Goal: Transaction & Acquisition: Book appointment/travel/reservation

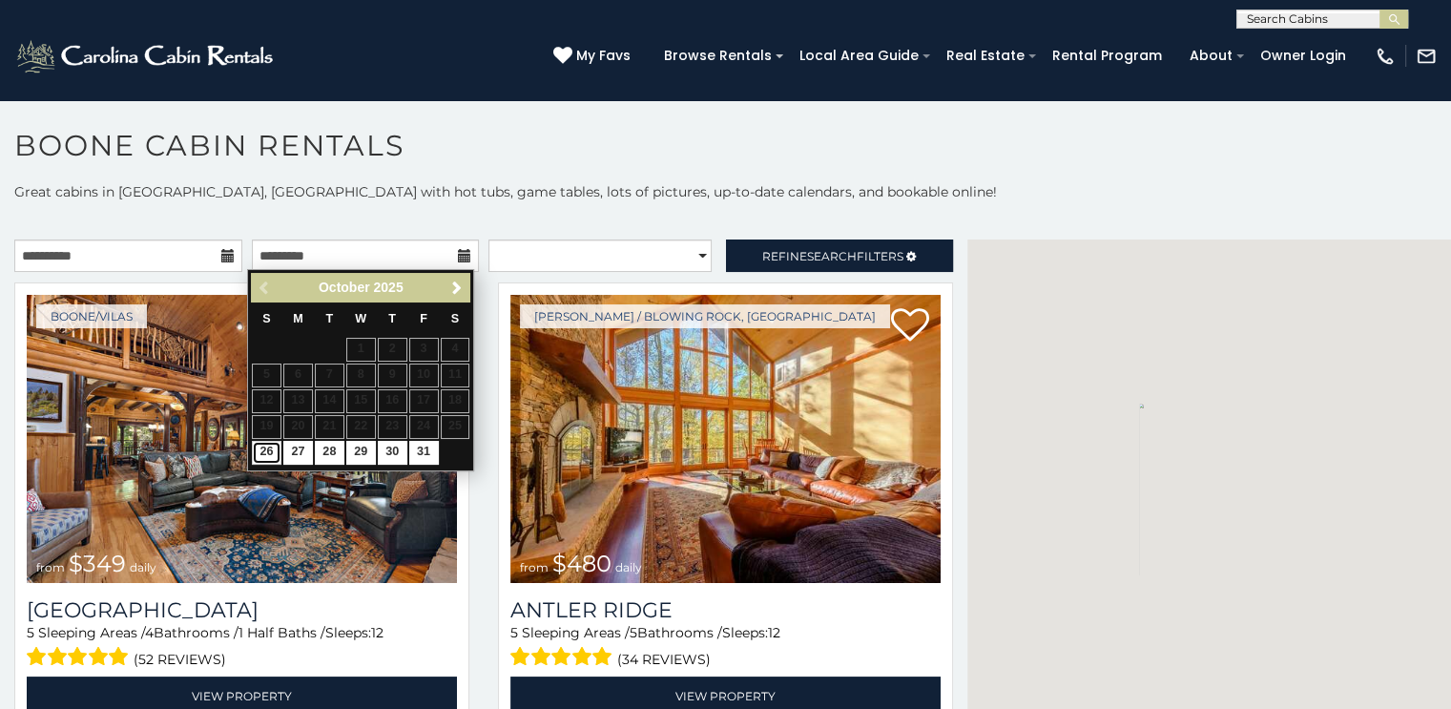
click at [265, 447] on link "26" at bounding box center [267, 453] width 30 height 24
type input "**********"
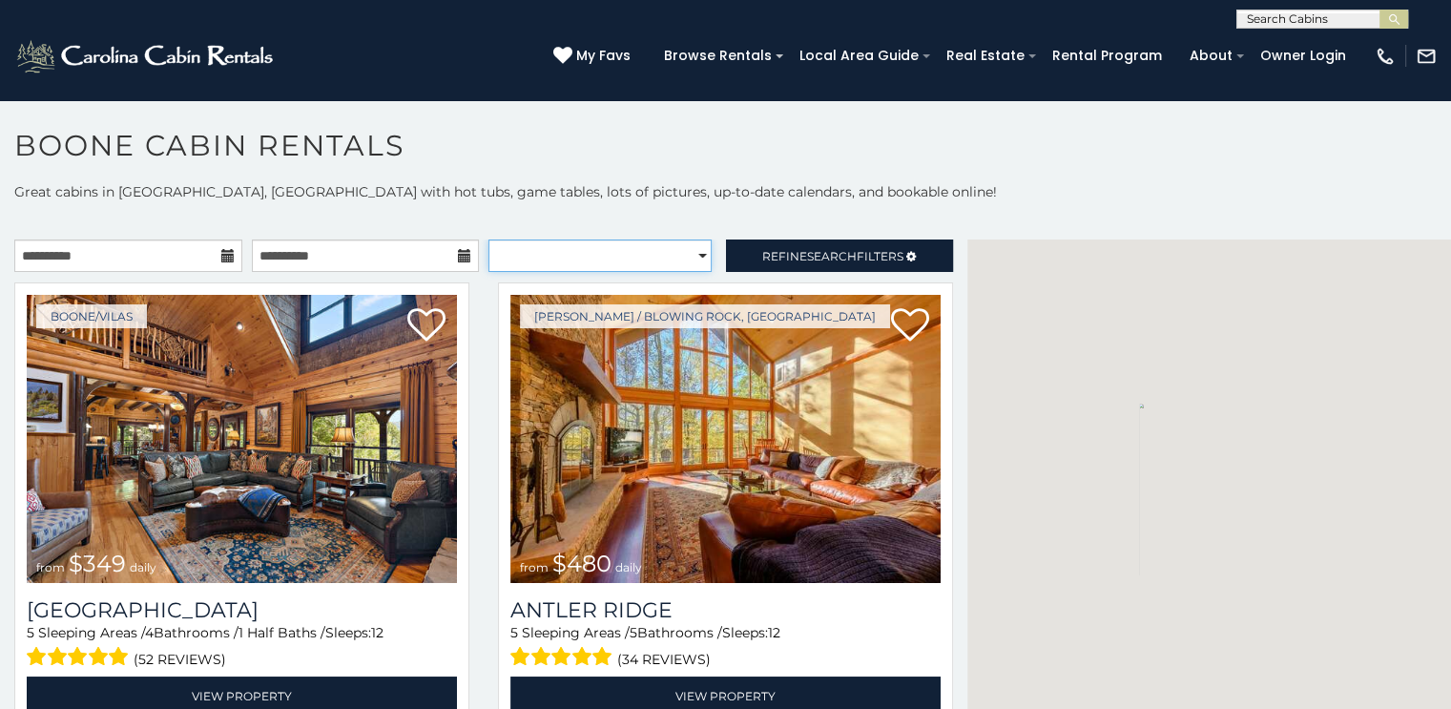
click at [684, 249] on select "**********" at bounding box center [599, 255] width 223 height 32
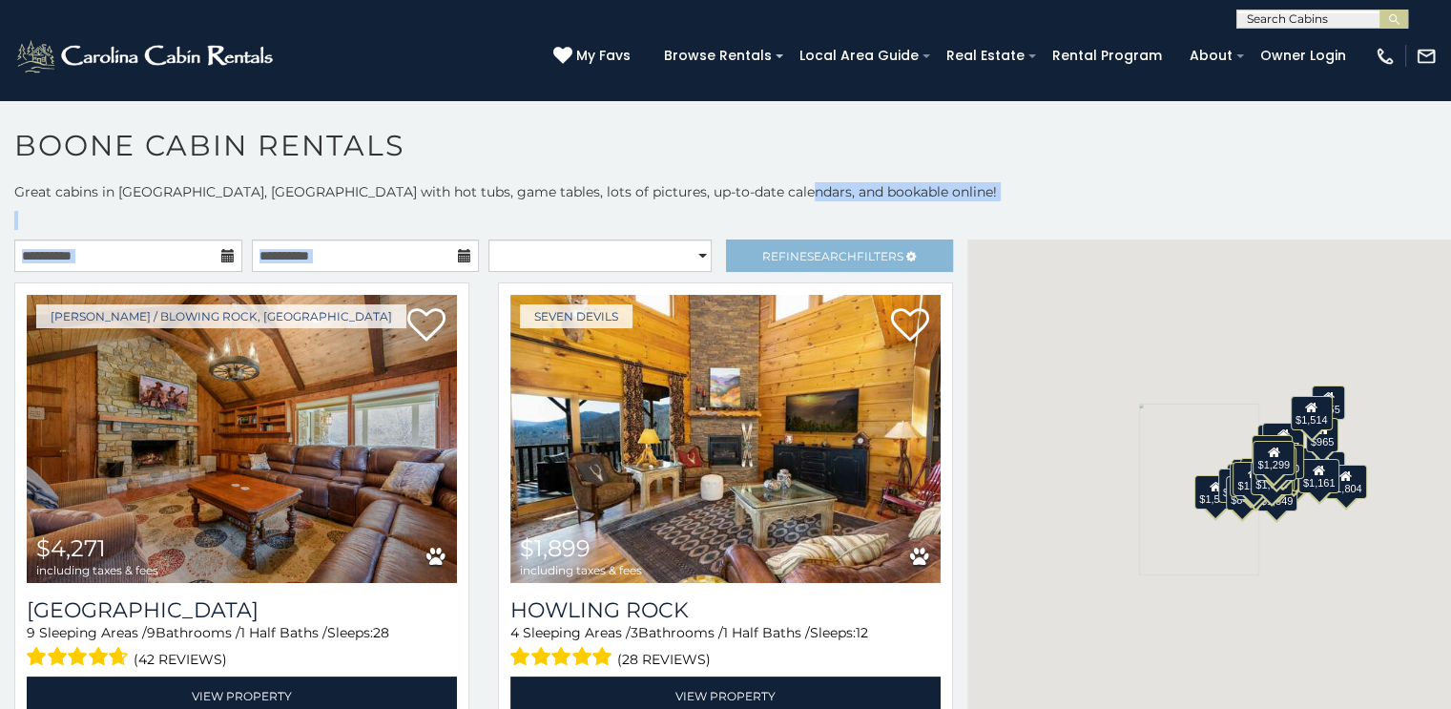
drag, startPoint x: 717, startPoint y: 188, endPoint x: 820, endPoint y: 252, distance: 121.2
click at [820, 252] on div "**********" at bounding box center [725, 460] width 1451 height 557
click at [820, 252] on span "Search" at bounding box center [832, 256] width 50 height 14
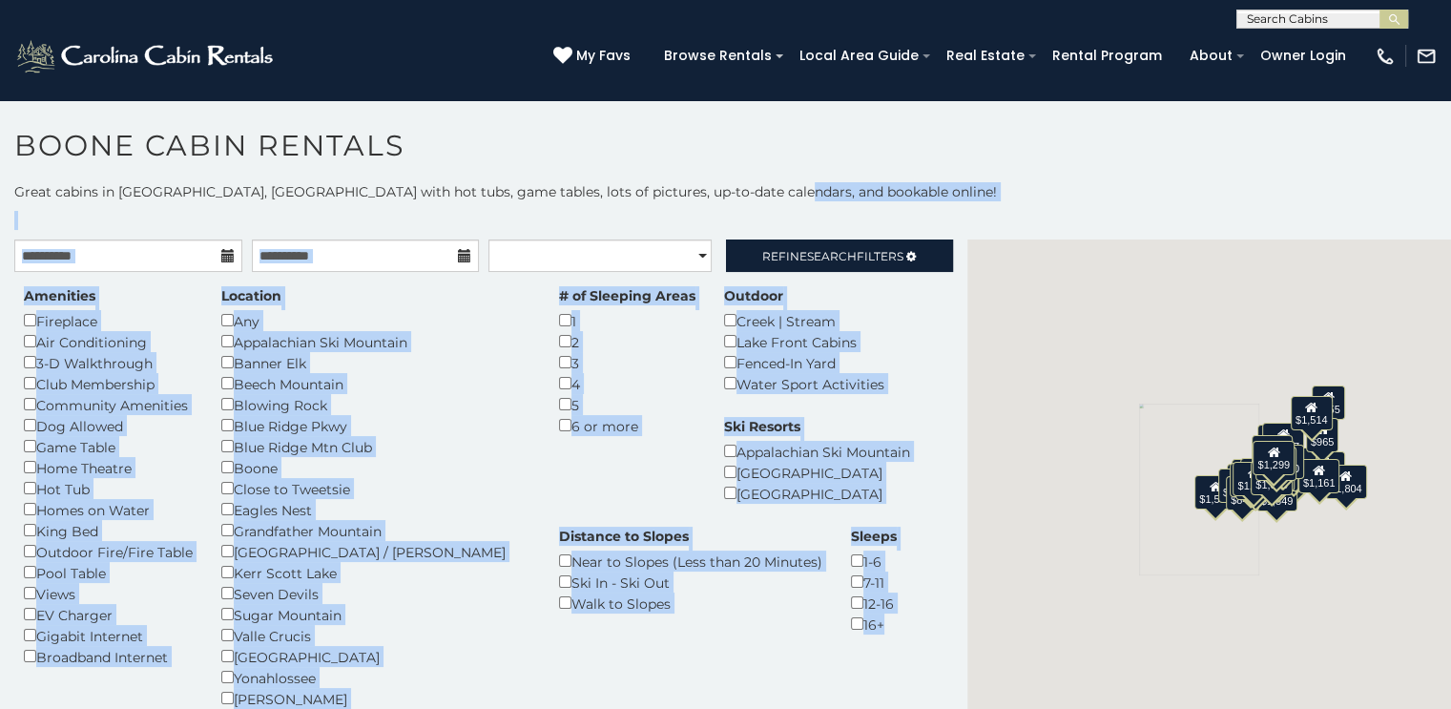
click at [590, 510] on div "Amenities Fireplace Air Conditioning 3-D Walkthrough Club Membership Community …" at bounding box center [484, 540] width 948 height 508
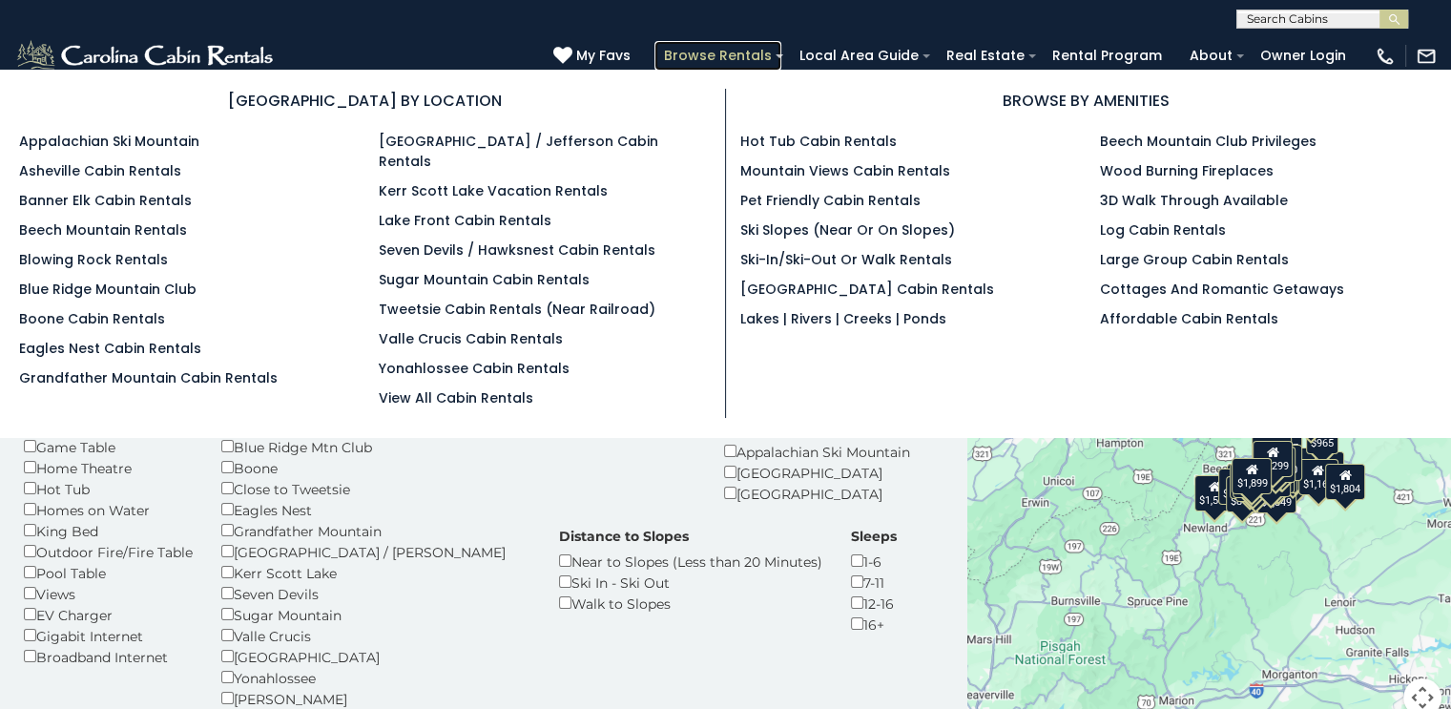
click at [766, 60] on link "Browse Rentals" at bounding box center [717, 56] width 127 height 30
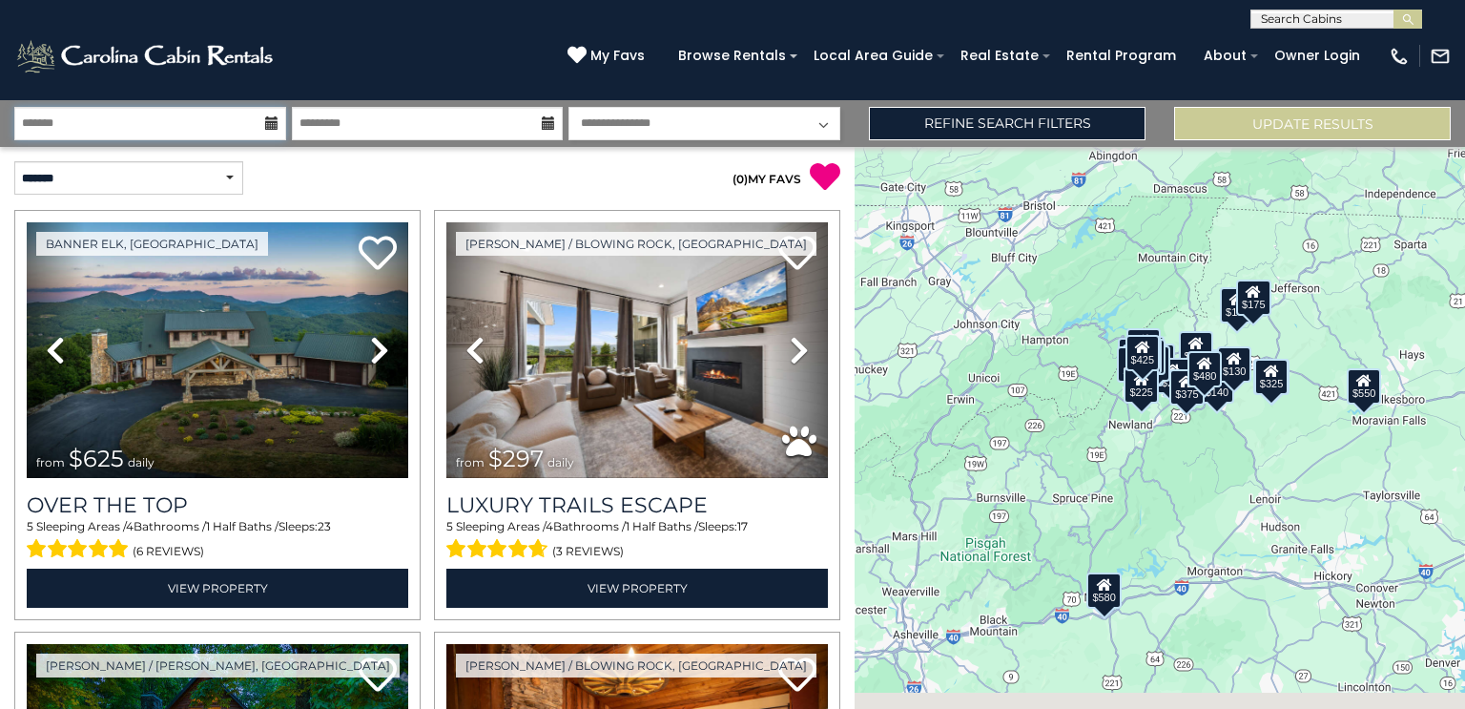
click at [191, 121] on input "text" at bounding box center [150, 123] width 272 height 33
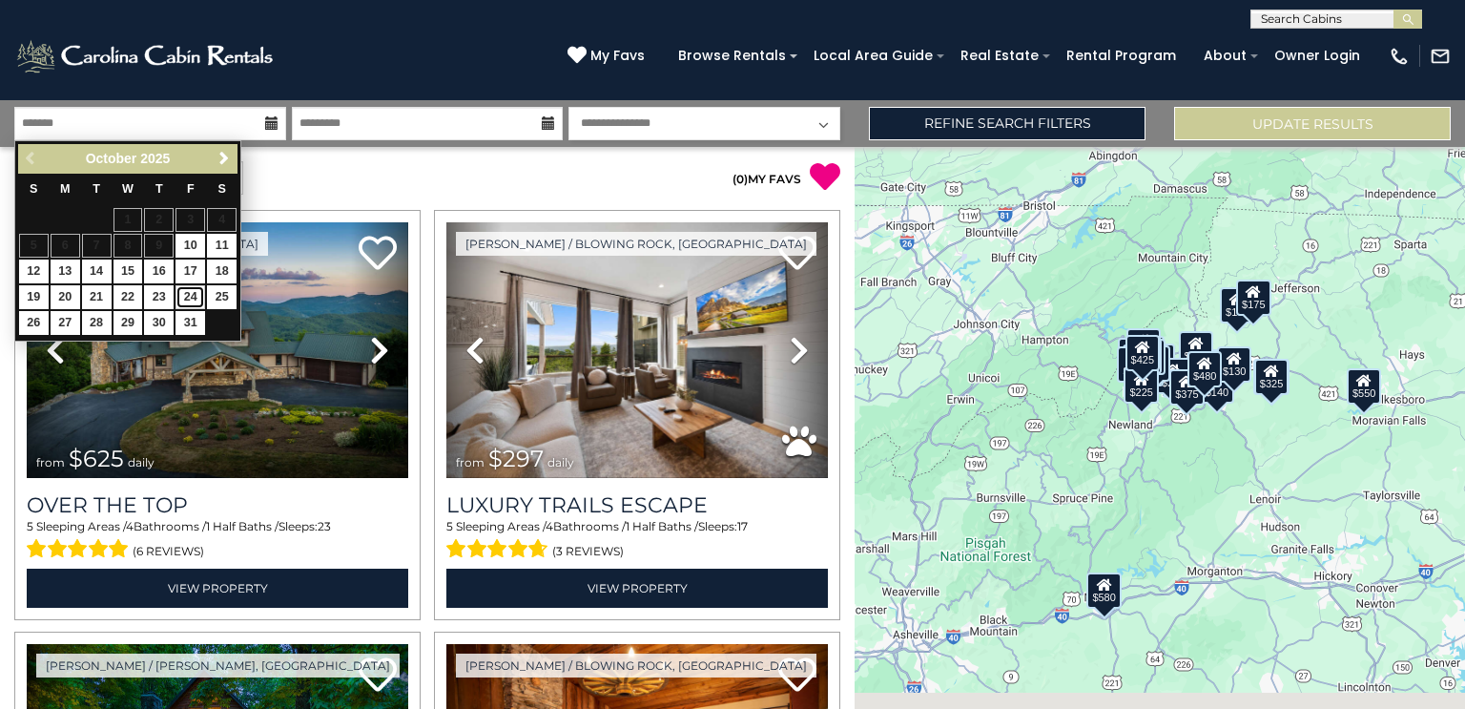
click at [193, 294] on link "24" at bounding box center [191, 297] width 30 height 24
type input "********"
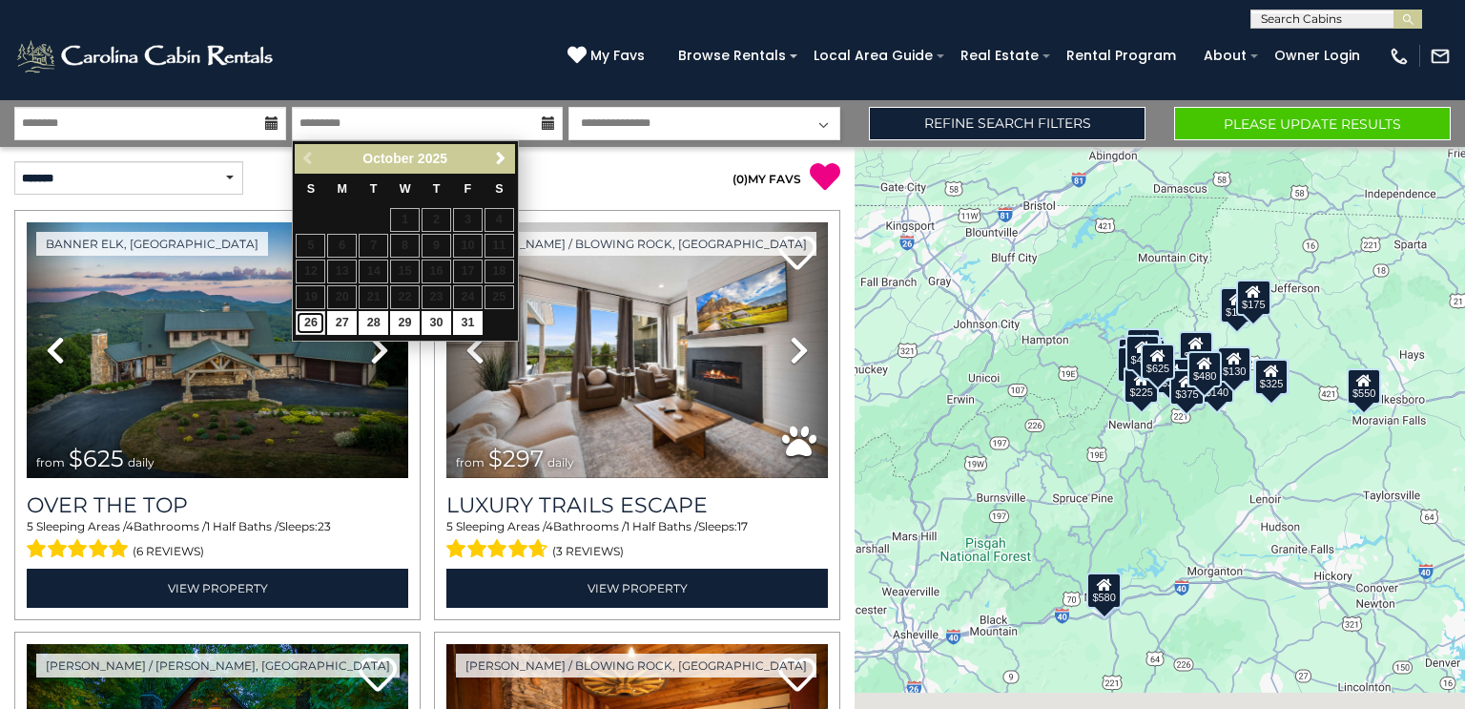
click at [309, 320] on link "26" at bounding box center [311, 323] width 30 height 24
type input "********"
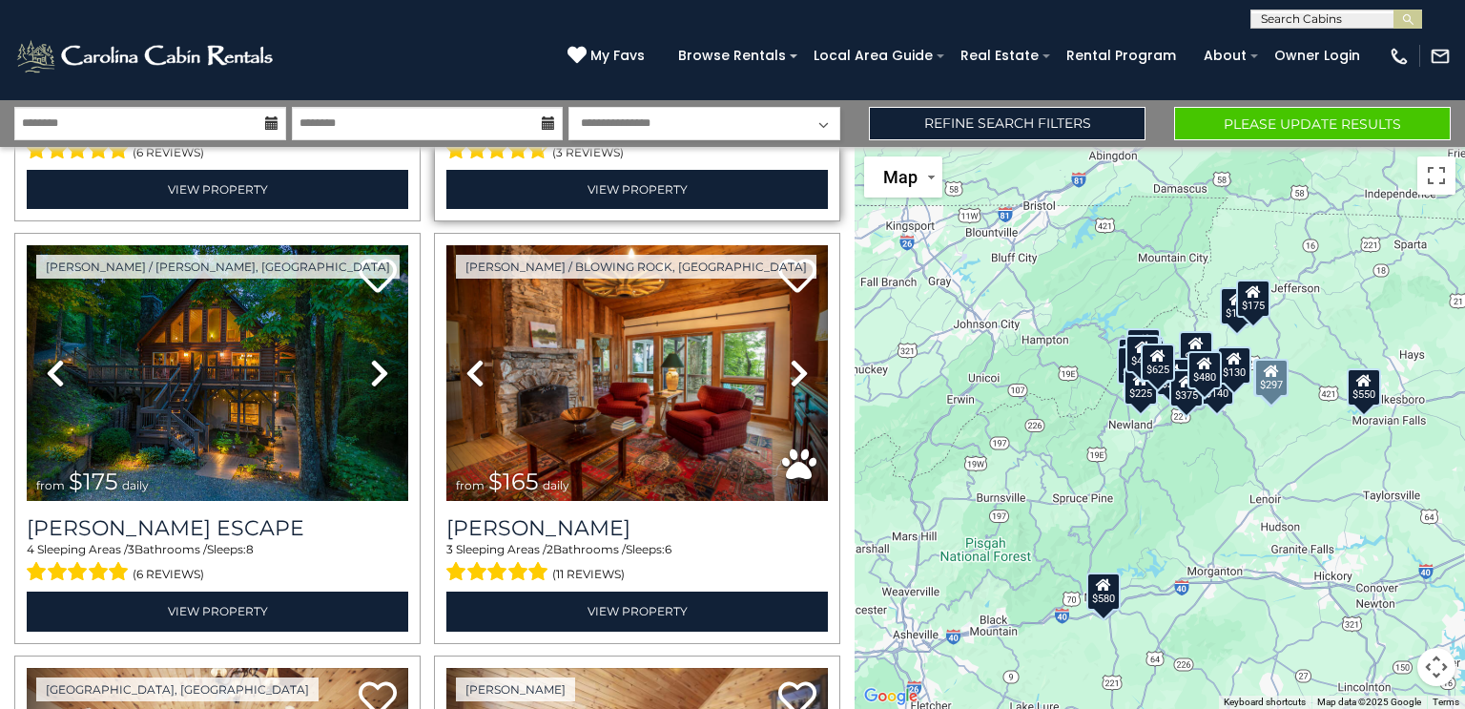
scroll to position [404, 0]
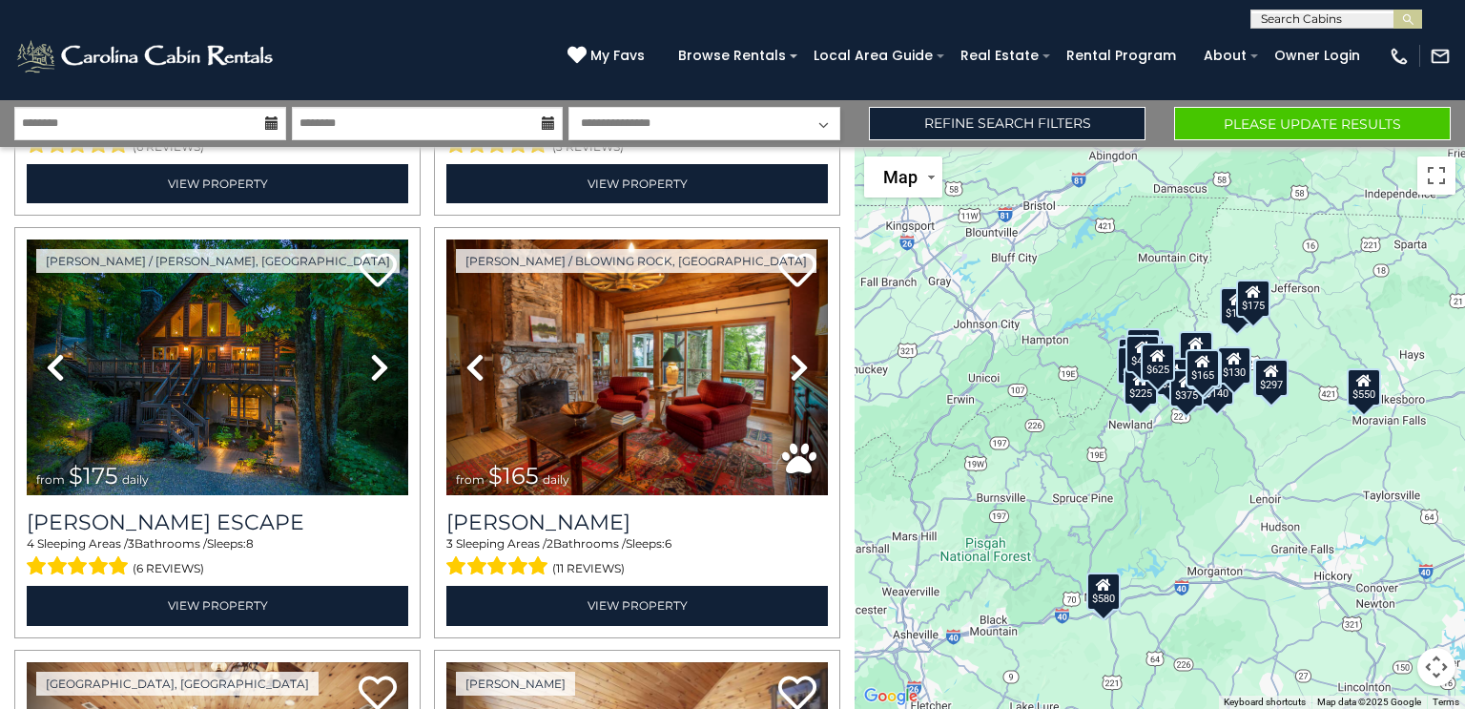
click at [1151, 516] on div "$625 $297 $175 $165 $300 $580 $290 $424 $395 $270 $185 $265 $230 $550 $349 $230…" at bounding box center [1160, 428] width 610 height 562
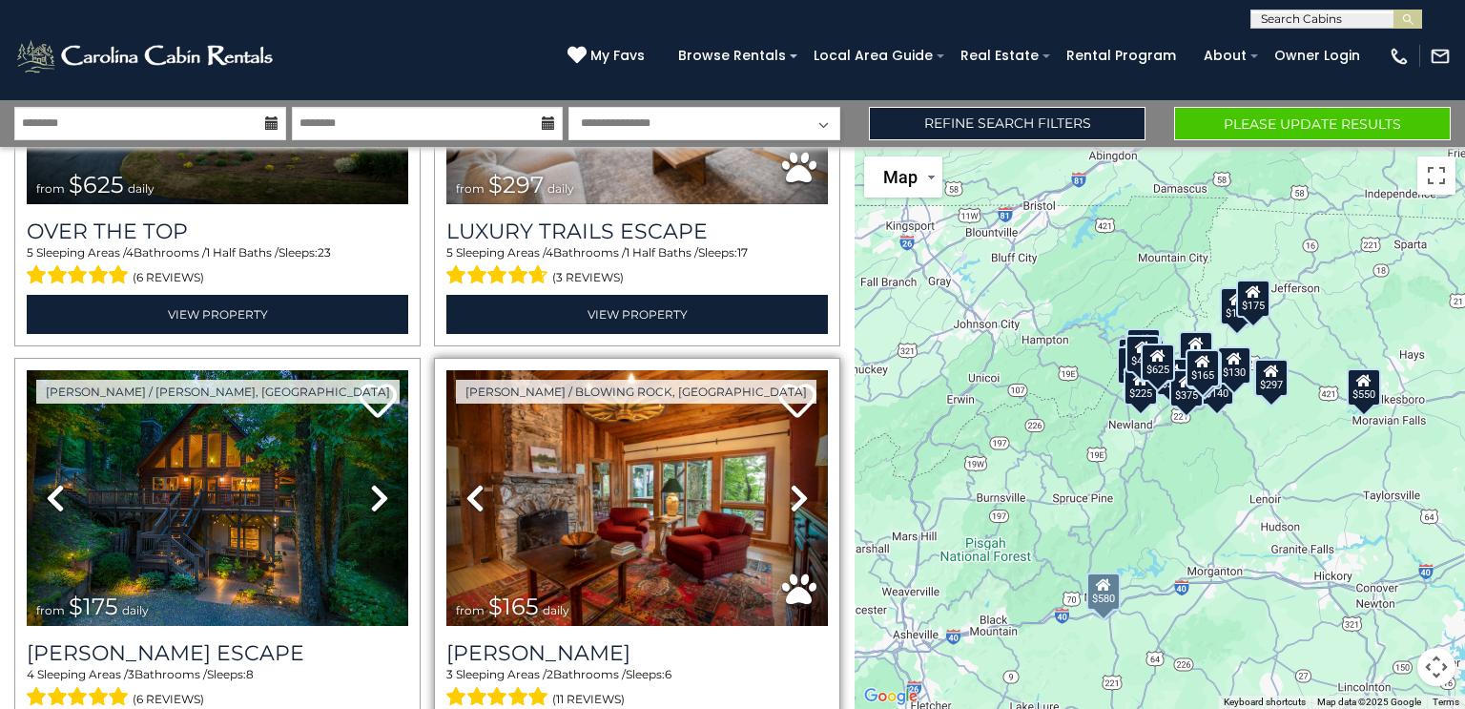
scroll to position [0, 0]
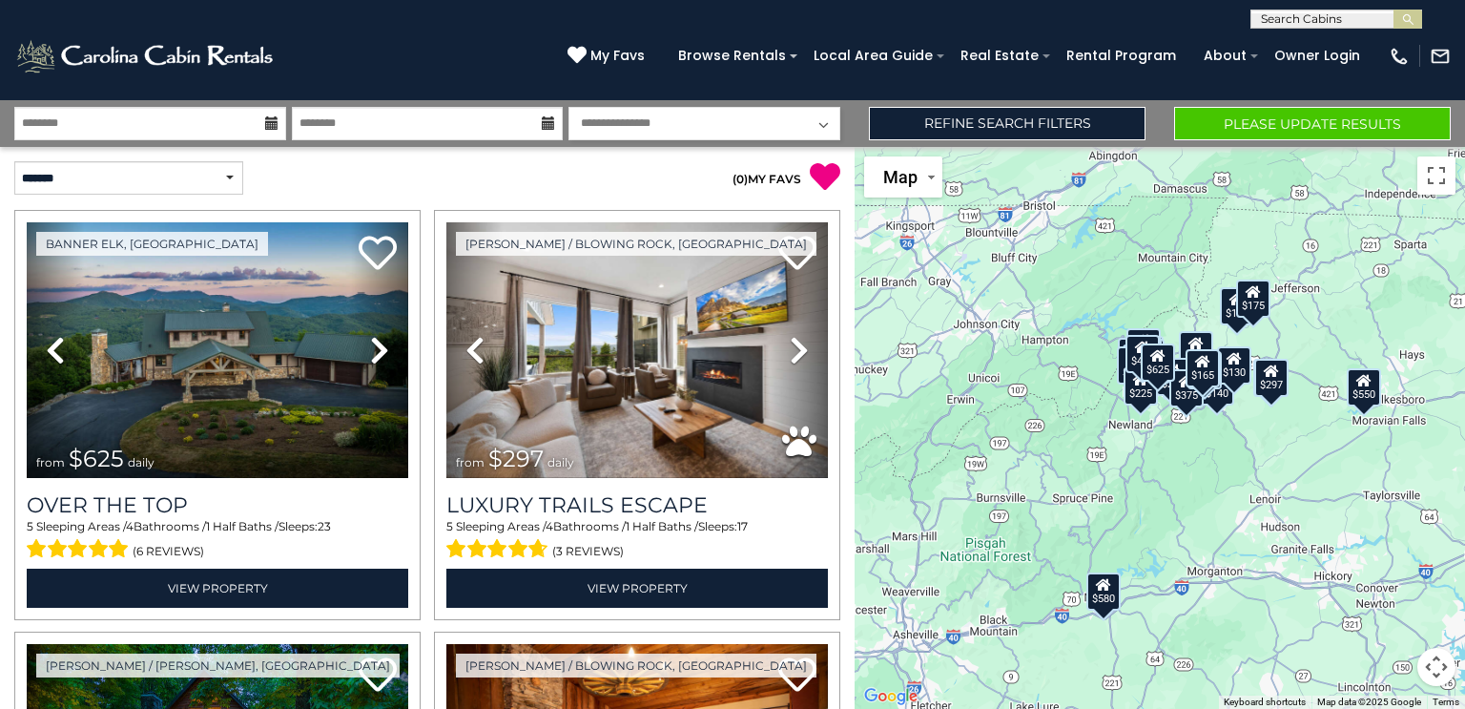
click at [649, 130] on select "**********" at bounding box center [704, 123] width 272 height 33
click at [506, 158] on div "( 0 ) MY FAVS" at bounding box center [640, 170] width 427 height 46
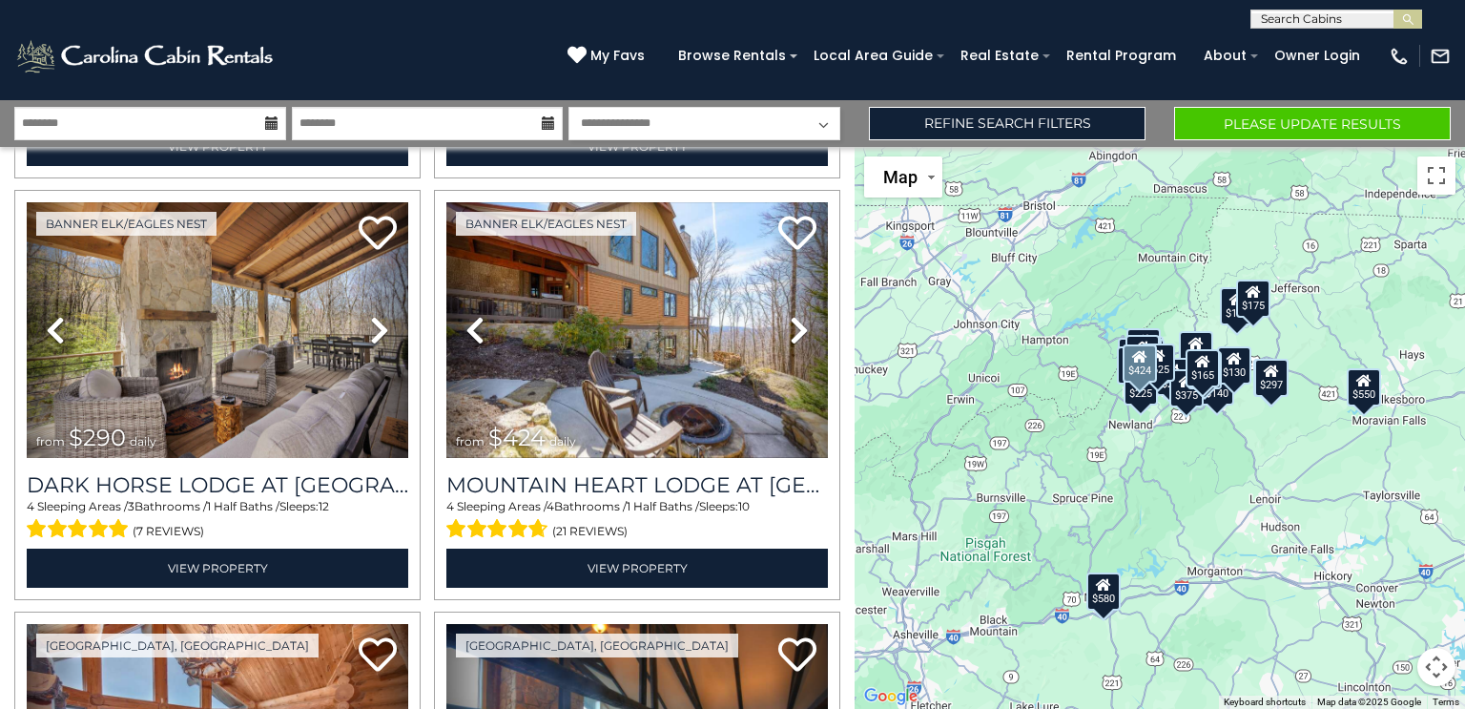
scroll to position [1288, 0]
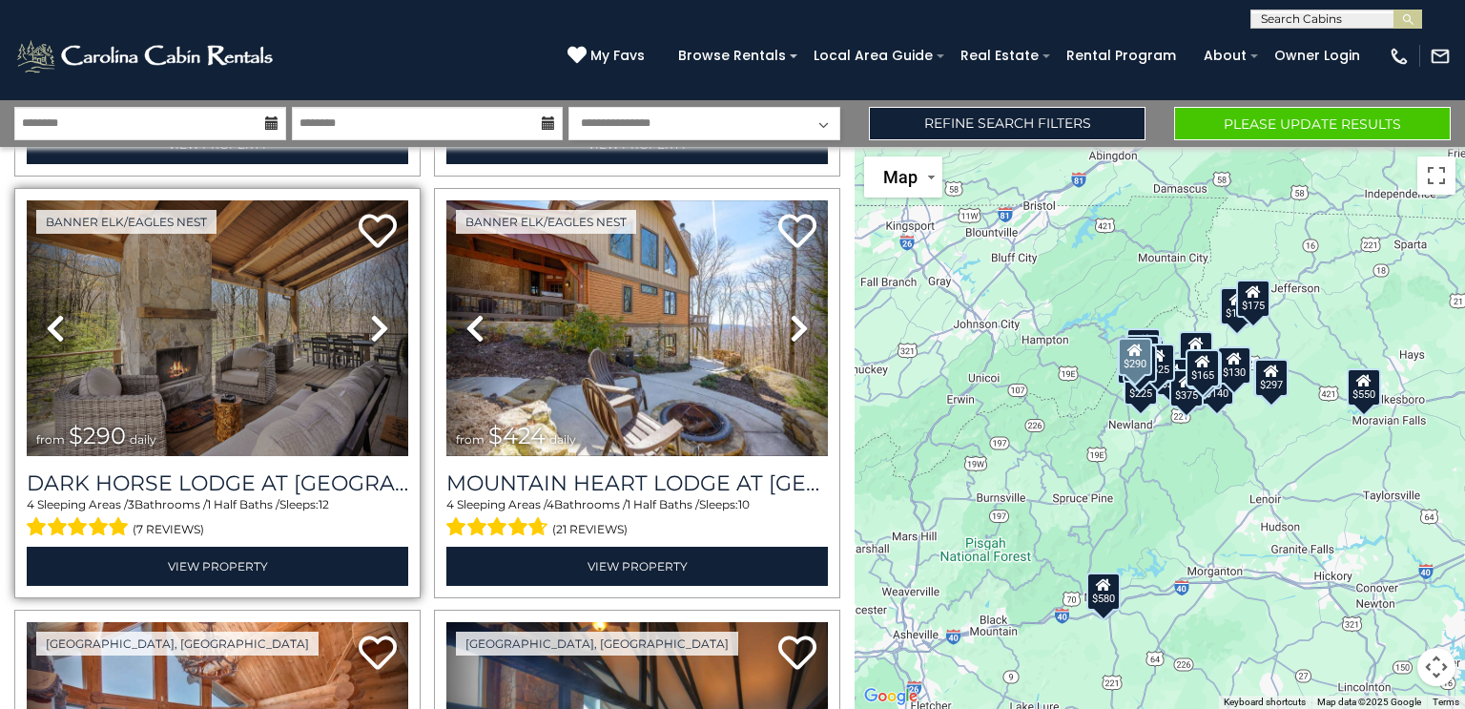
click at [374, 317] on icon at bounding box center [379, 328] width 19 height 31
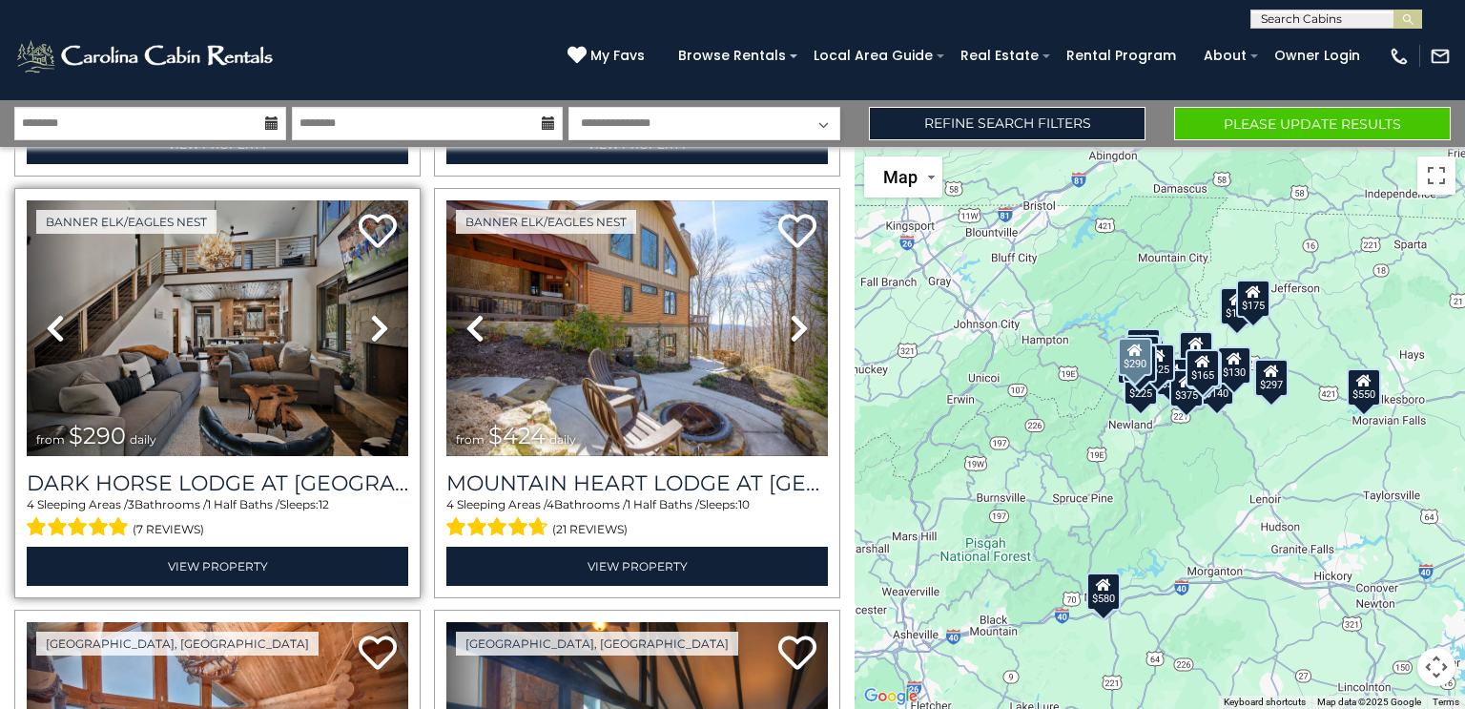
click at [374, 317] on icon at bounding box center [379, 328] width 19 height 31
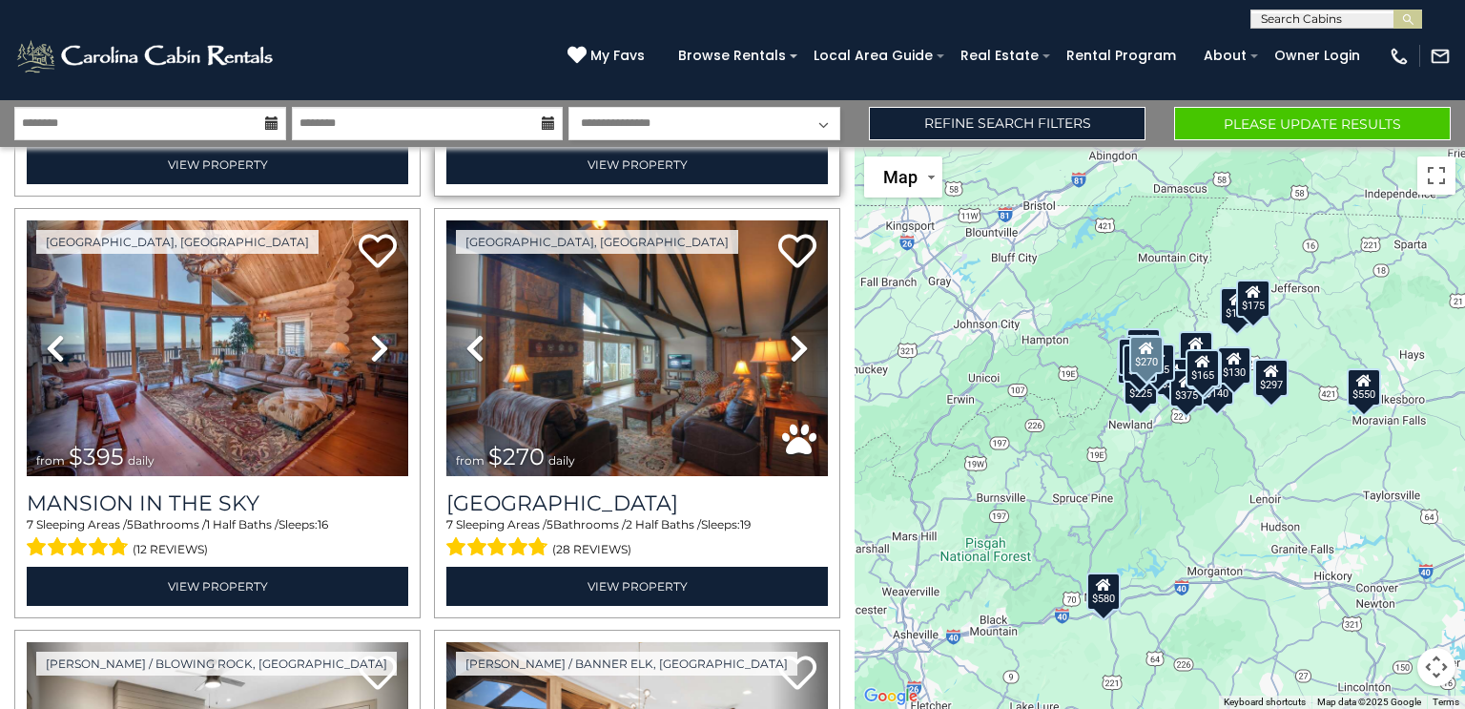
scroll to position [1690, 0]
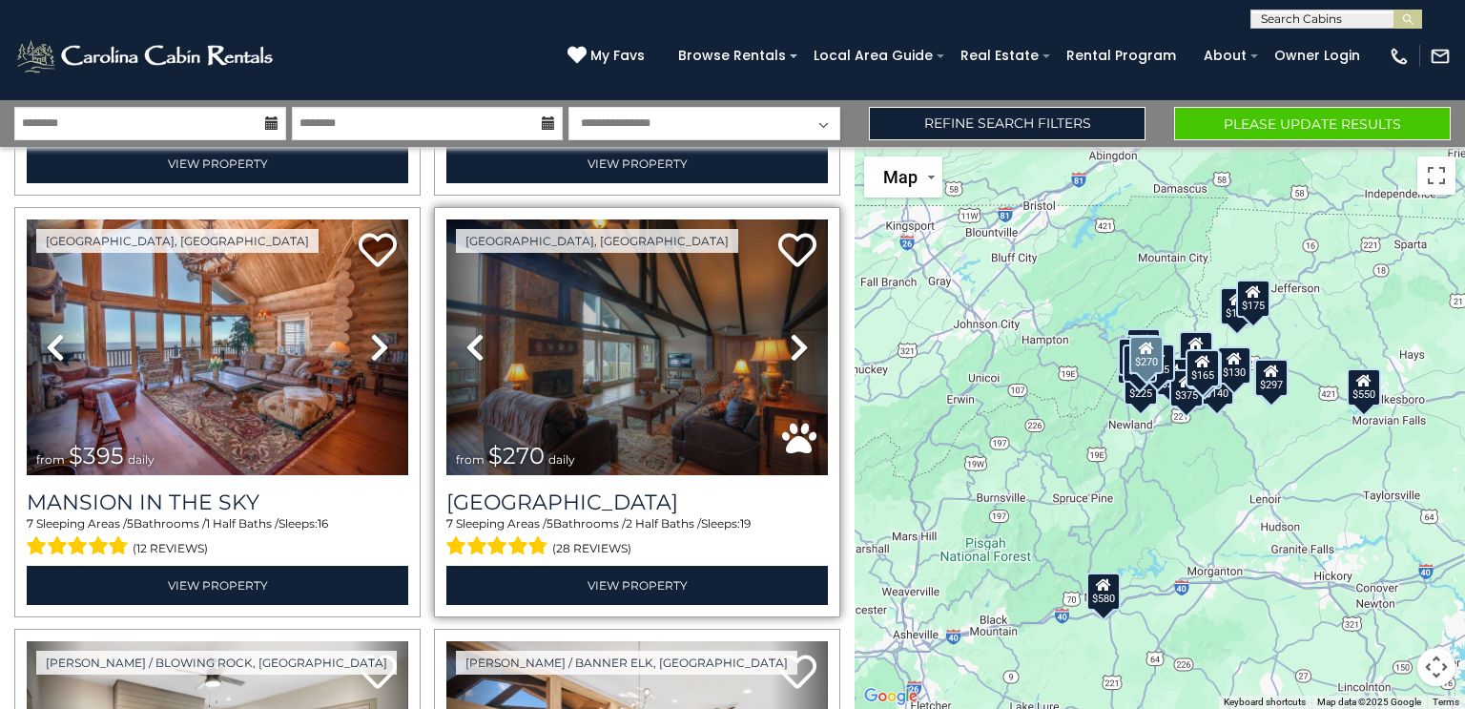
click at [790, 332] on icon at bounding box center [799, 347] width 19 height 31
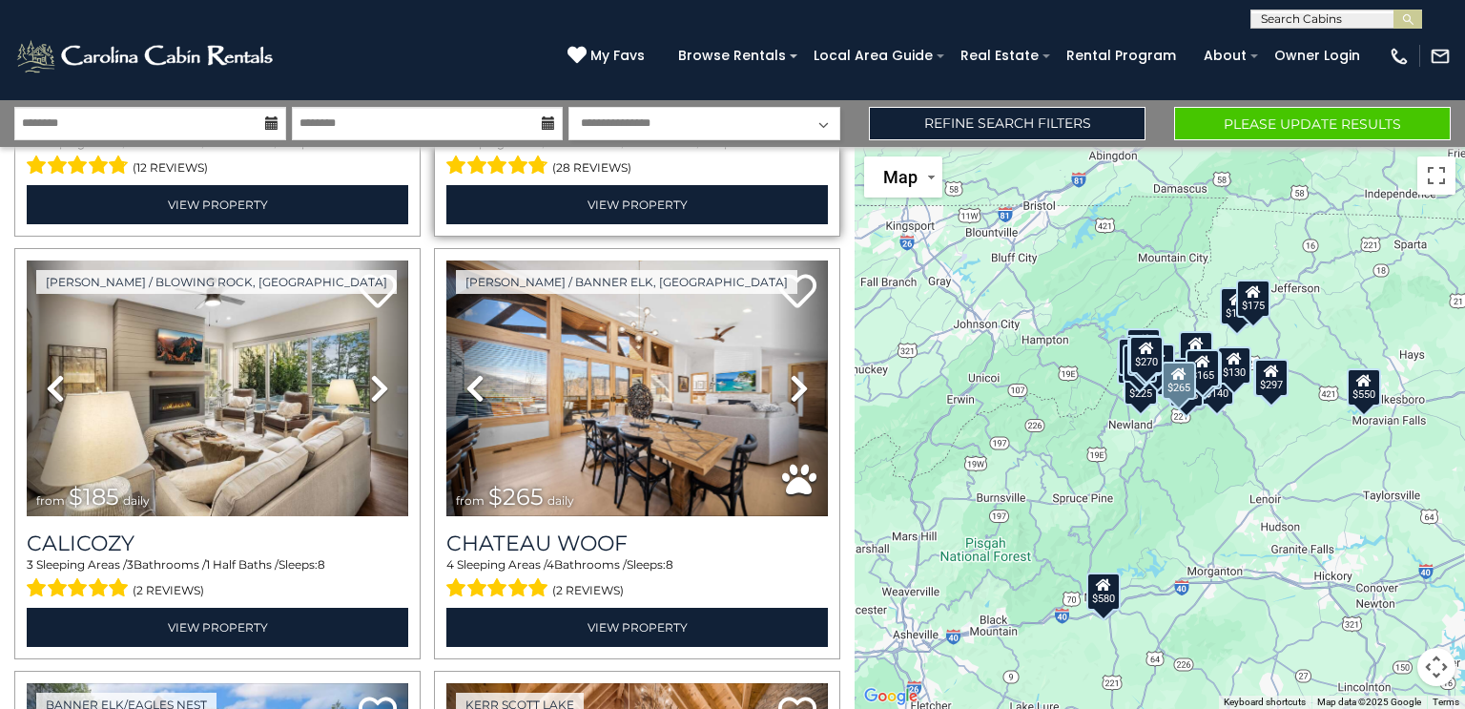
scroll to position [2072, 0]
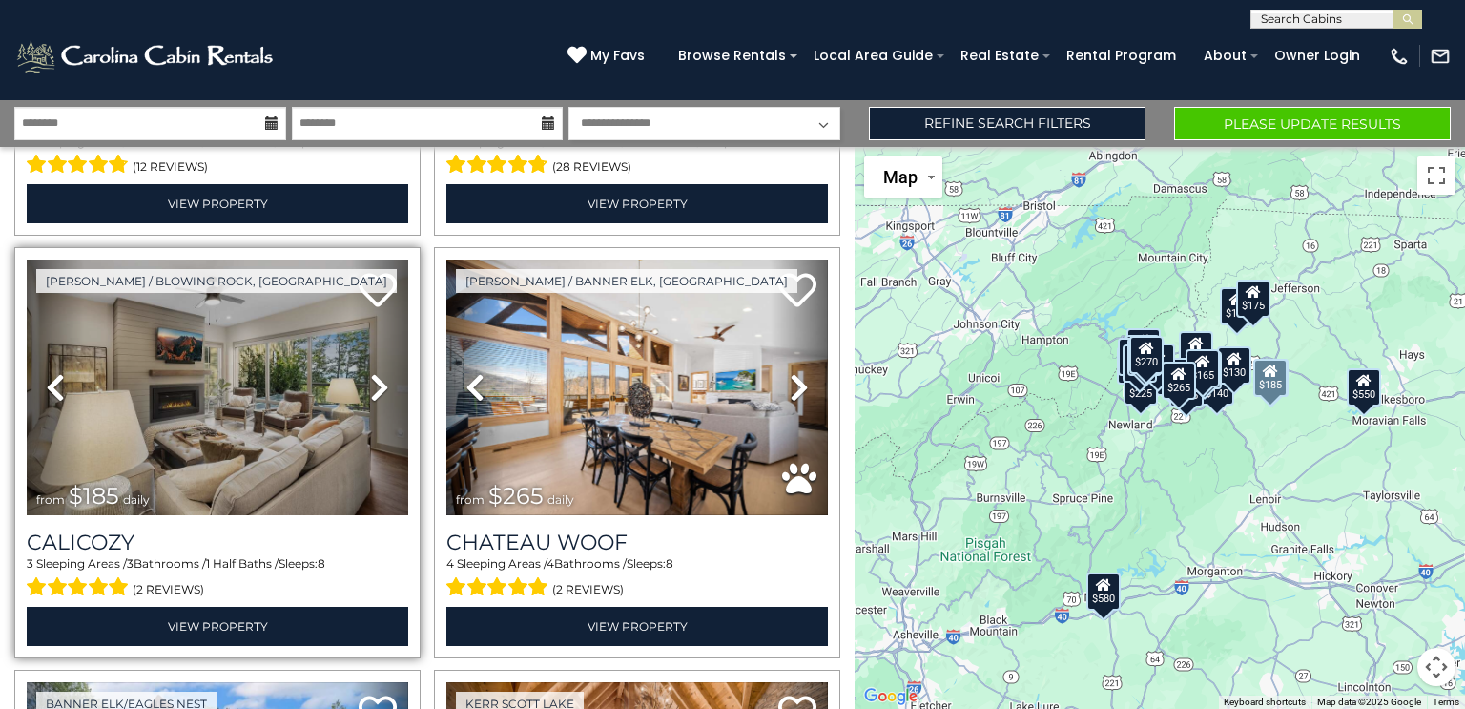
click at [372, 372] on icon at bounding box center [379, 387] width 19 height 31
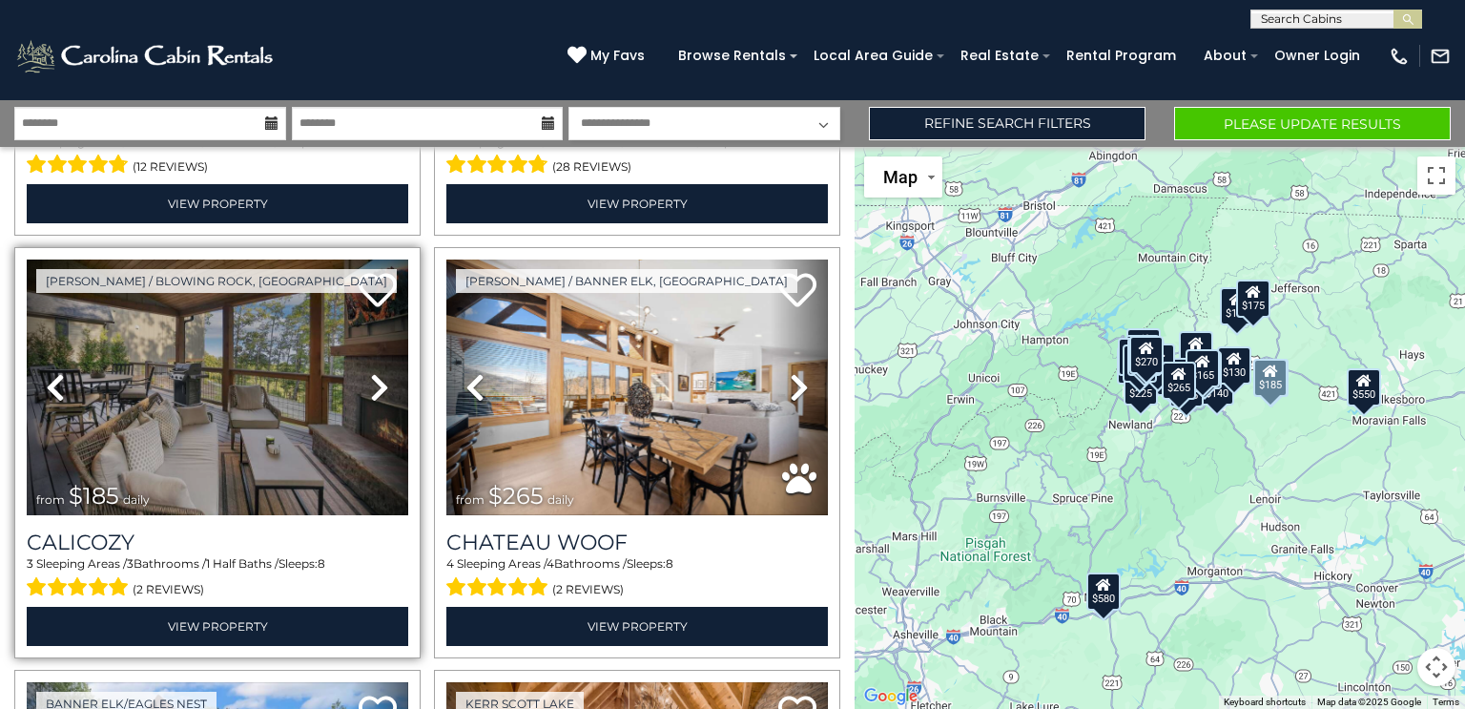
click at [372, 372] on icon at bounding box center [379, 387] width 19 height 31
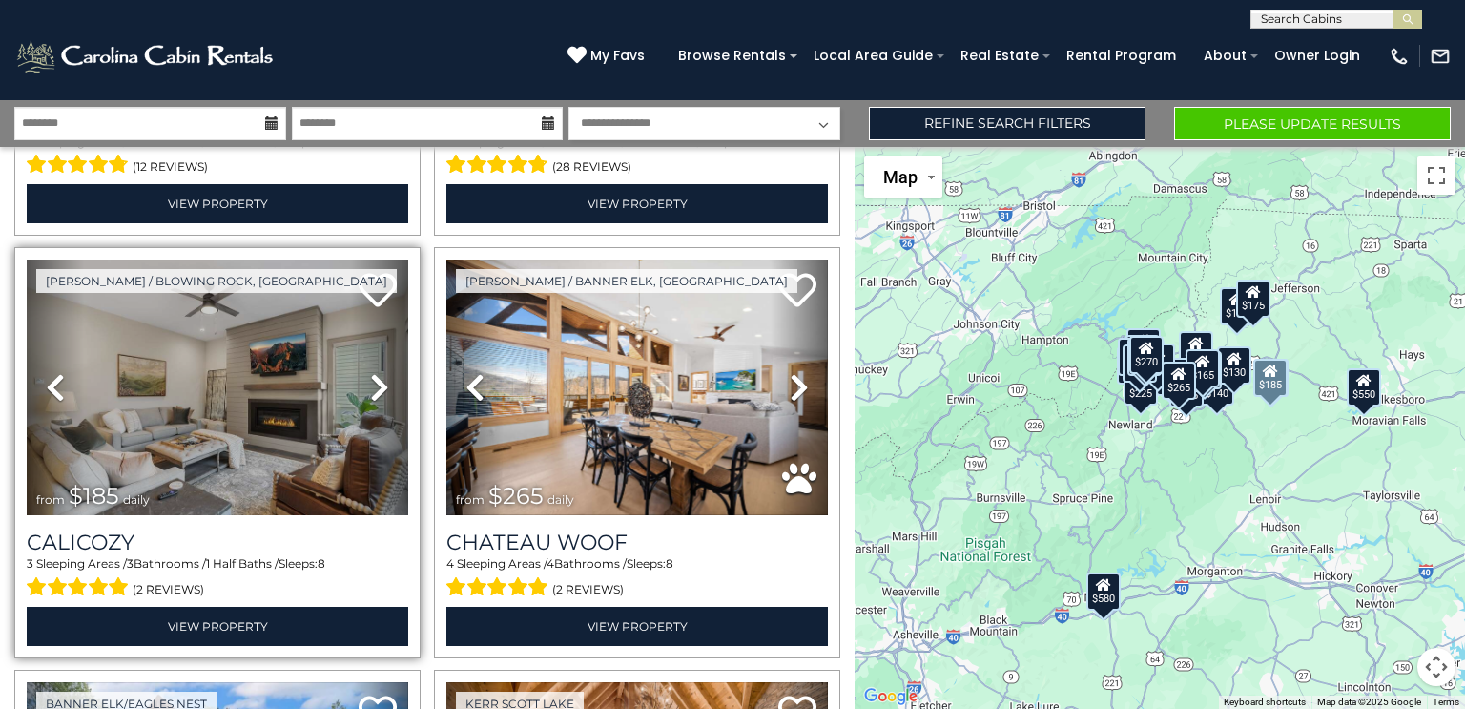
click at [372, 372] on icon at bounding box center [379, 387] width 19 height 31
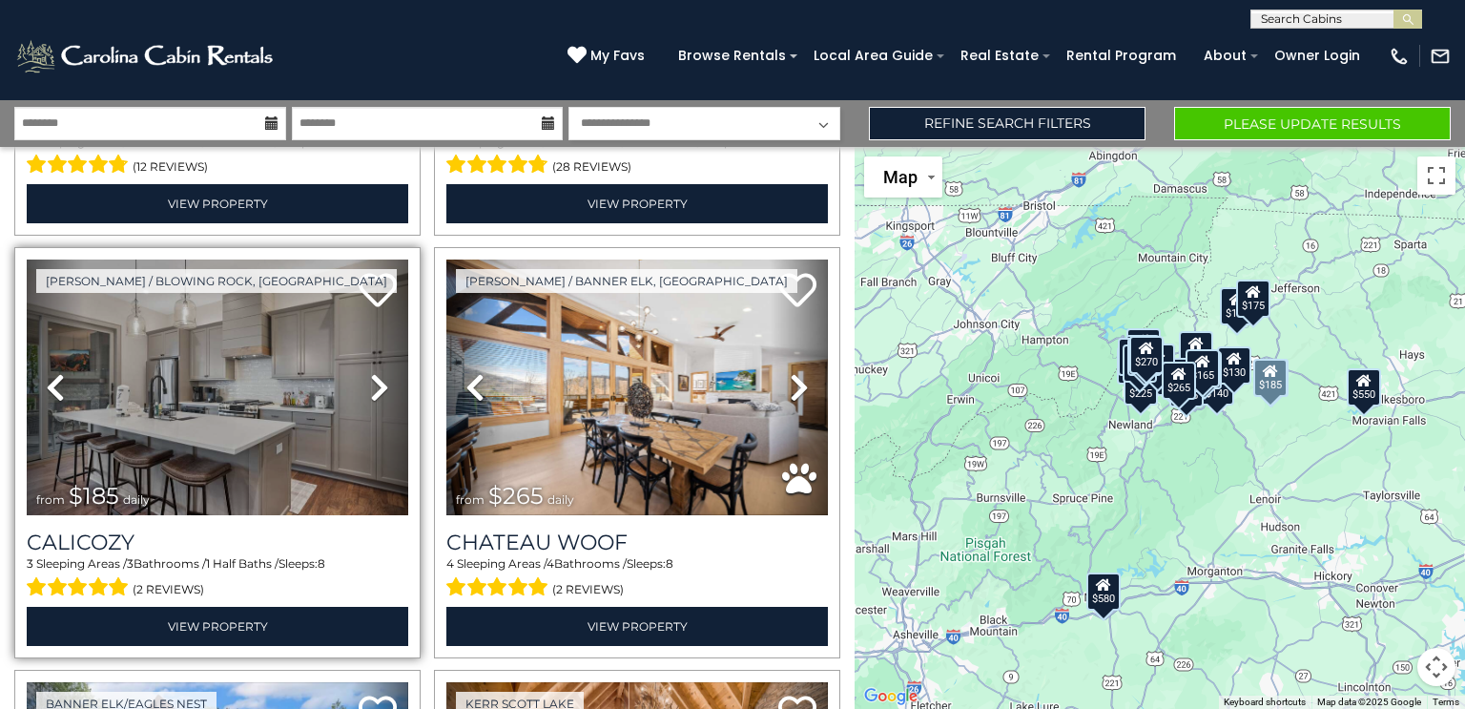
click at [372, 372] on icon at bounding box center [379, 387] width 19 height 31
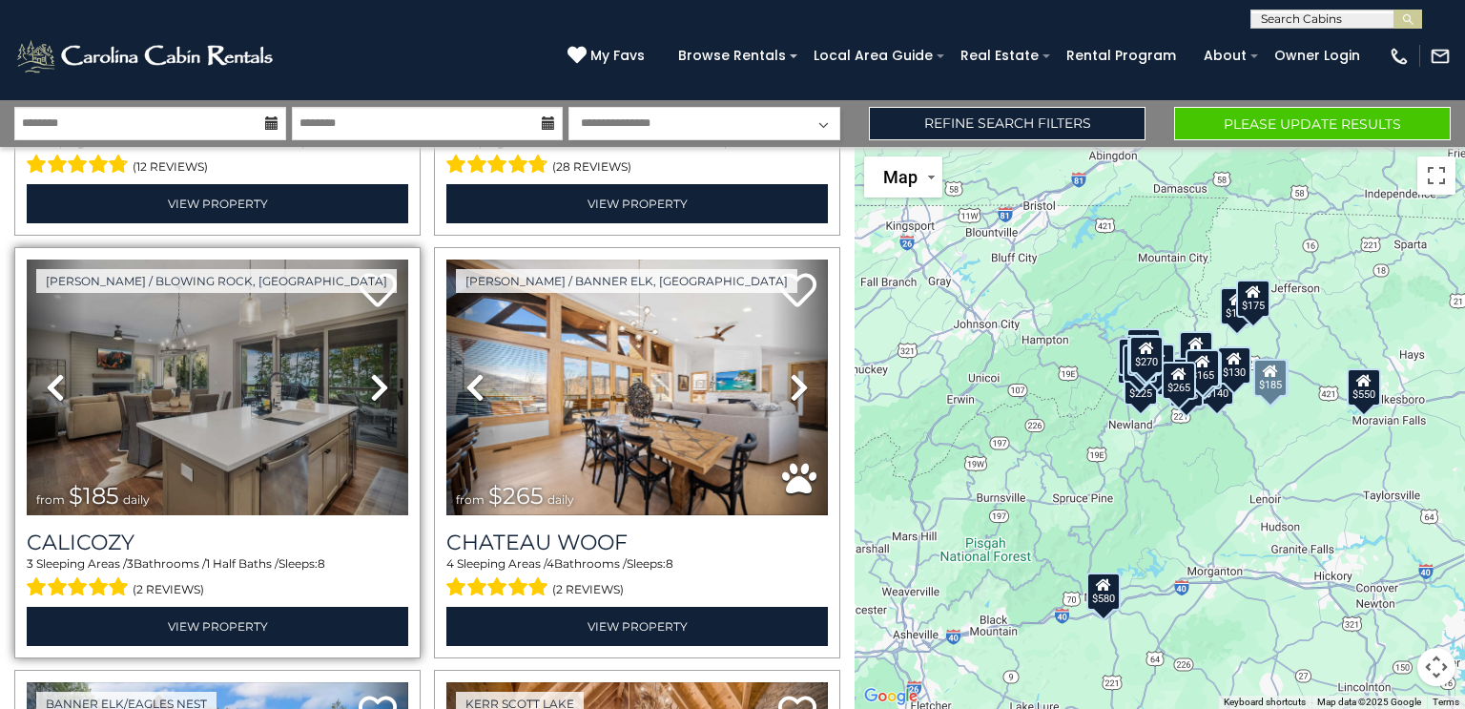
click at [372, 372] on icon at bounding box center [379, 387] width 19 height 31
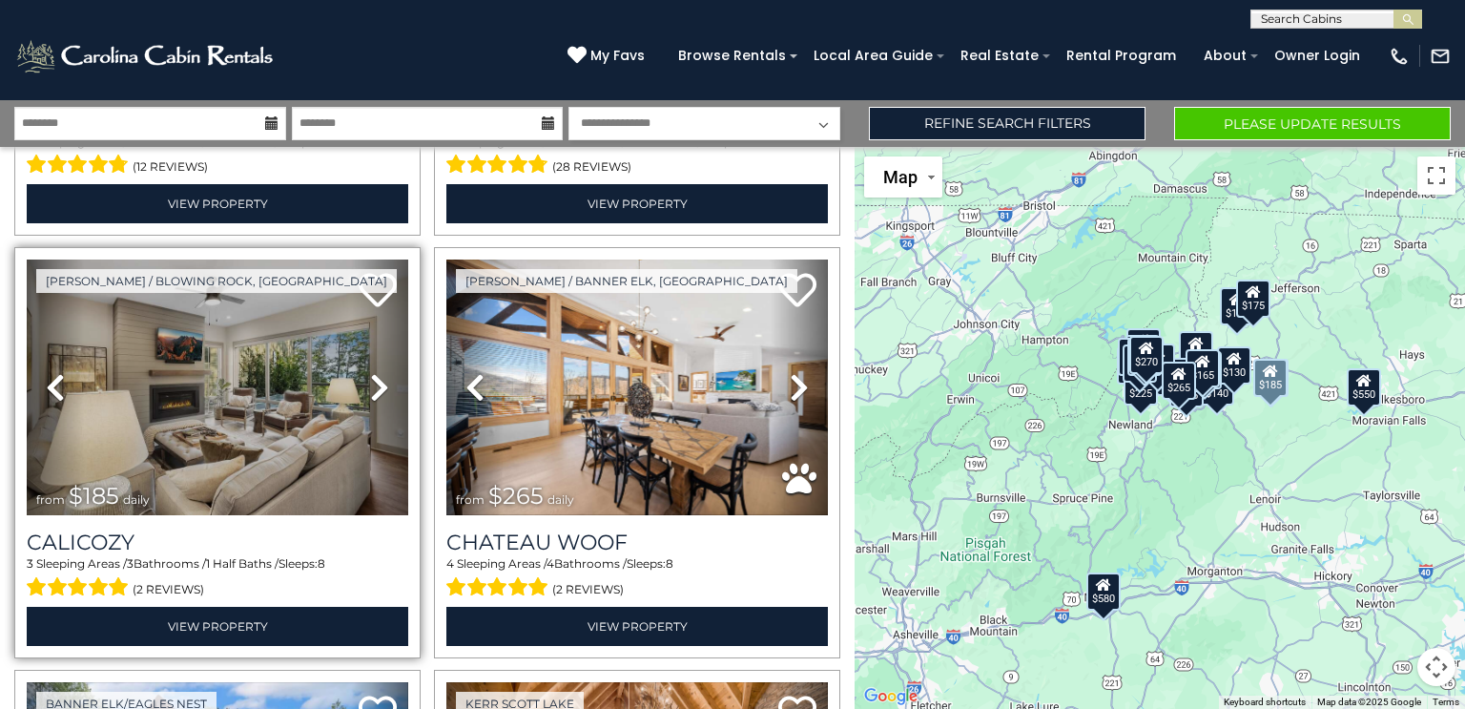
click at [372, 372] on icon at bounding box center [379, 387] width 19 height 31
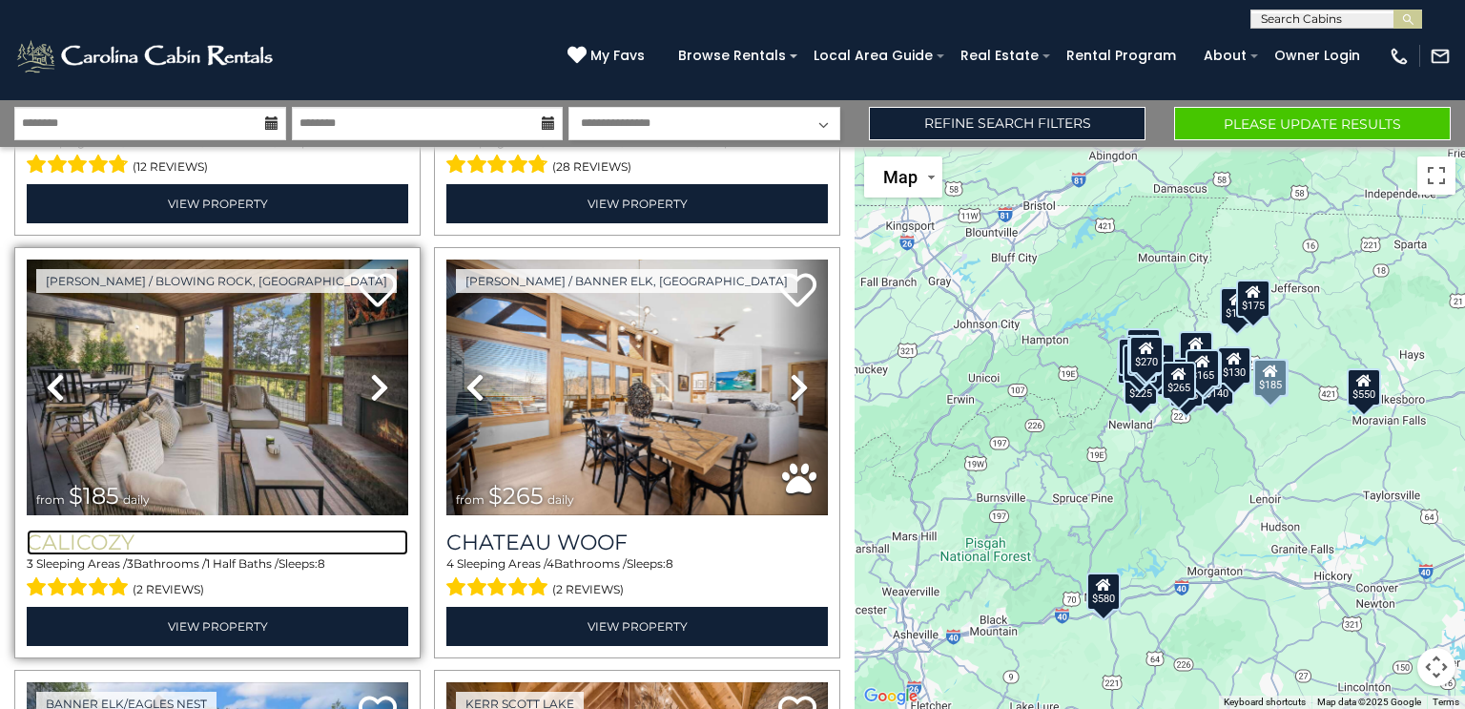
click at [116, 529] on h3 "Calicozy" at bounding box center [218, 542] width 382 height 26
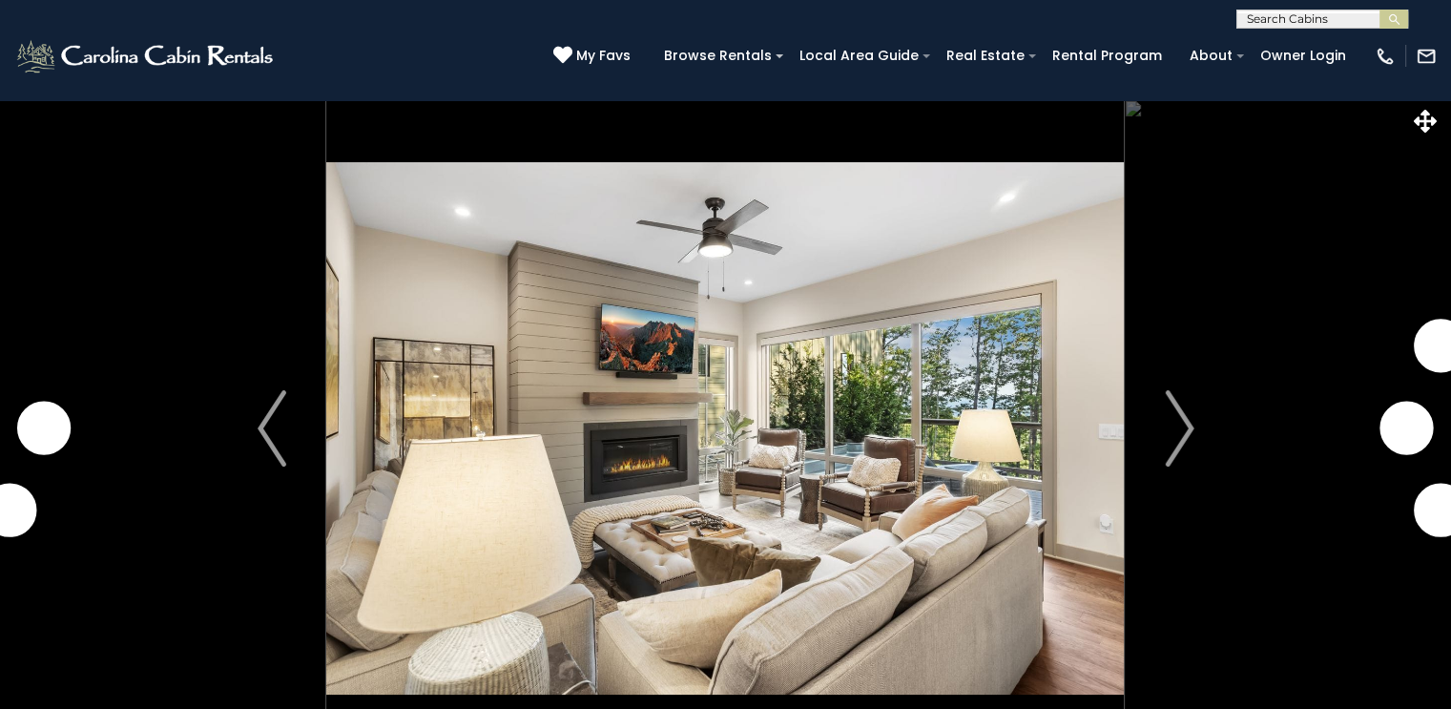
click at [1179, 426] on img "Next" at bounding box center [1179, 428] width 29 height 76
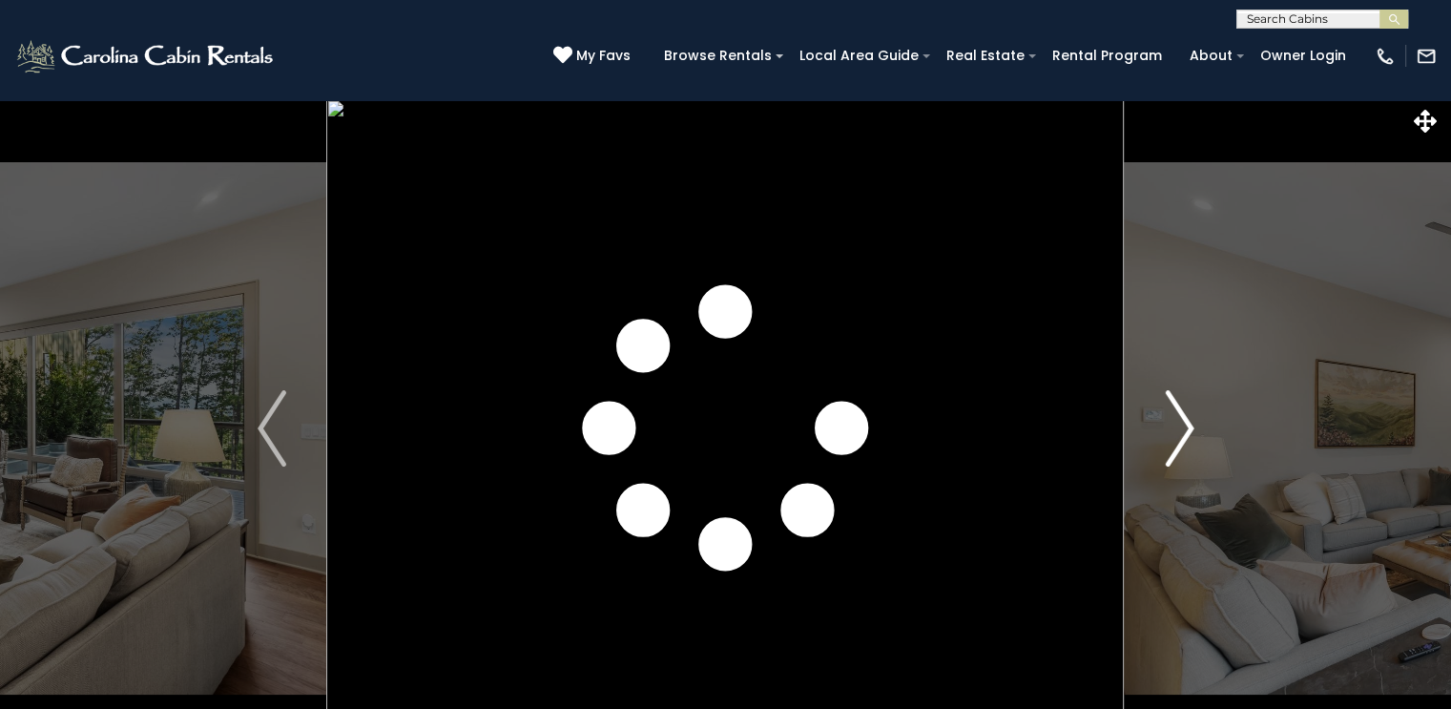
click at [1183, 434] on img "Next" at bounding box center [1179, 428] width 29 height 76
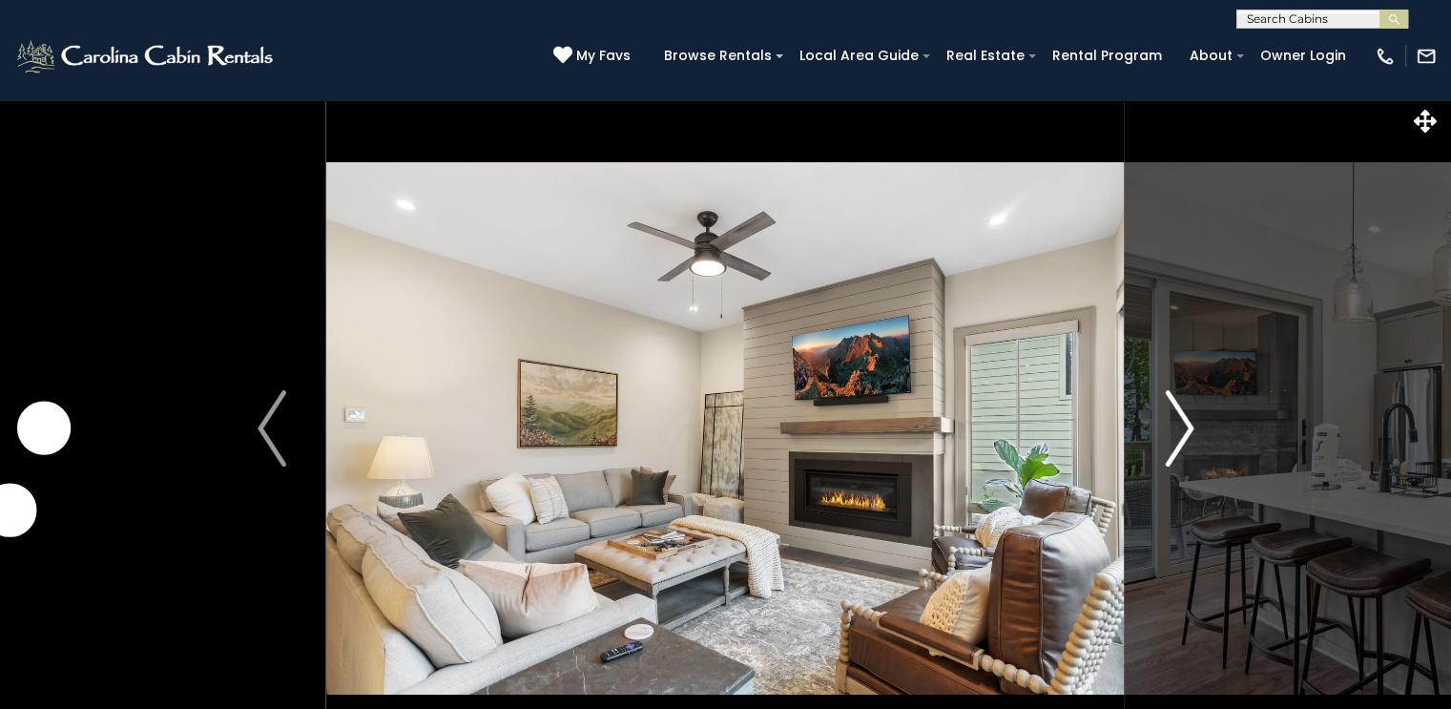
click at [1183, 434] on img "Next" at bounding box center [1179, 428] width 29 height 76
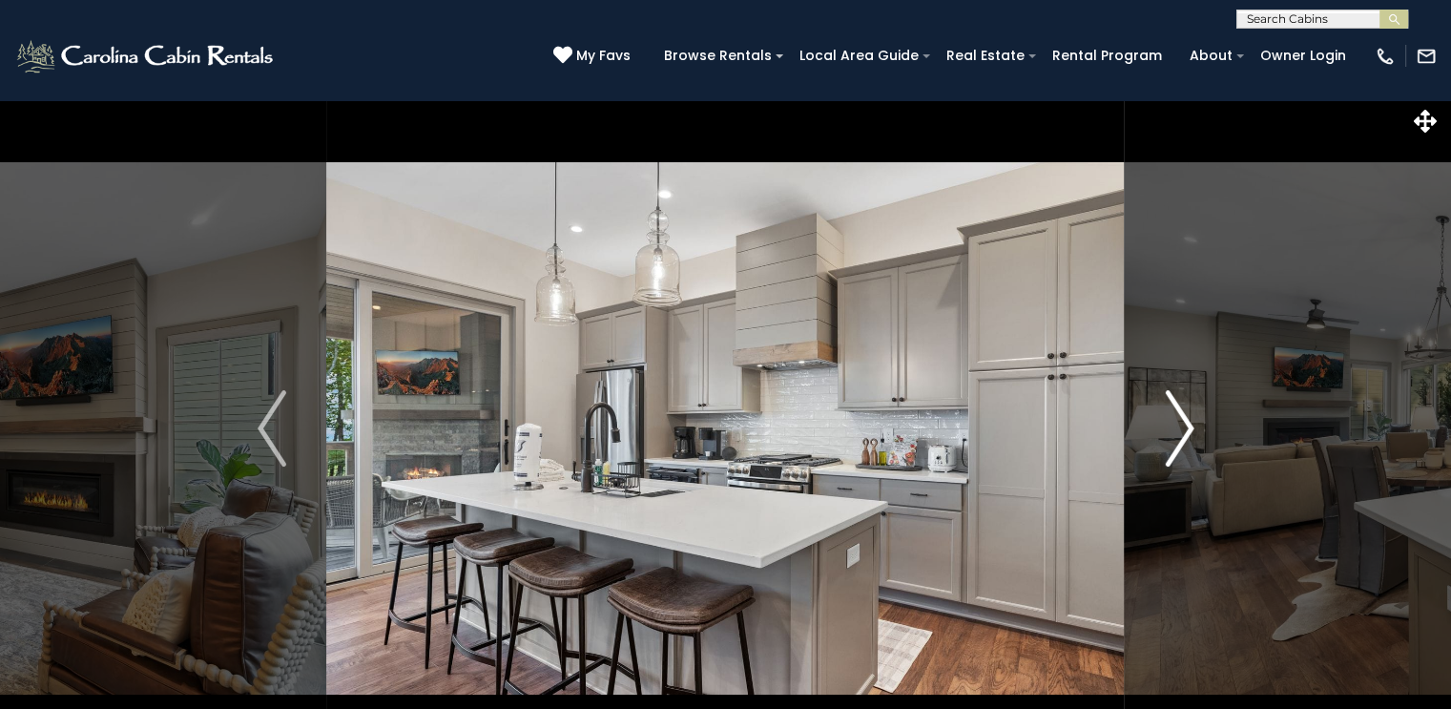
click at [1183, 434] on img "Next" at bounding box center [1179, 428] width 29 height 76
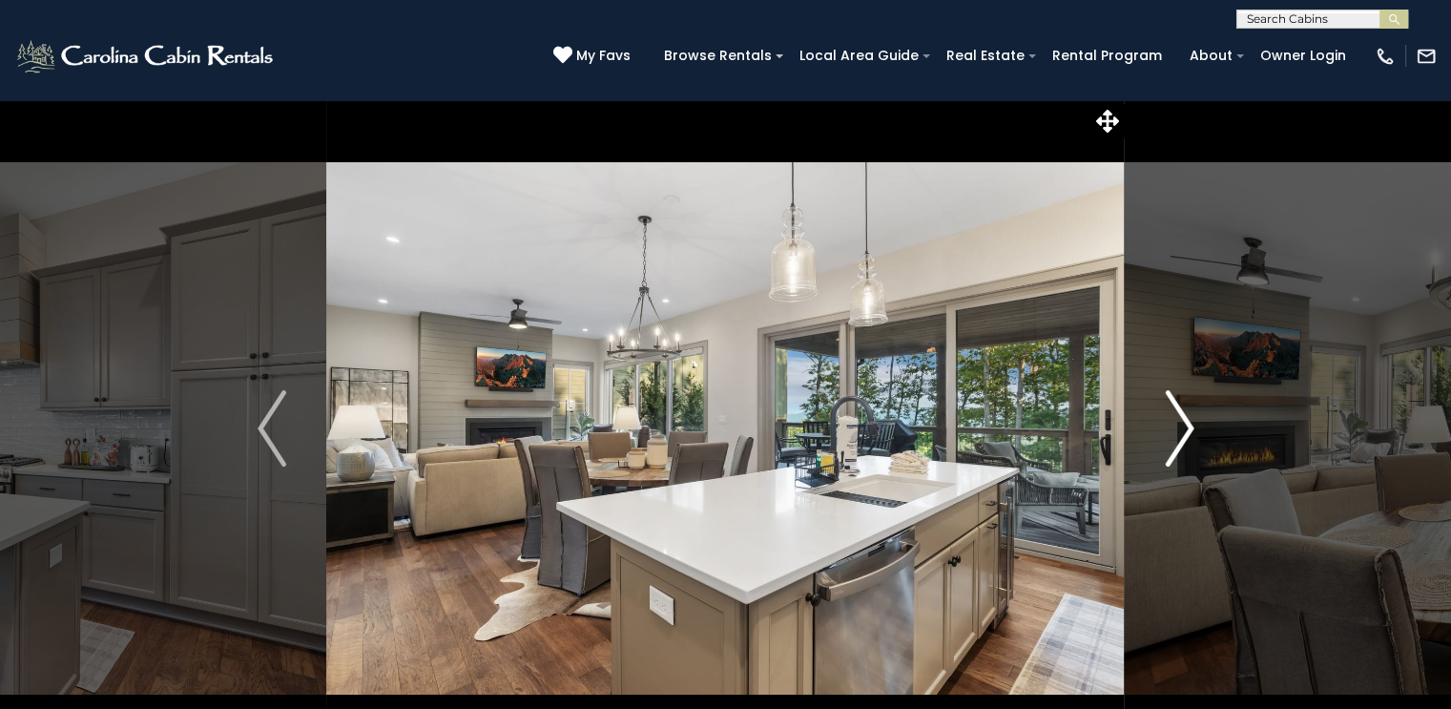
click at [1183, 434] on img "Next" at bounding box center [1179, 428] width 29 height 76
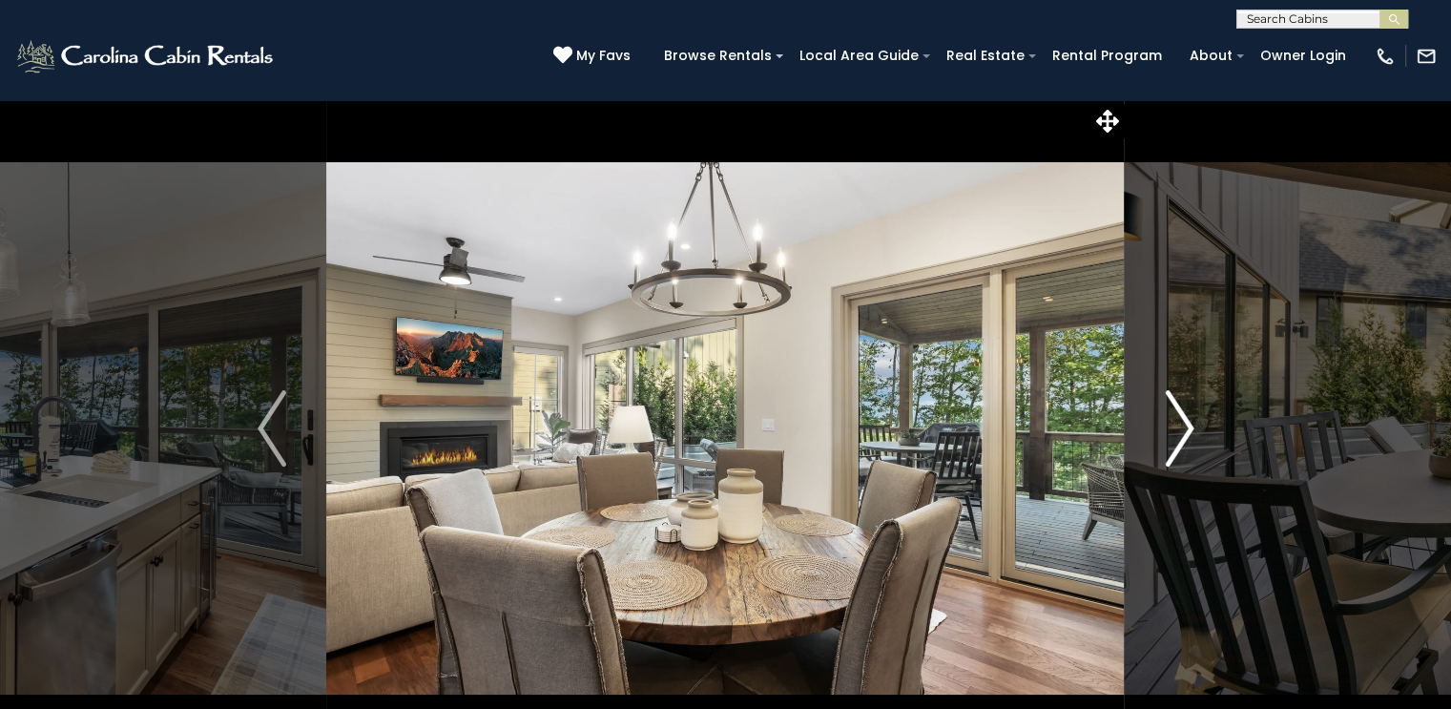
click at [1183, 434] on img "Next" at bounding box center [1179, 428] width 29 height 76
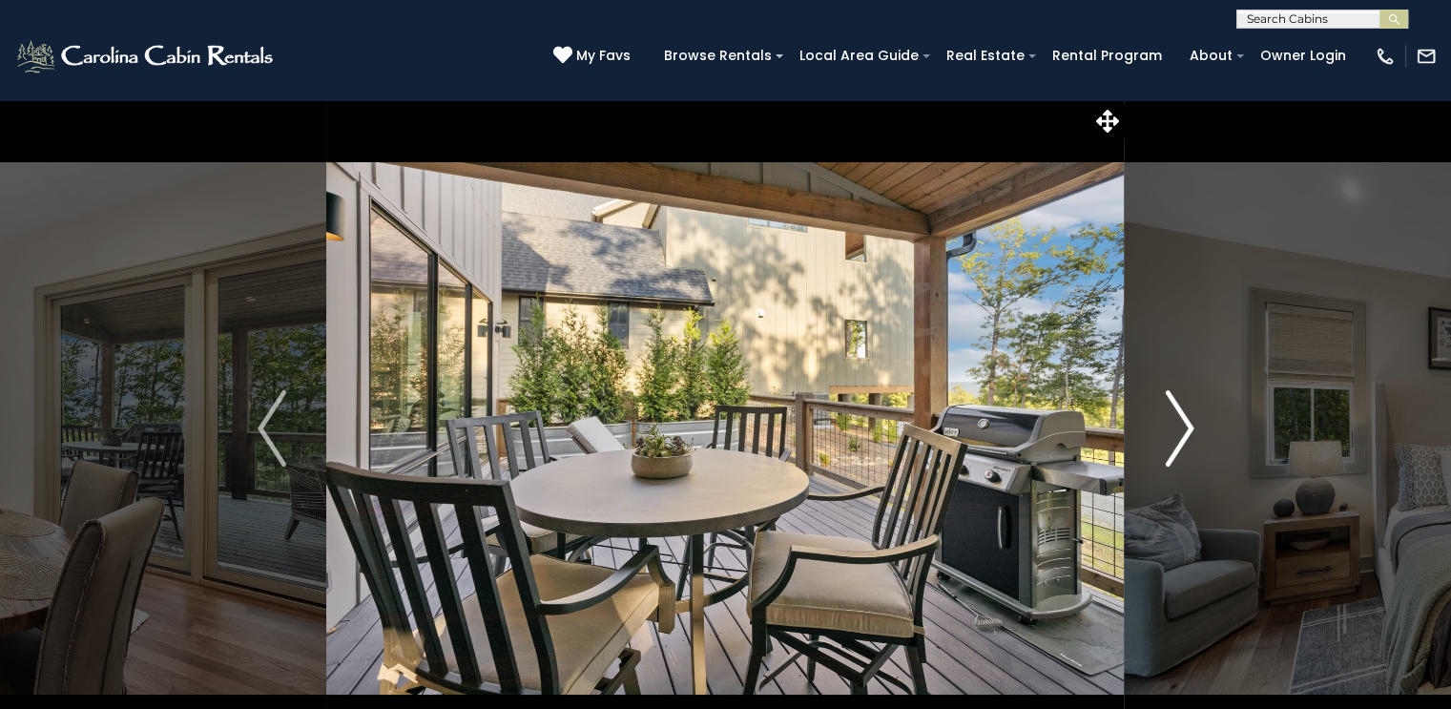
click at [1183, 434] on img "Next" at bounding box center [1179, 428] width 29 height 76
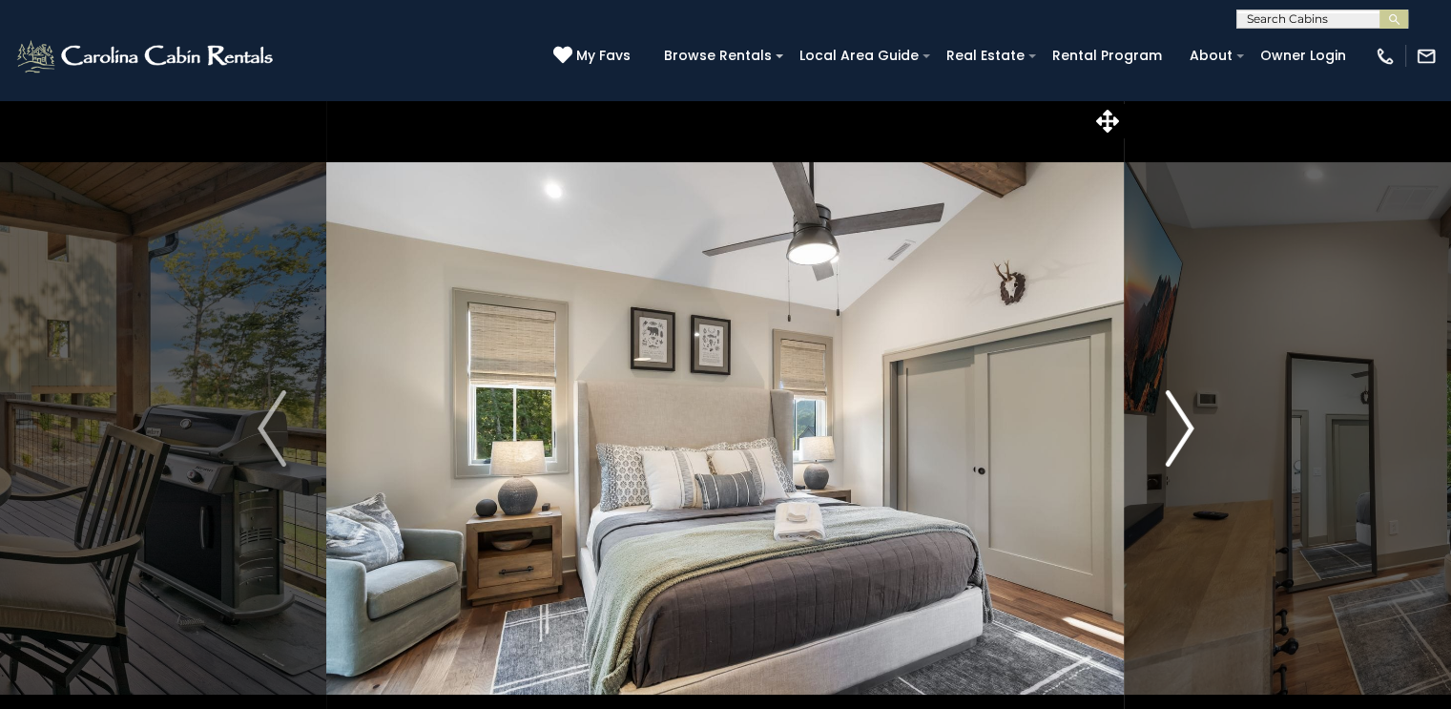
click at [1183, 434] on img "Next" at bounding box center [1179, 428] width 29 height 76
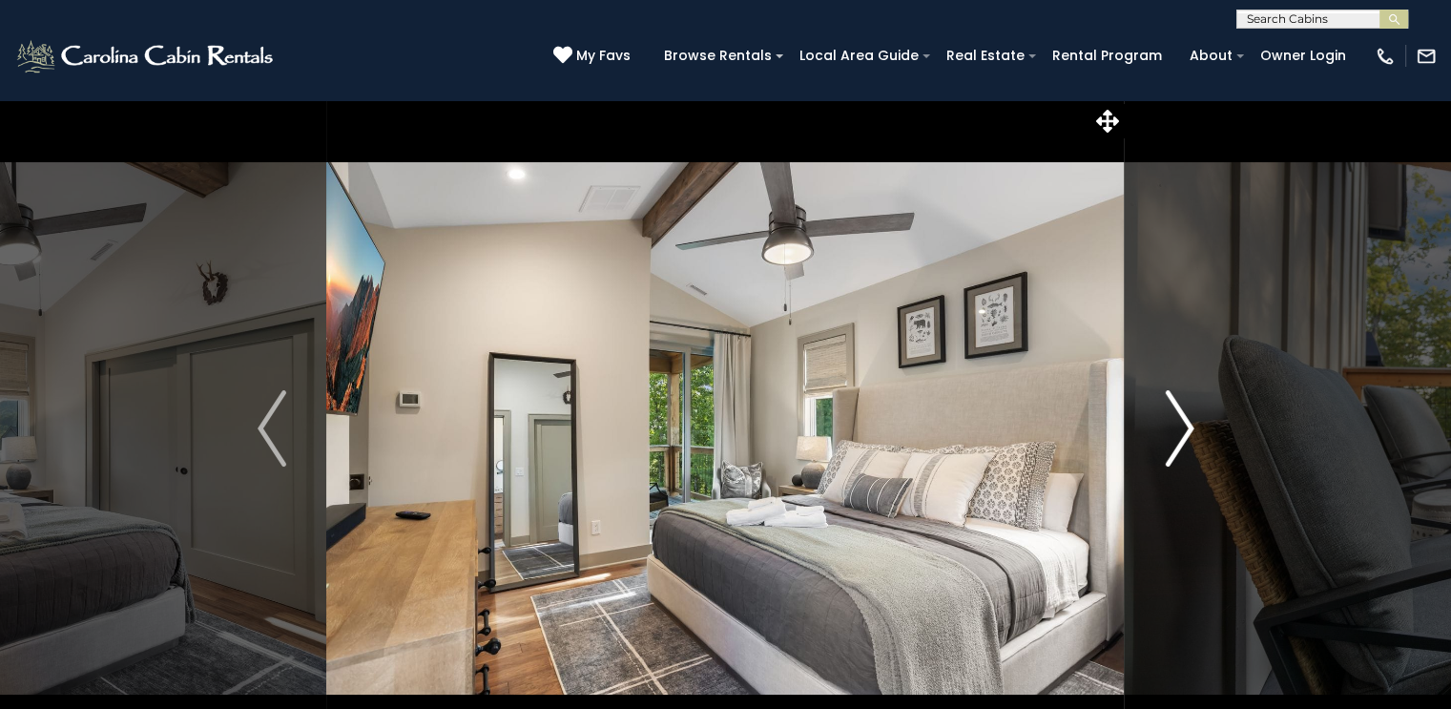
click at [1183, 434] on img "Next" at bounding box center [1179, 428] width 29 height 76
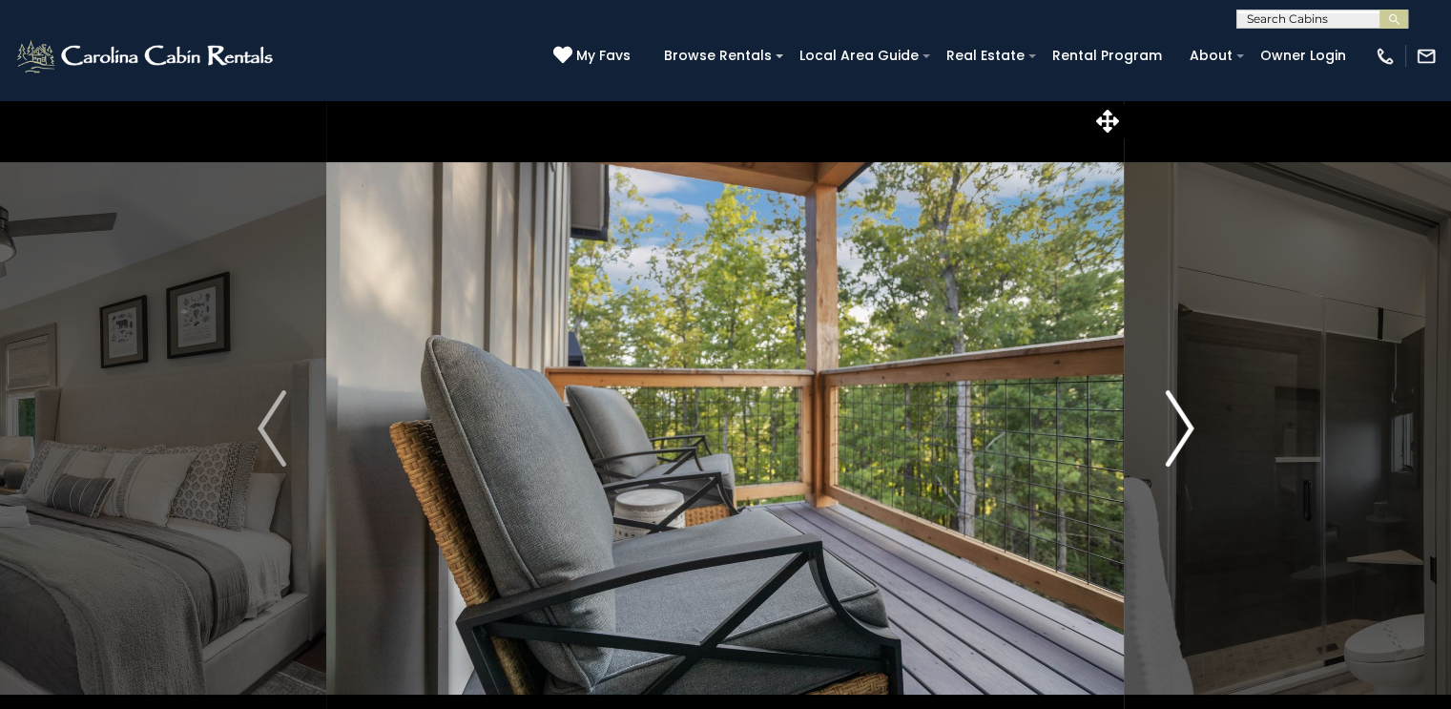
click at [1183, 434] on img "Next" at bounding box center [1179, 428] width 29 height 76
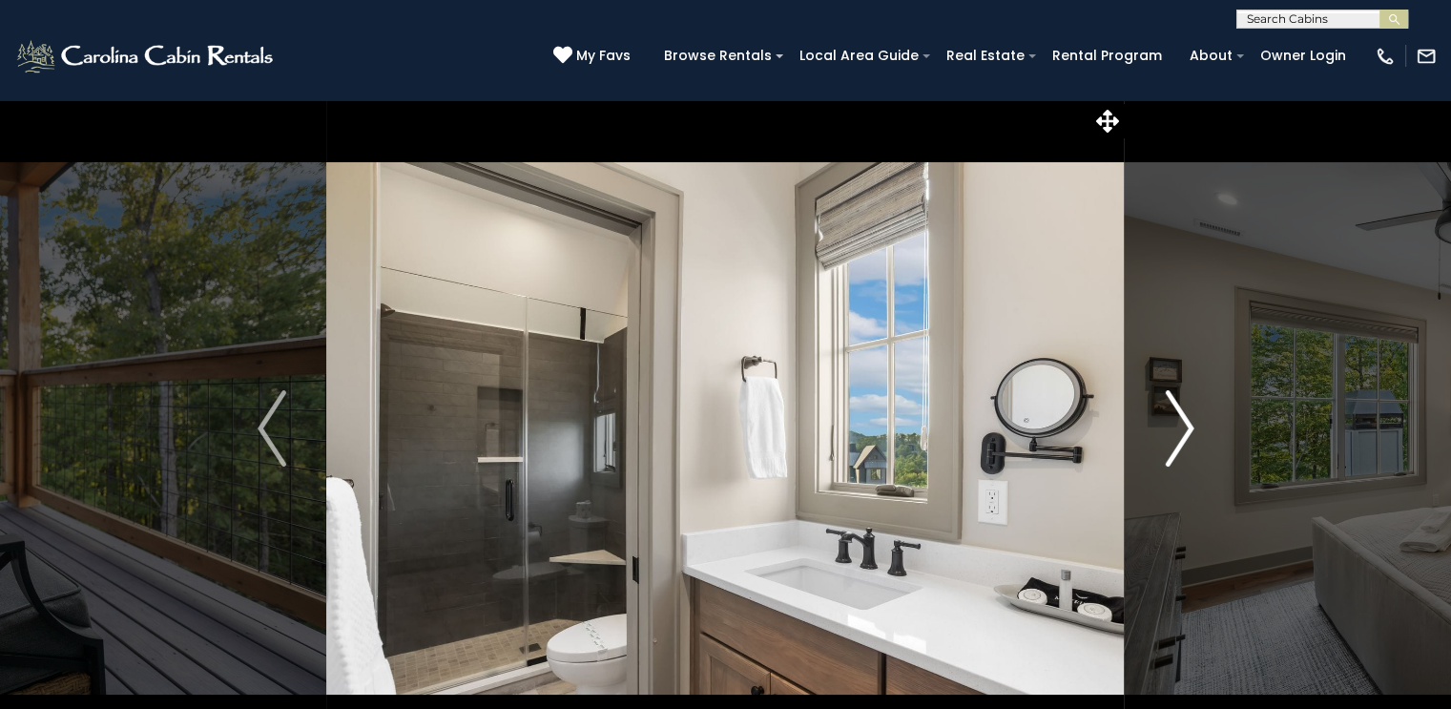
click at [1183, 434] on img "Next" at bounding box center [1179, 428] width 29 height 76
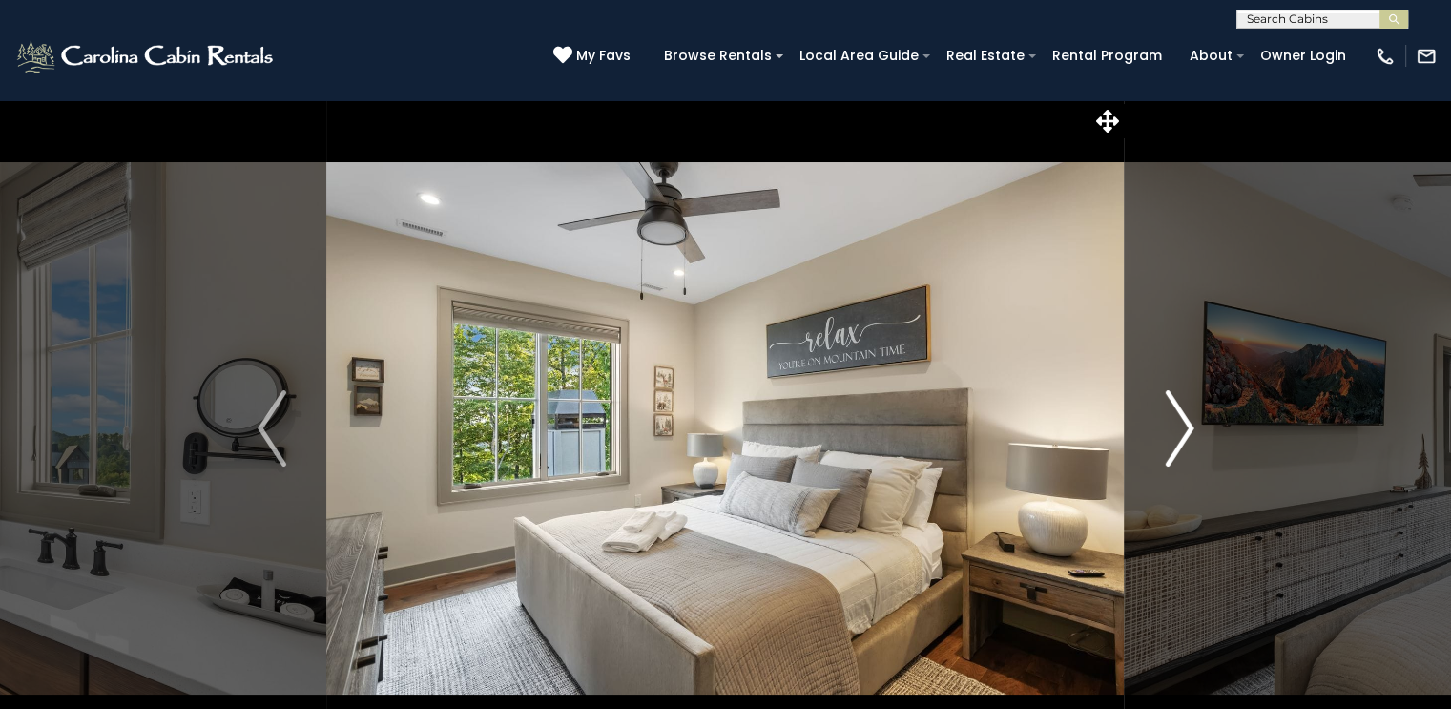
click at [1183, 434] on img "Next" at bounding box center [1179, 428] width 29 height 76
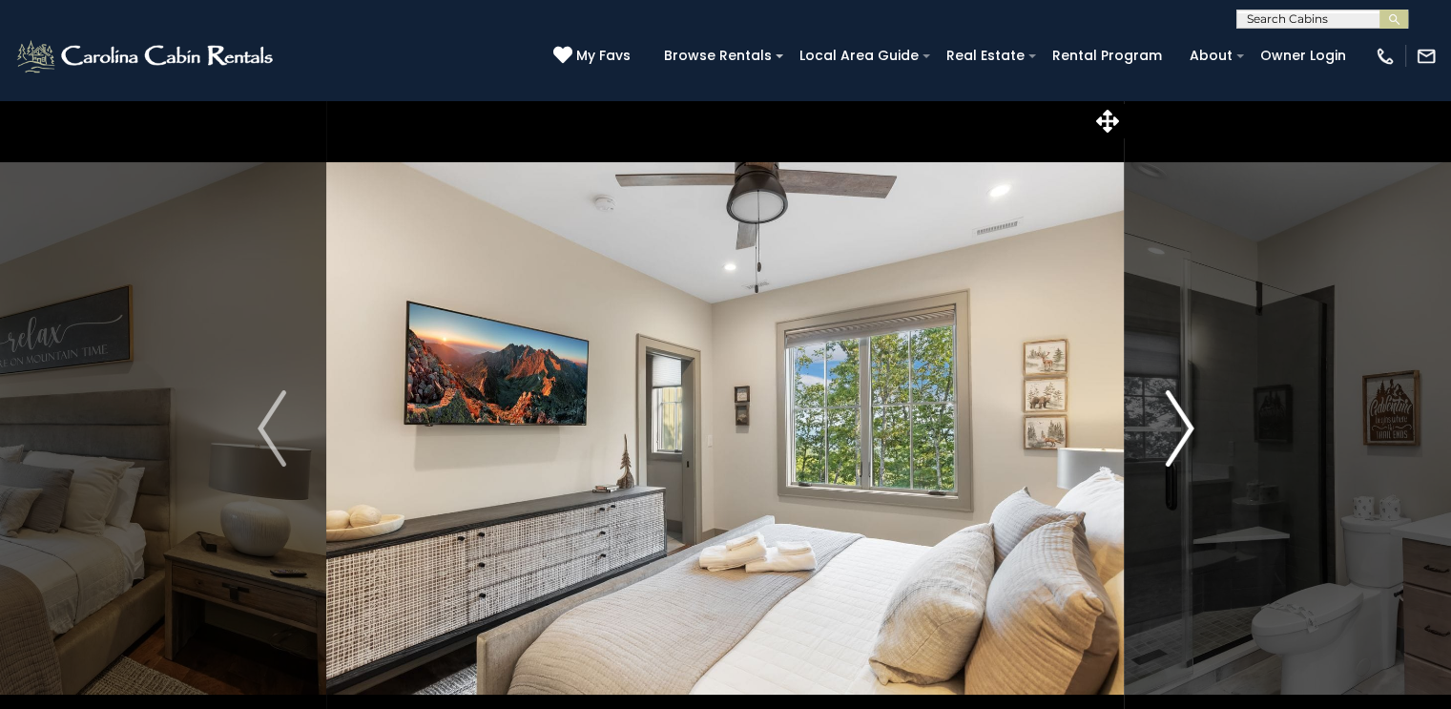
click at [1183, 434] on img "Next" at bounding box center [1179, 428] width 29 height 76
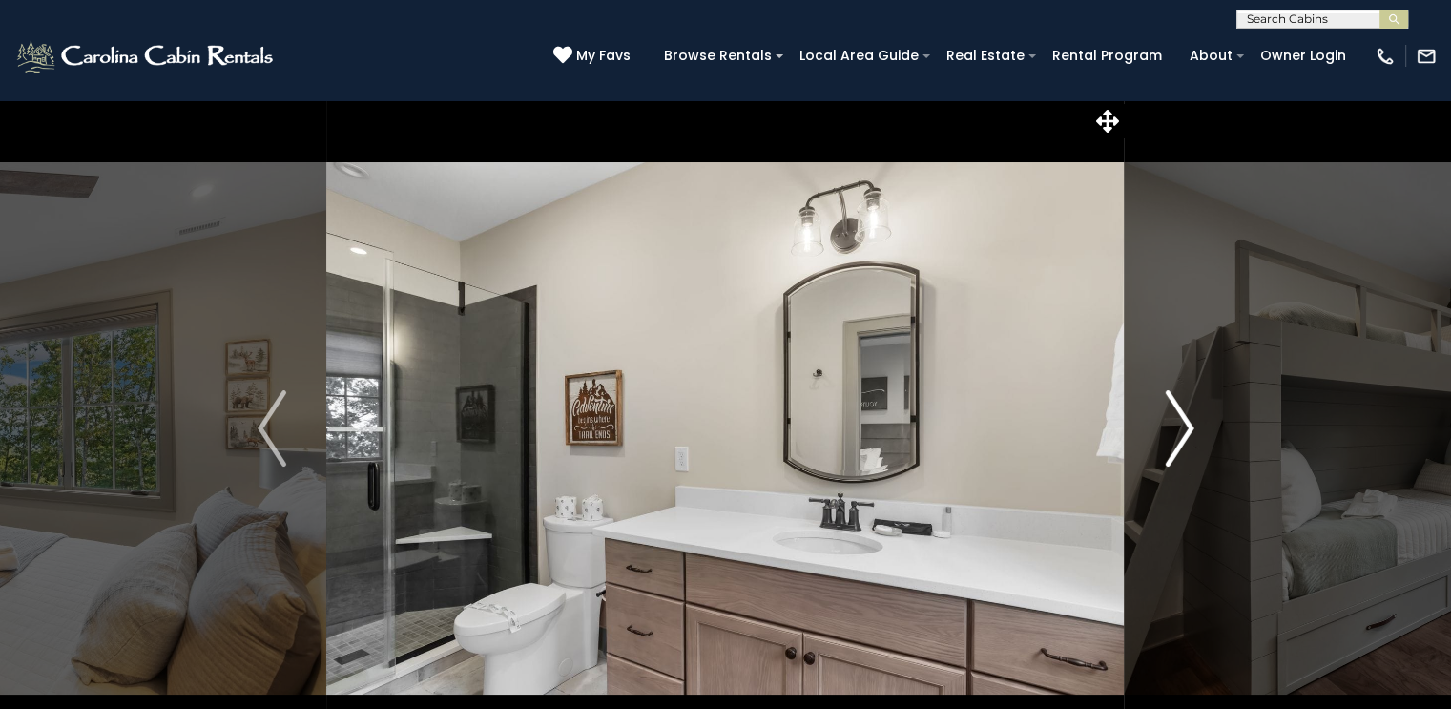
click at [1183, 434] on img "Next" at bounding box center [1179, 428] width 29 height 76
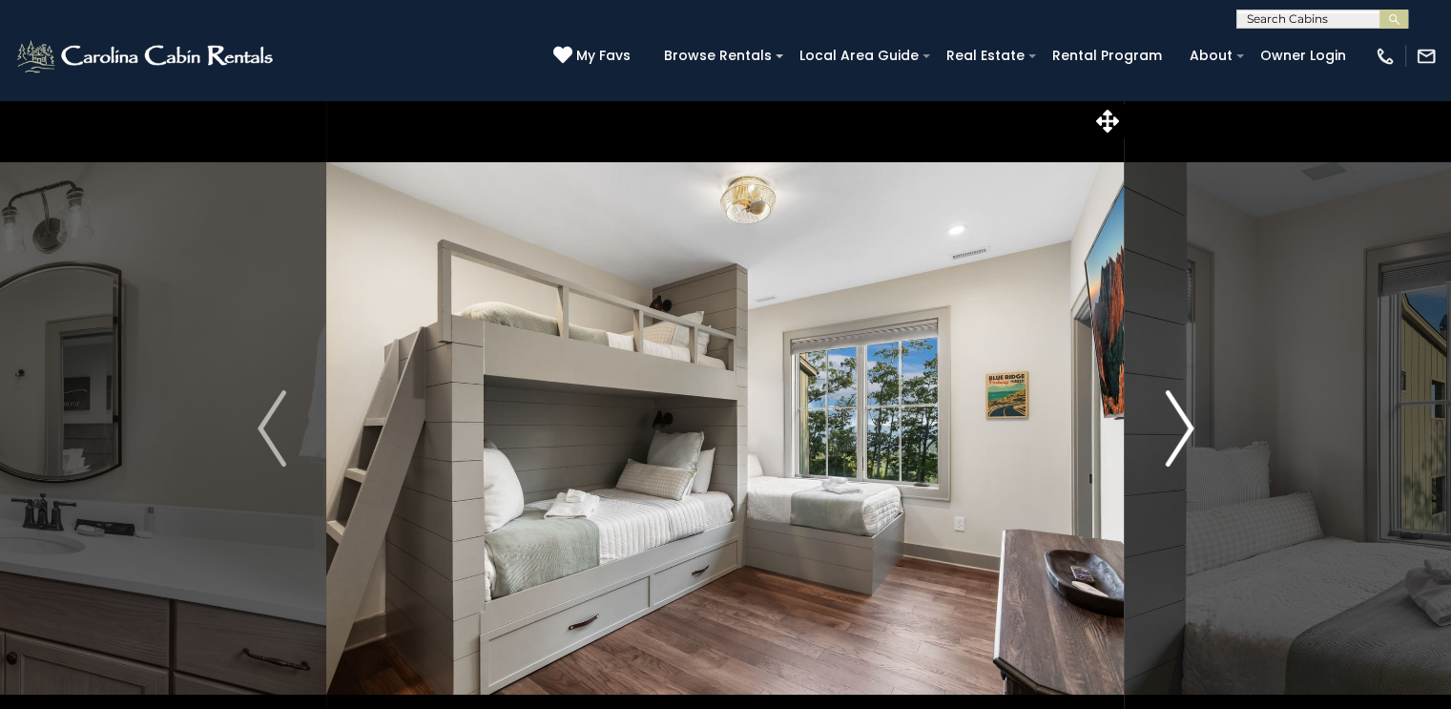
click at [1183, 434] on img "Next" at bounding box center [1179, 428] width 29 height 76
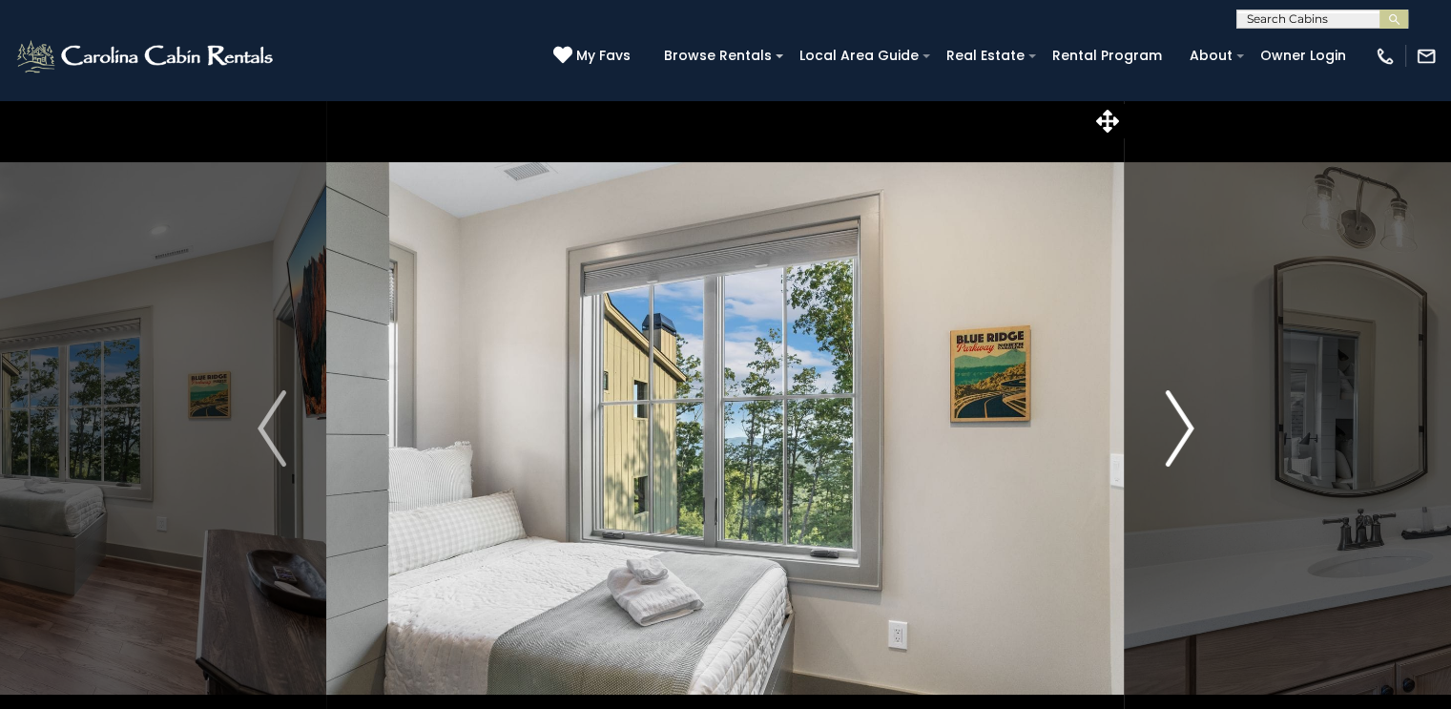
click at [1183, 434] on img "Next" at bounding box center [1179, 428] width 29 height 76
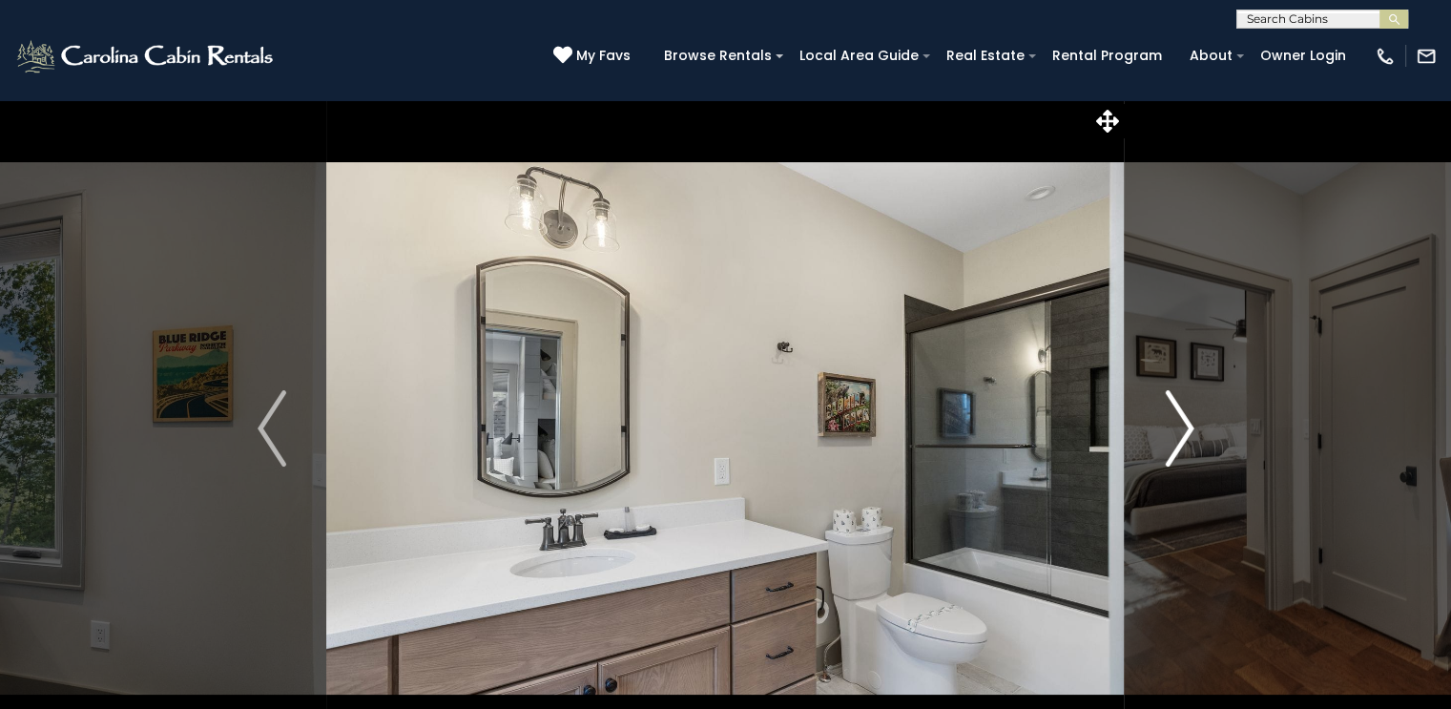
click at [1183, 434] on img "Next" at bounding box center [1179, 428] width 29 height 76
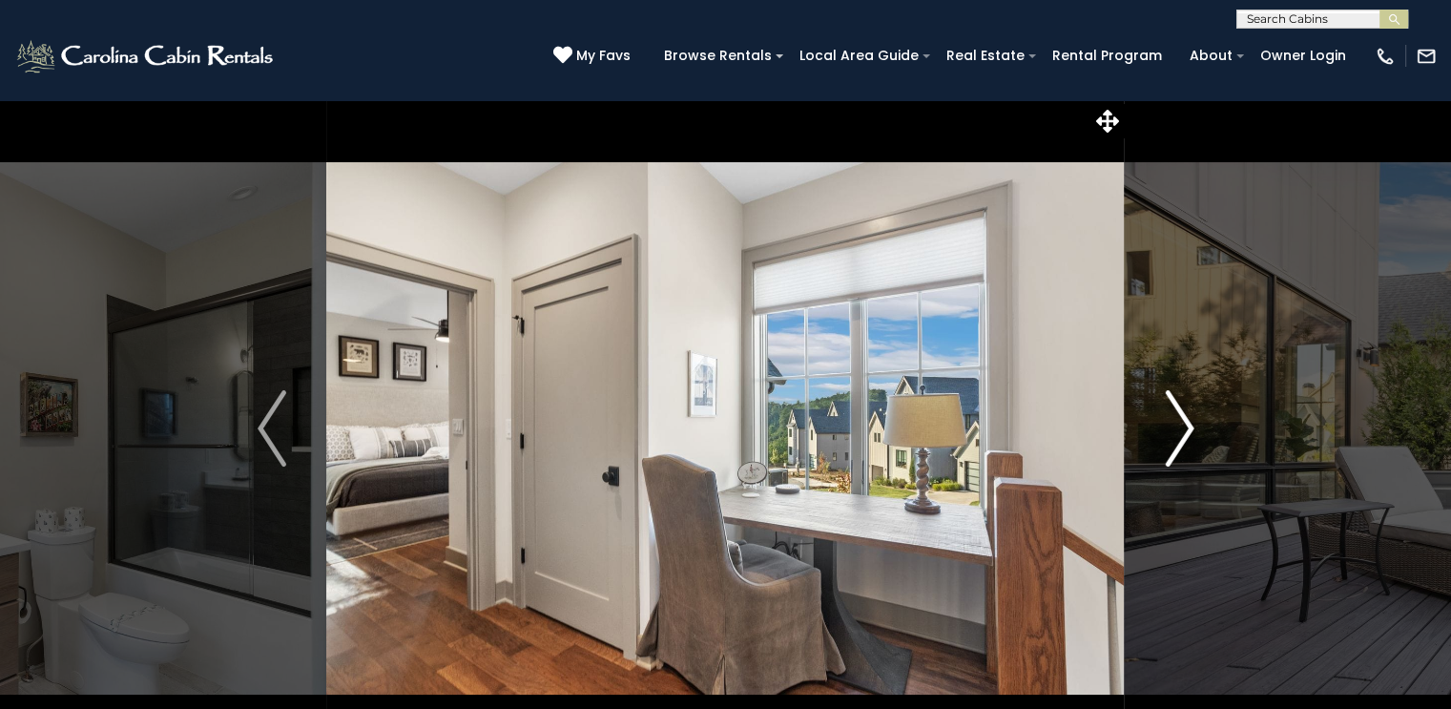
click at [1183, 434] on img "Next" at bounding box center [1179, 428] width 29 height 76
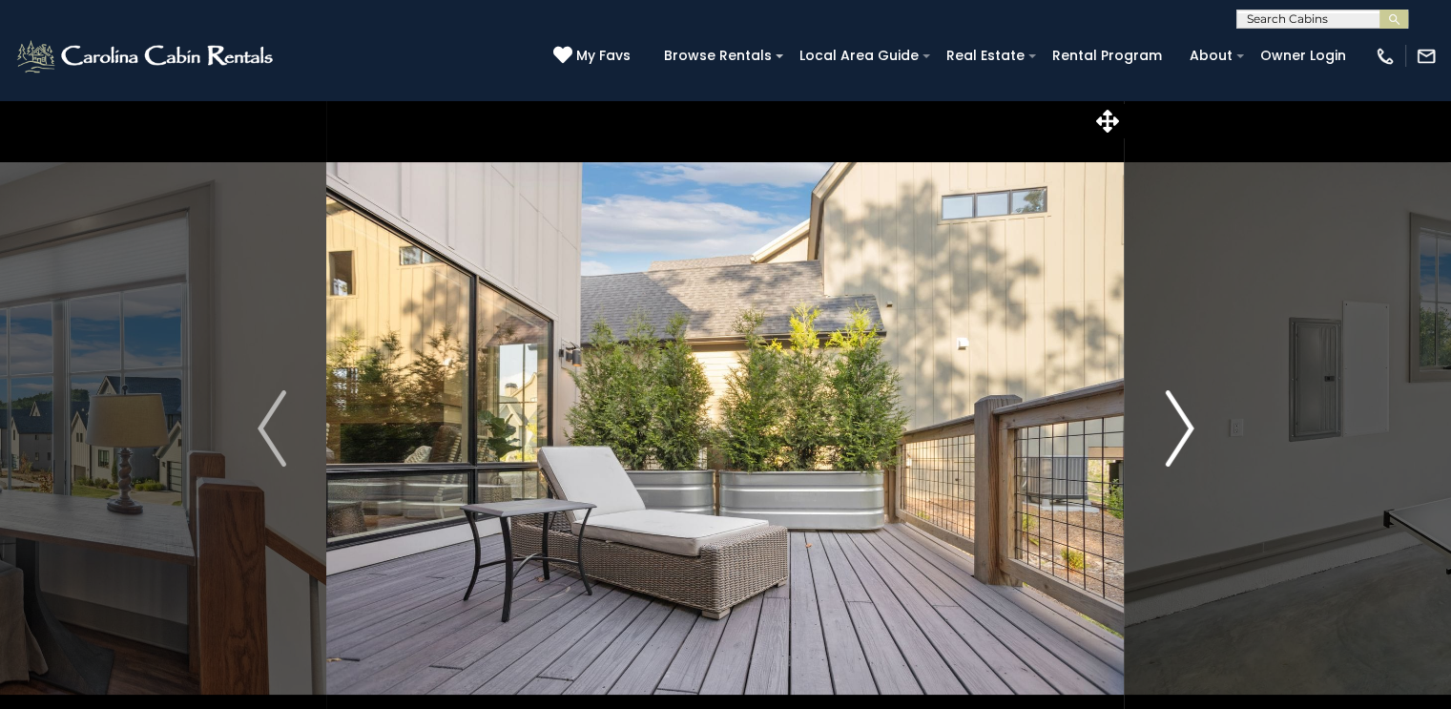
click at [1183, 434] on img "Next" at bounding box center [1179, 428] width 29 height 76
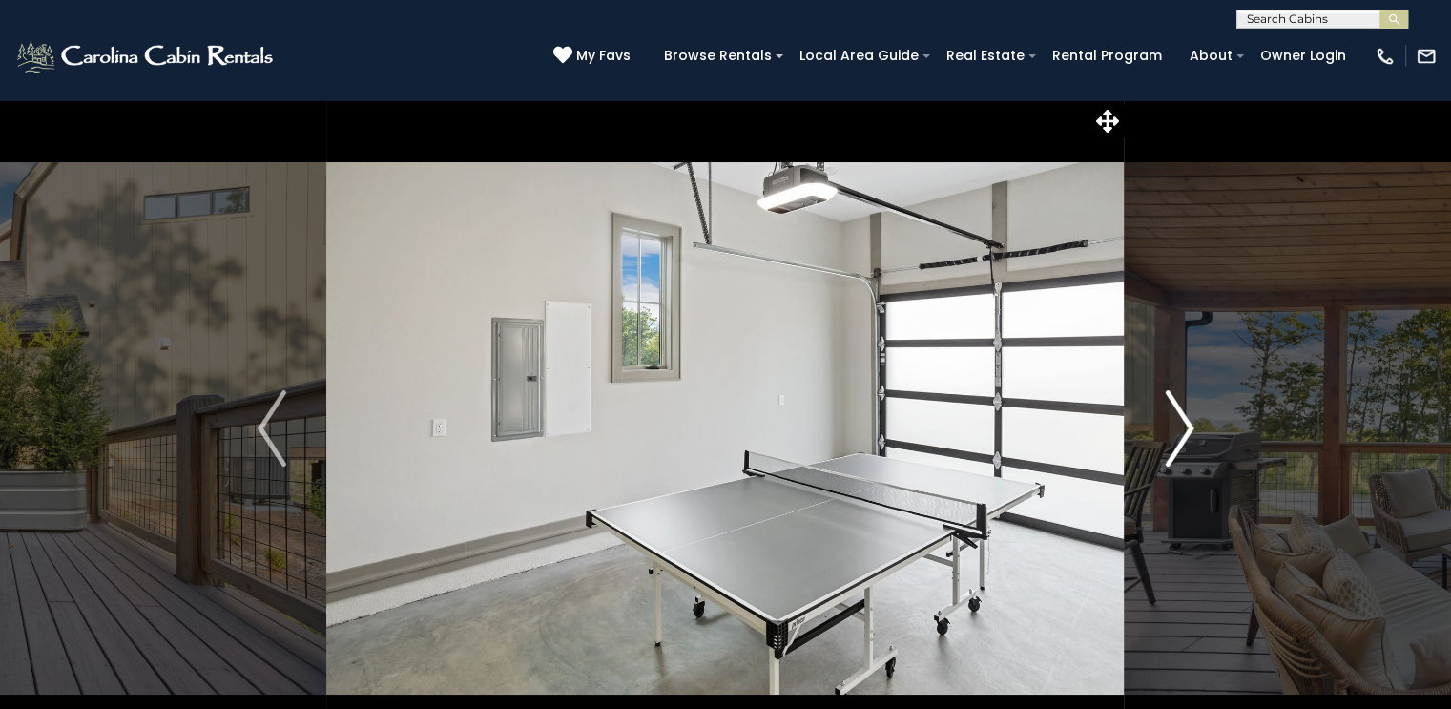
click at [1183, 434] on img "Next" at bounding box center [1179, 428] width 29 height 76
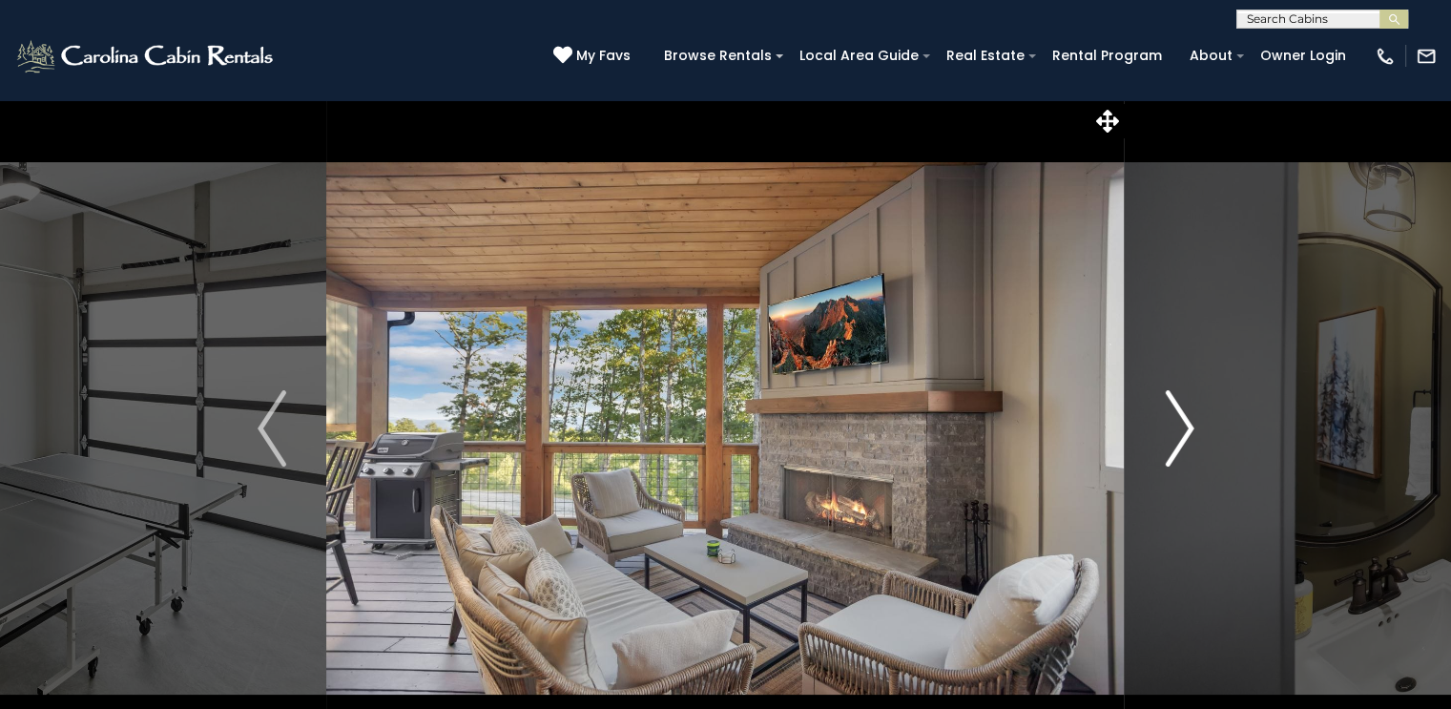
click at [1183, 434] on img "Next" at bounding box center [1179, 428] width 29 height 76
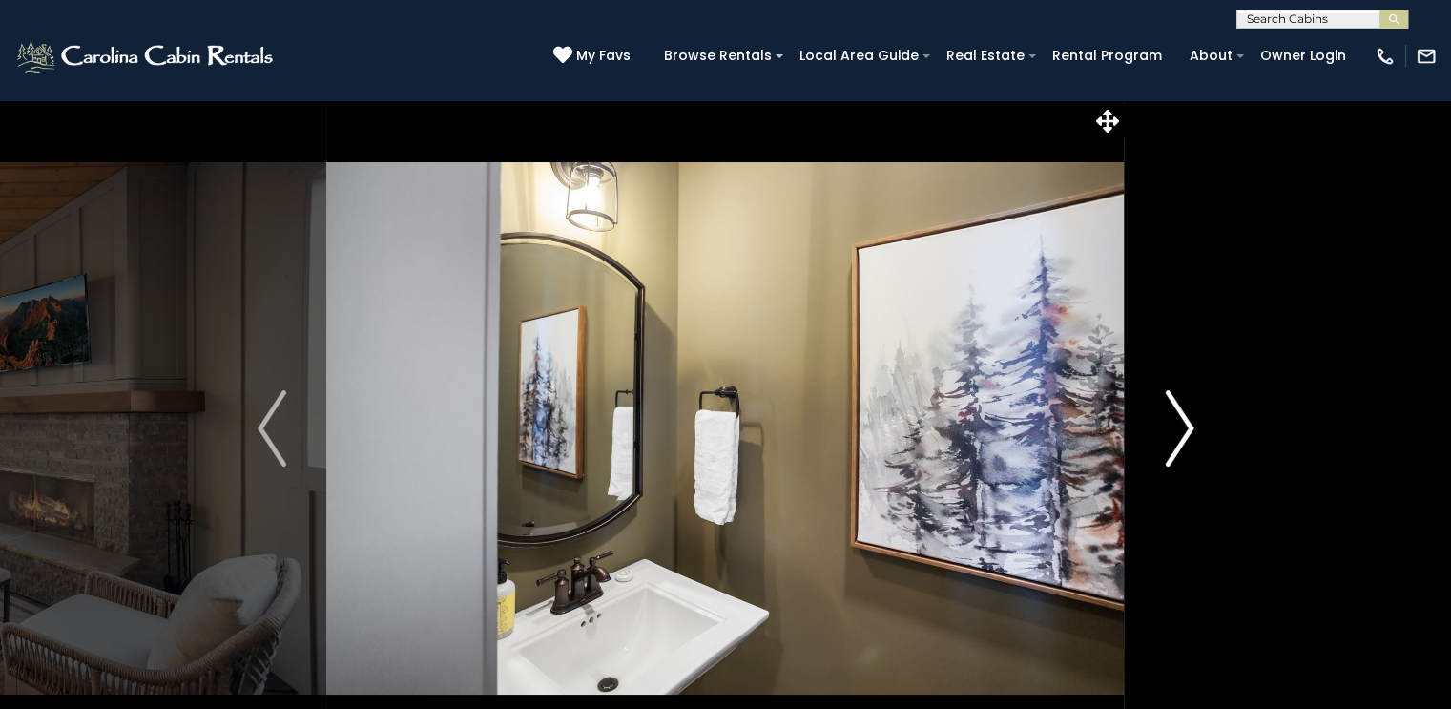
click at [1183, 434] on img "Next" at bounding box center [1179, 428] width 29 height 76
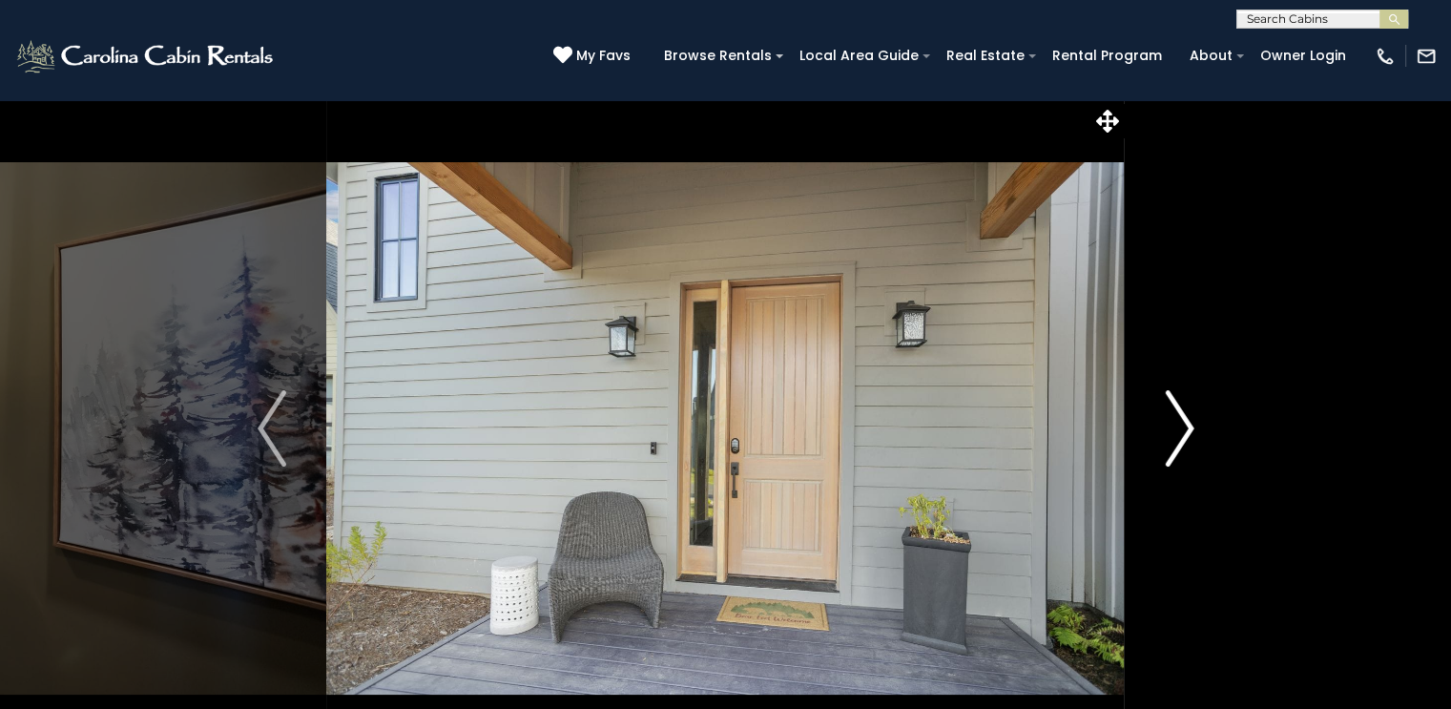
click at [1183, 434] on img "Next" at bounding box center [1179, 428] width 29 height 76
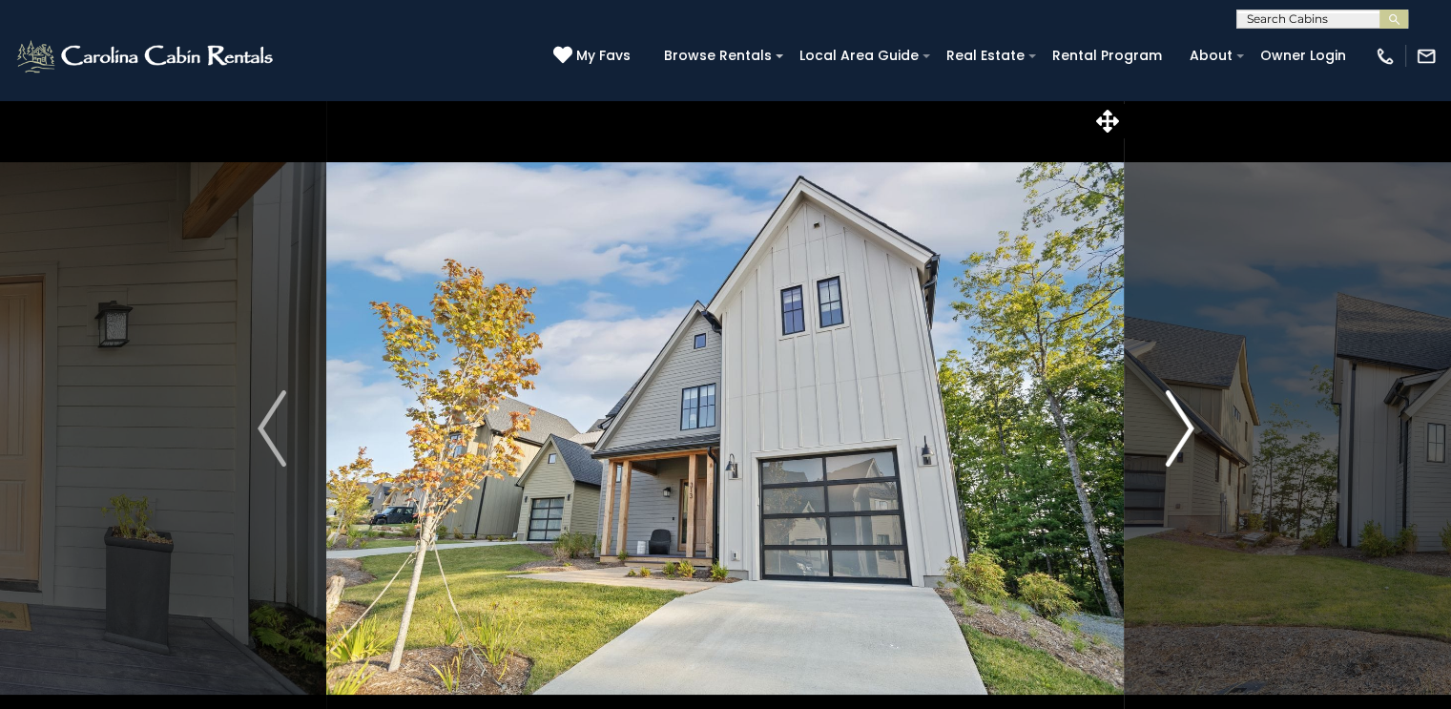
click at [1183, 434] on img "Next" at bounding box center [1179, 428] width 29 height 76
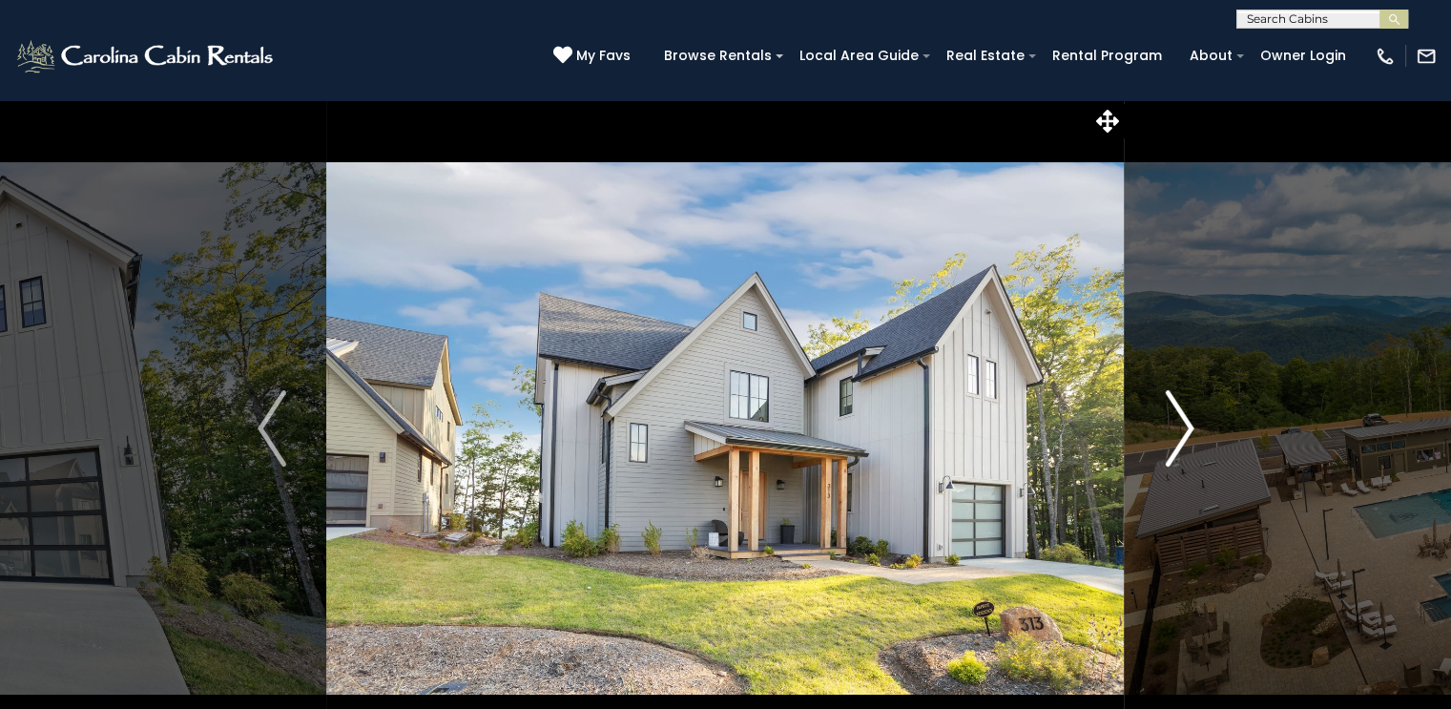
click at [1183, 434] on img "Next" at bounding box center [1179, 428] width 29 height 76
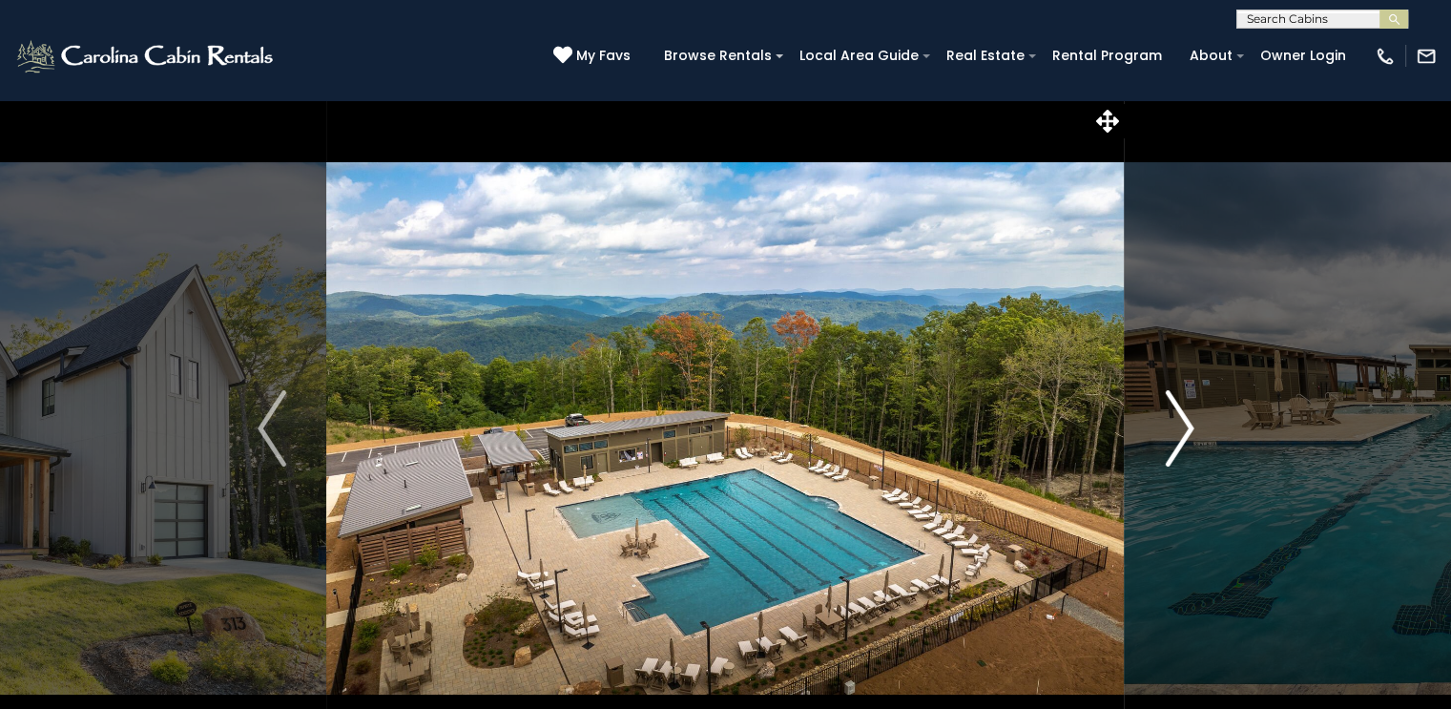
click at [1183, 434] on img "Next" at bounding box center [1179, 428] width 29 height 76
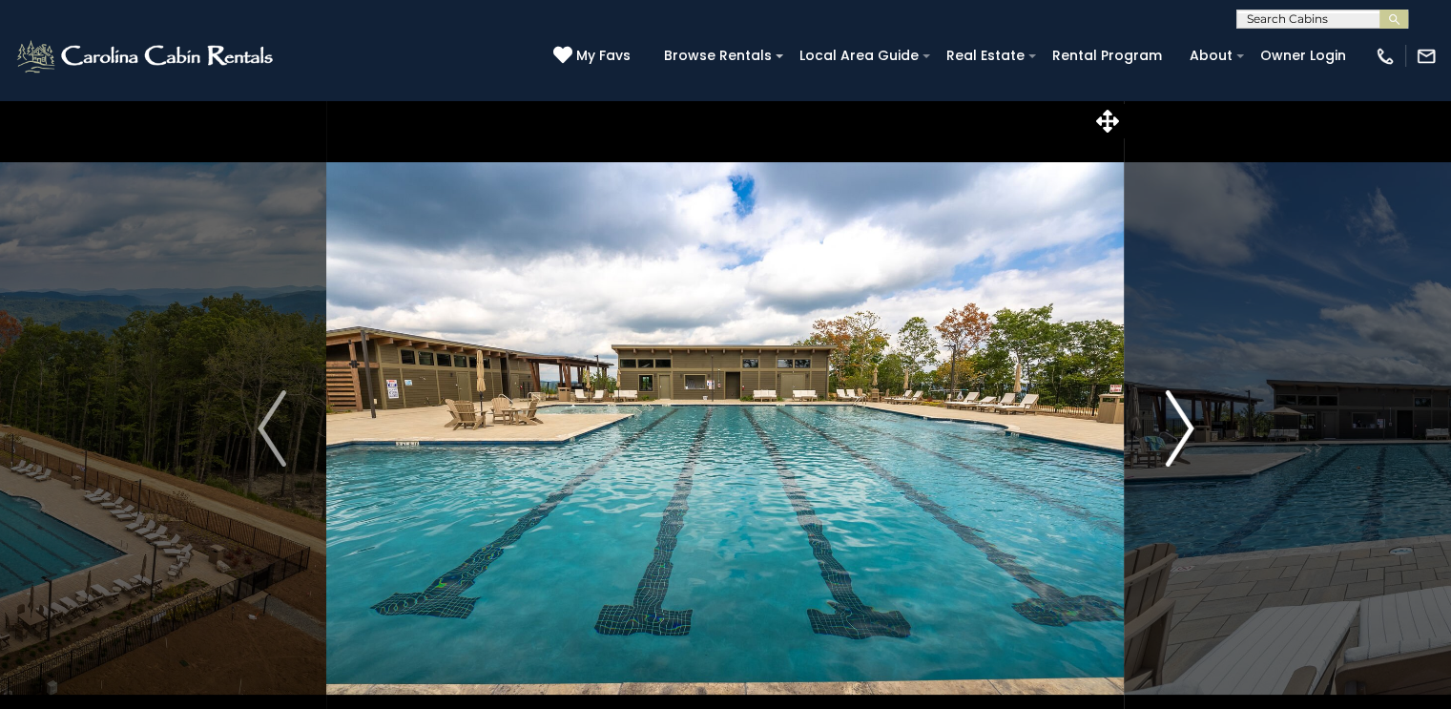
click at [1183, 434] on img "Next" at bounding box center [1179, 428] width 29 height 76
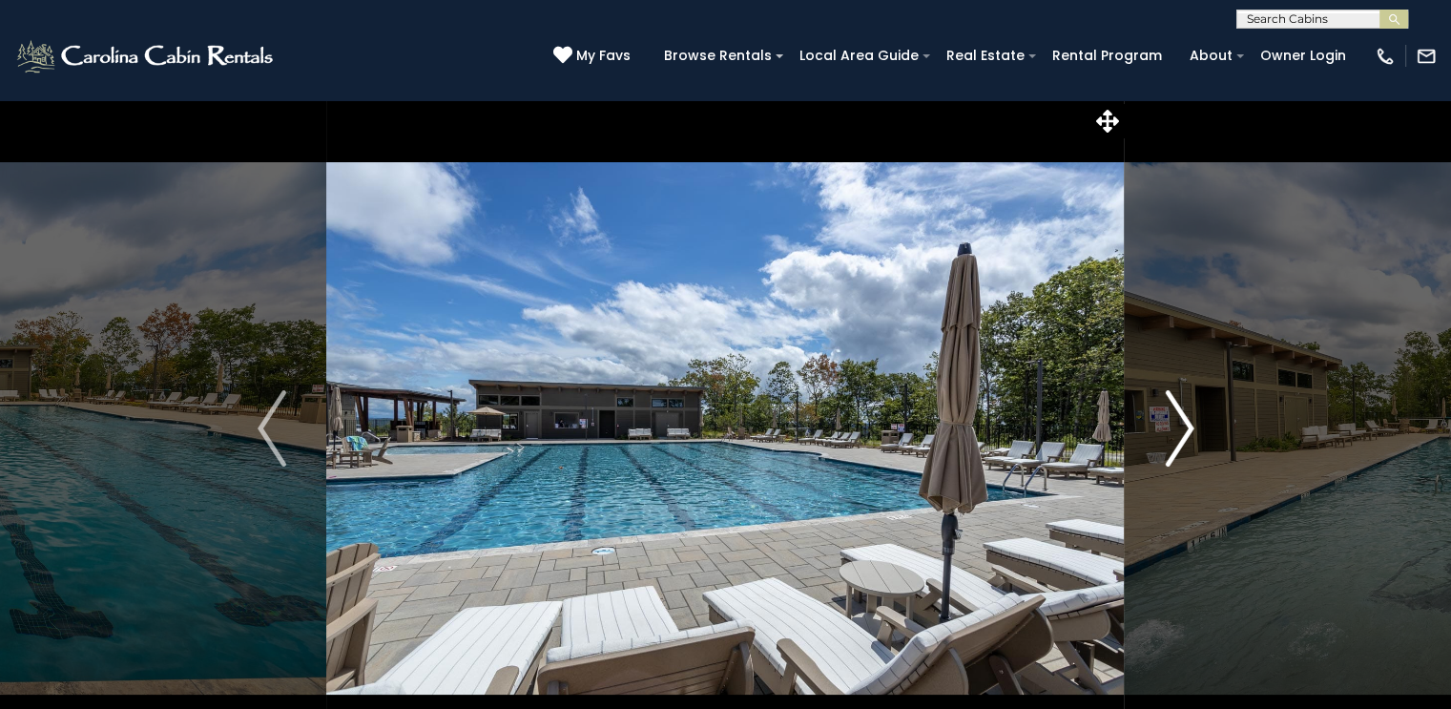
click at [1183, 434] on img "Next" at bounding box center [1179, 428] width 29 height 76
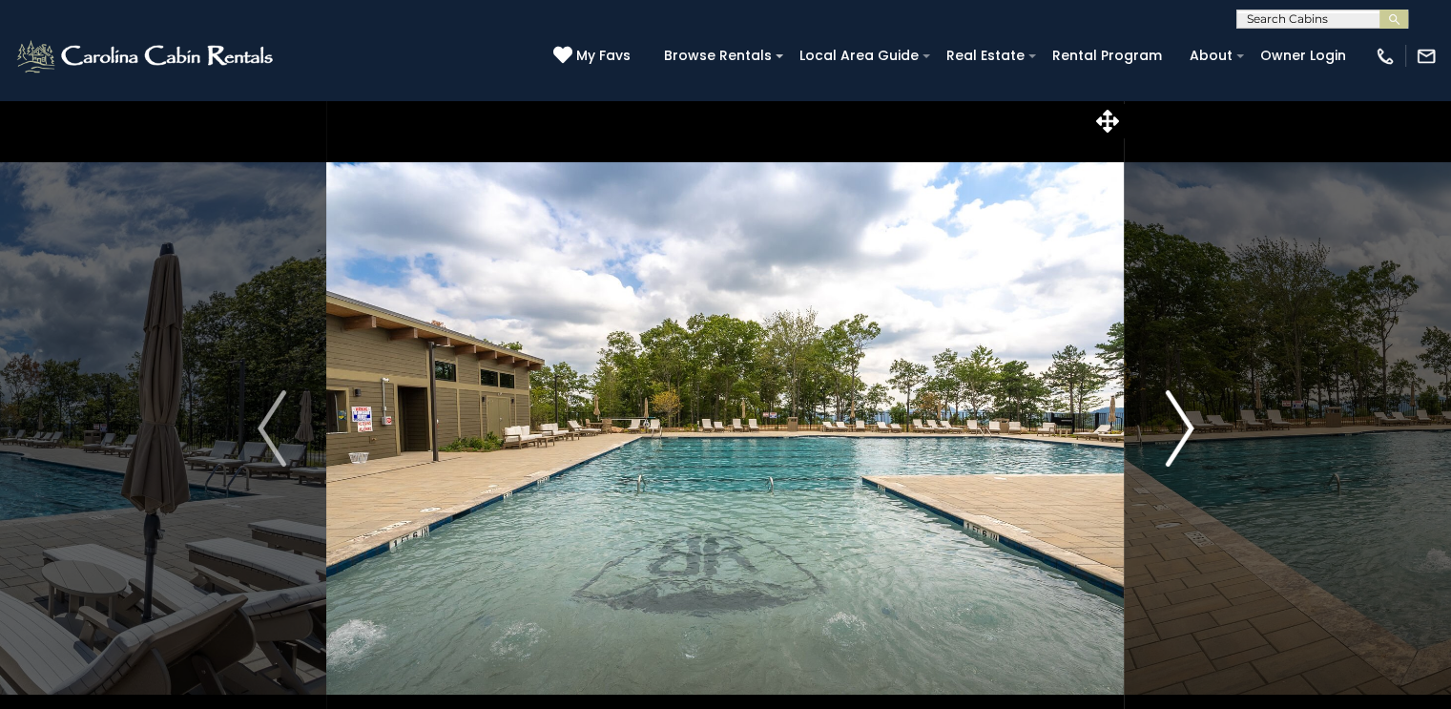
click at [1183, 434] on img "Next" at bounding box center [1179, 428] width 29 height 76
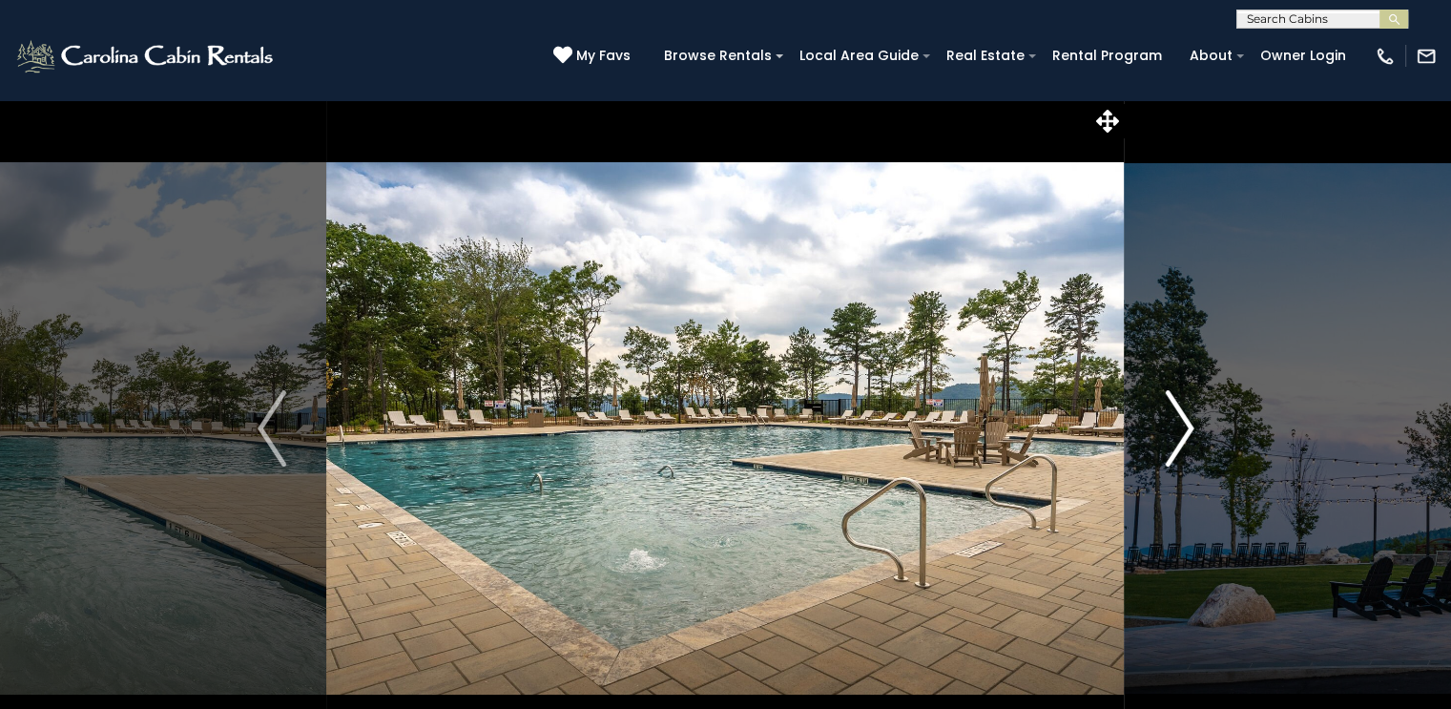
click at [1183, 434] on img "Next" at bounding box center [1179, 428] width 29 height 76
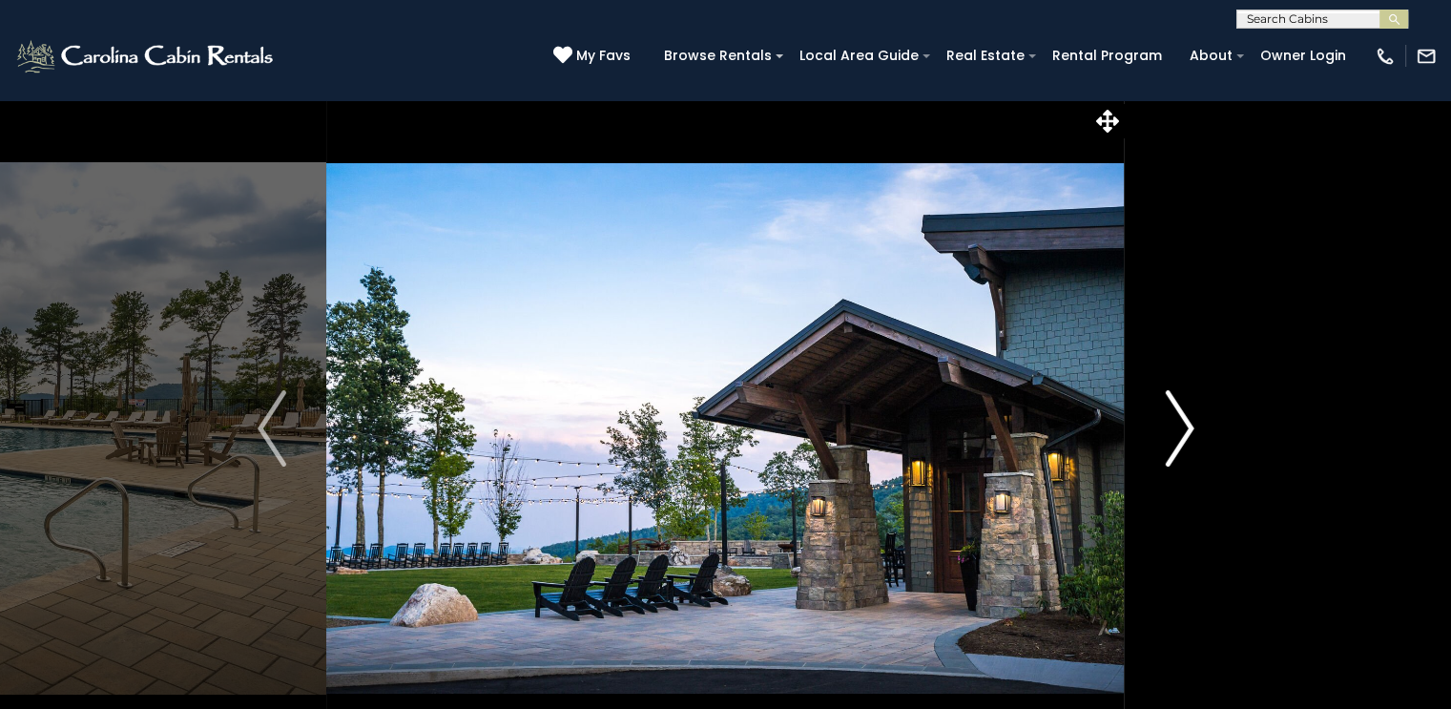
click at [1183, 434] on img "Next" at bounding box center [1179, 428] width 29 height 76
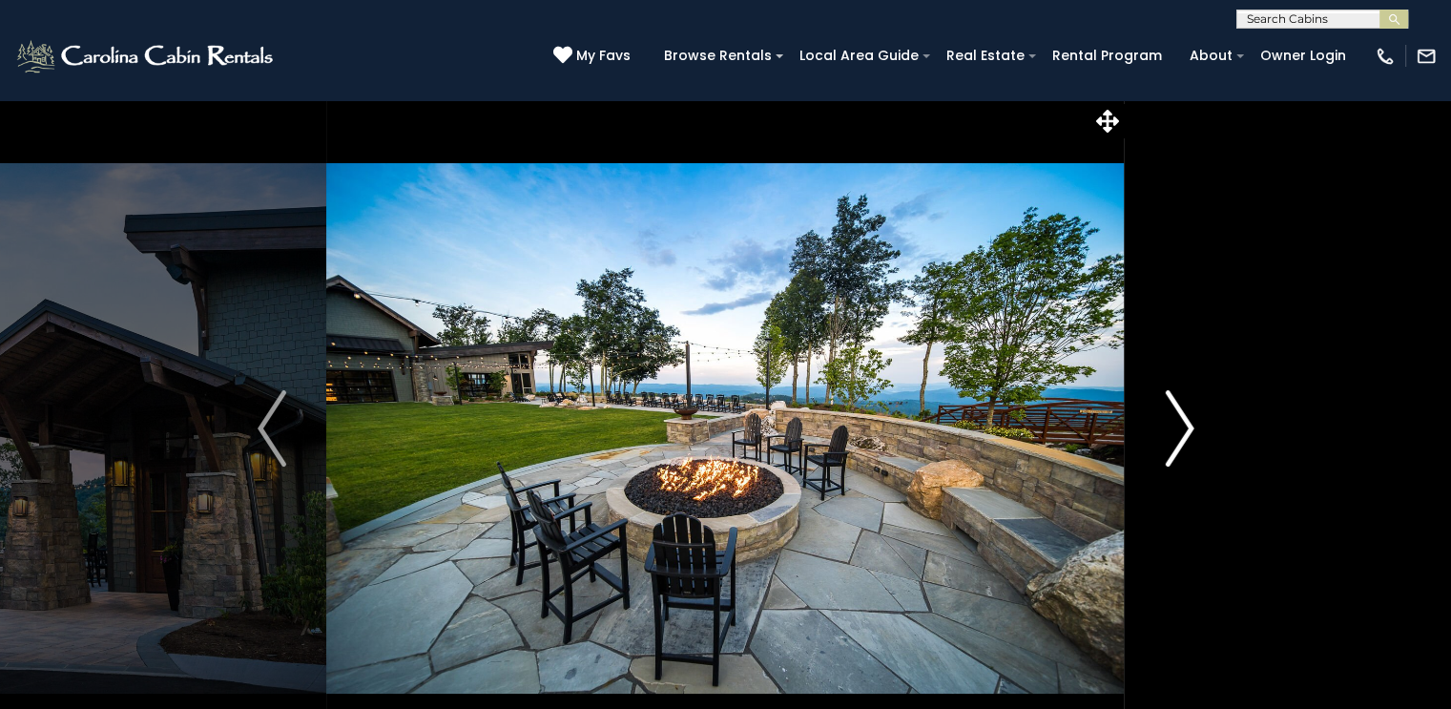
click at [1183, 434] on img "Next" at bounding box center [1179, 428] width 29 height 76
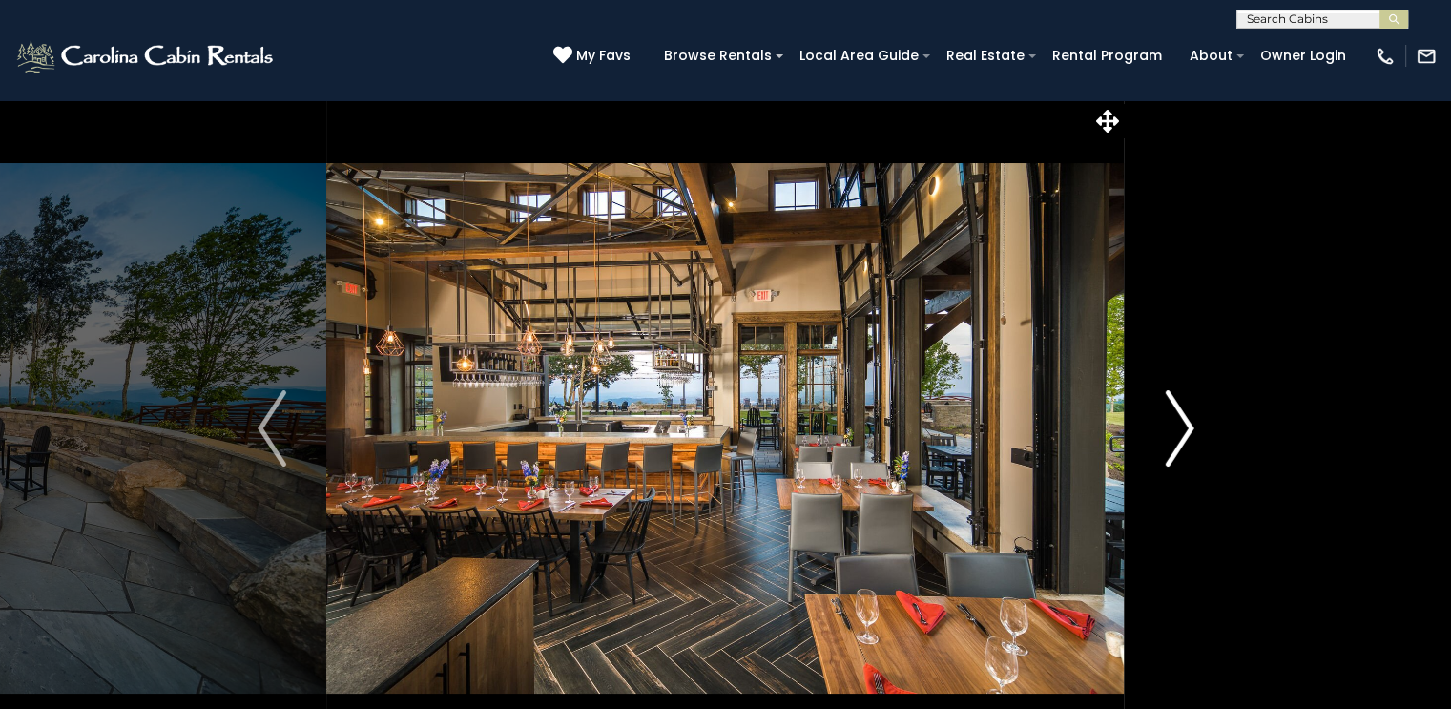
click at [1183, 434] on img "Next" at bounding box center [1179, 428] width 29 height 76
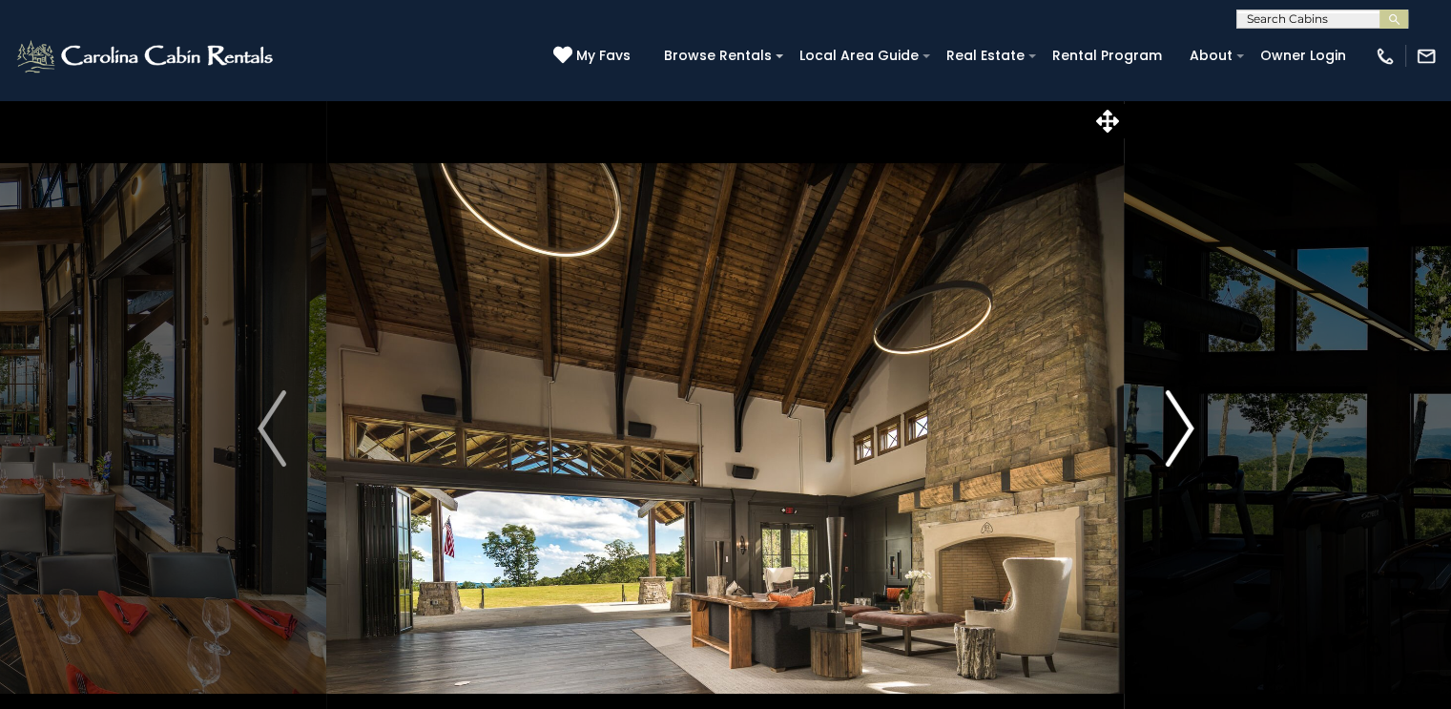
click at [1183, 434] on img "Next" at bounding box center [1179, 428] width 29 height 76
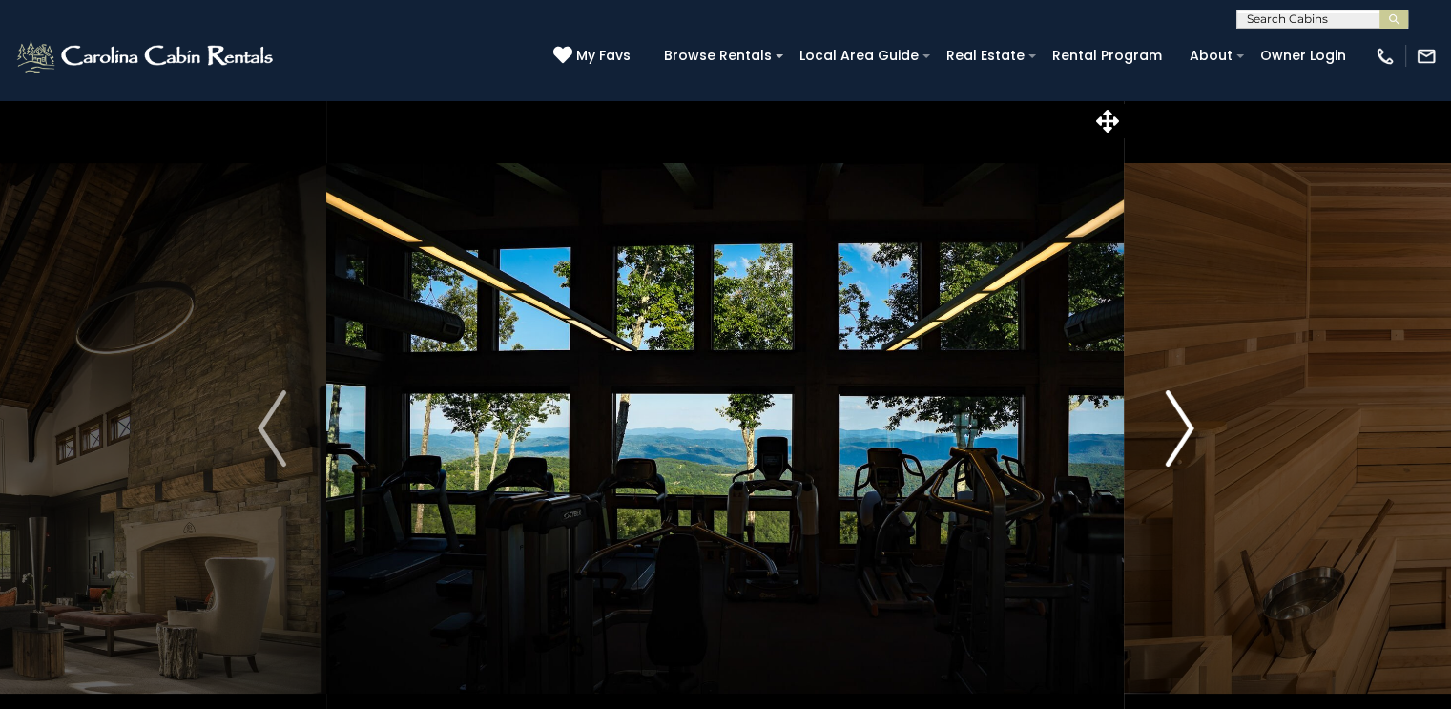
click at [1183, 434] on img "Next" at bounding box center [1179, 428] width 29 height 76
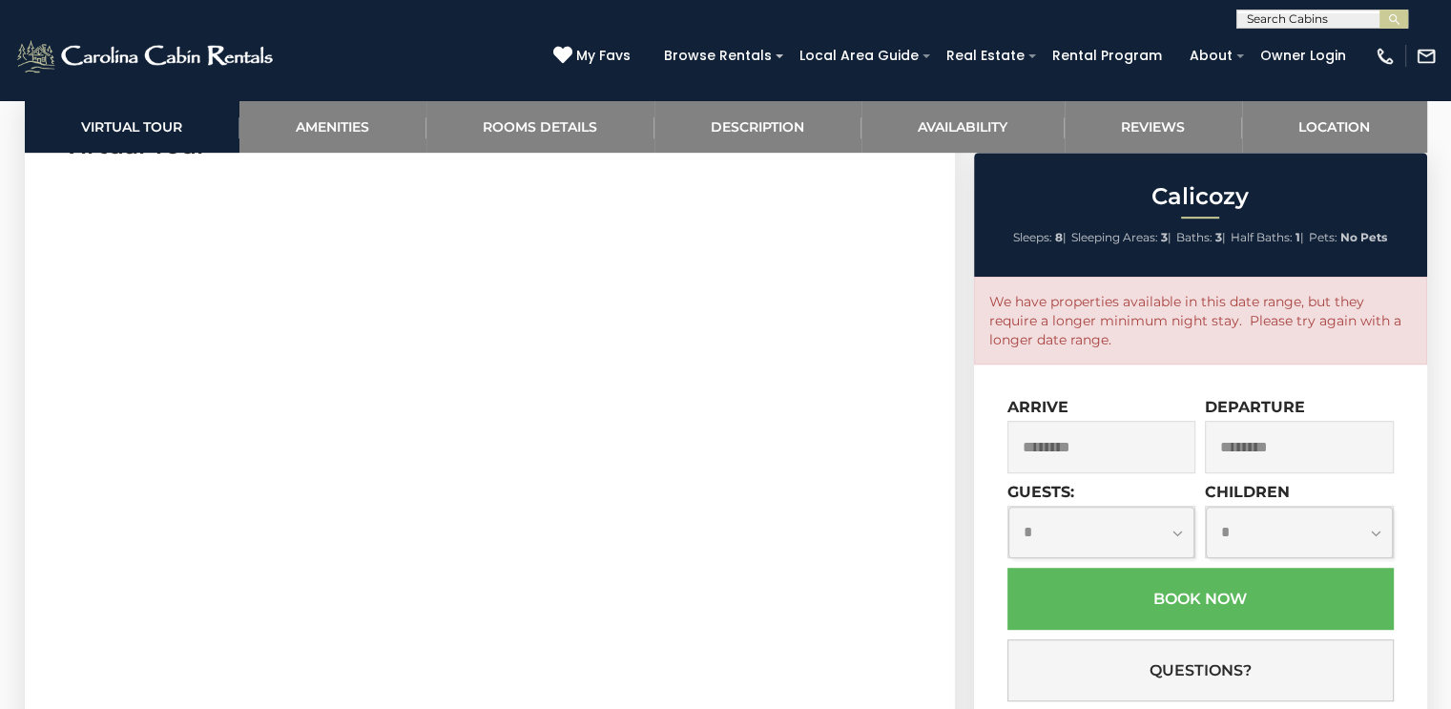
scroll to position [980, 0]
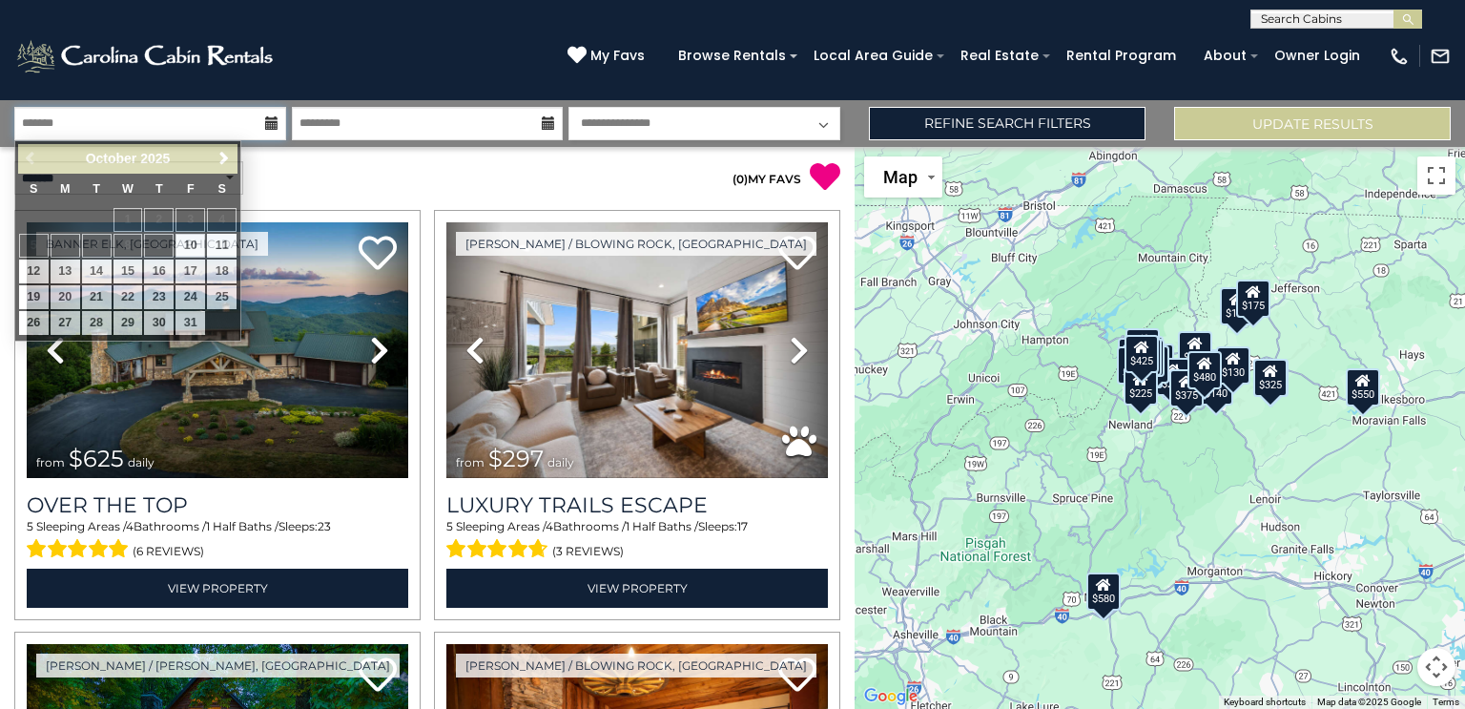
click at [109, 133] on input "text" at bounding box center [150, 123] width 272 height 33
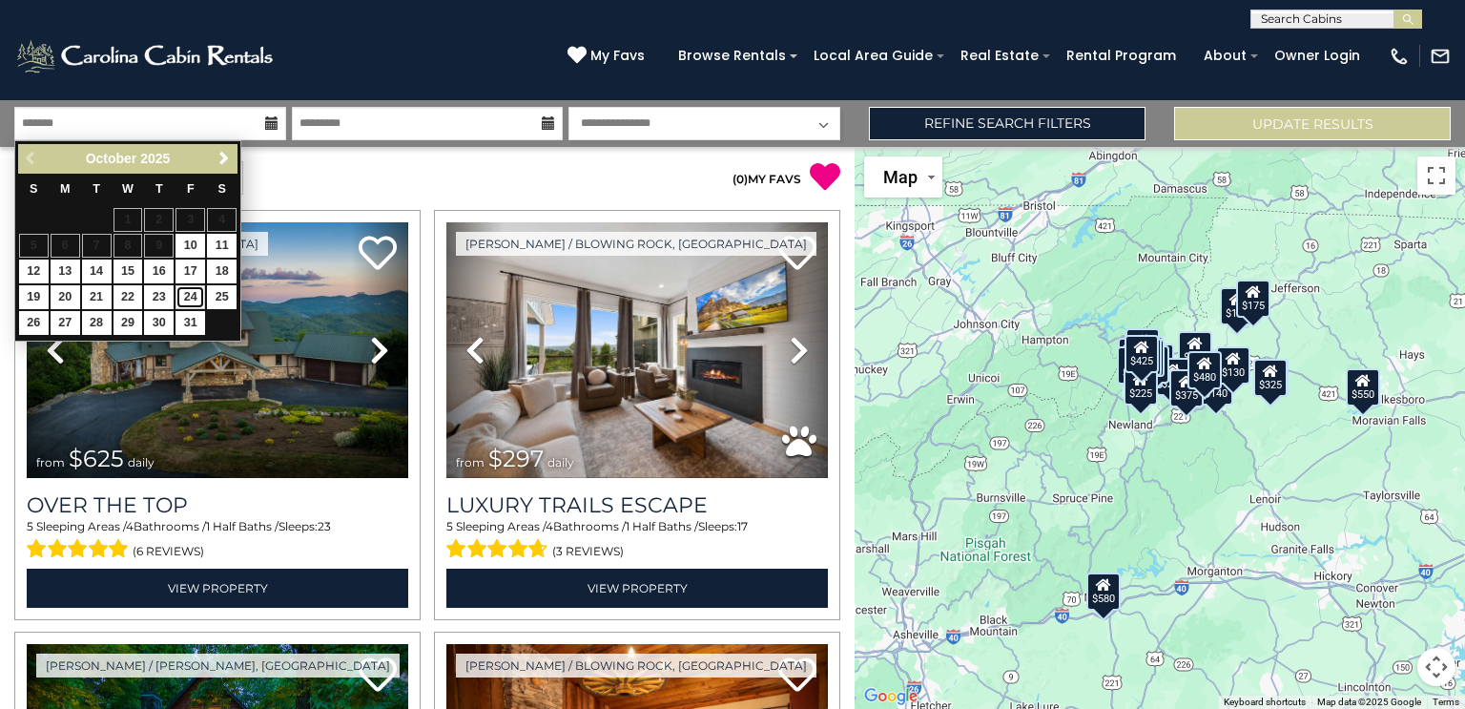
click at [191, 294] on link "24" at bounding box center [191, 297] width 30 height 24
type input "********"
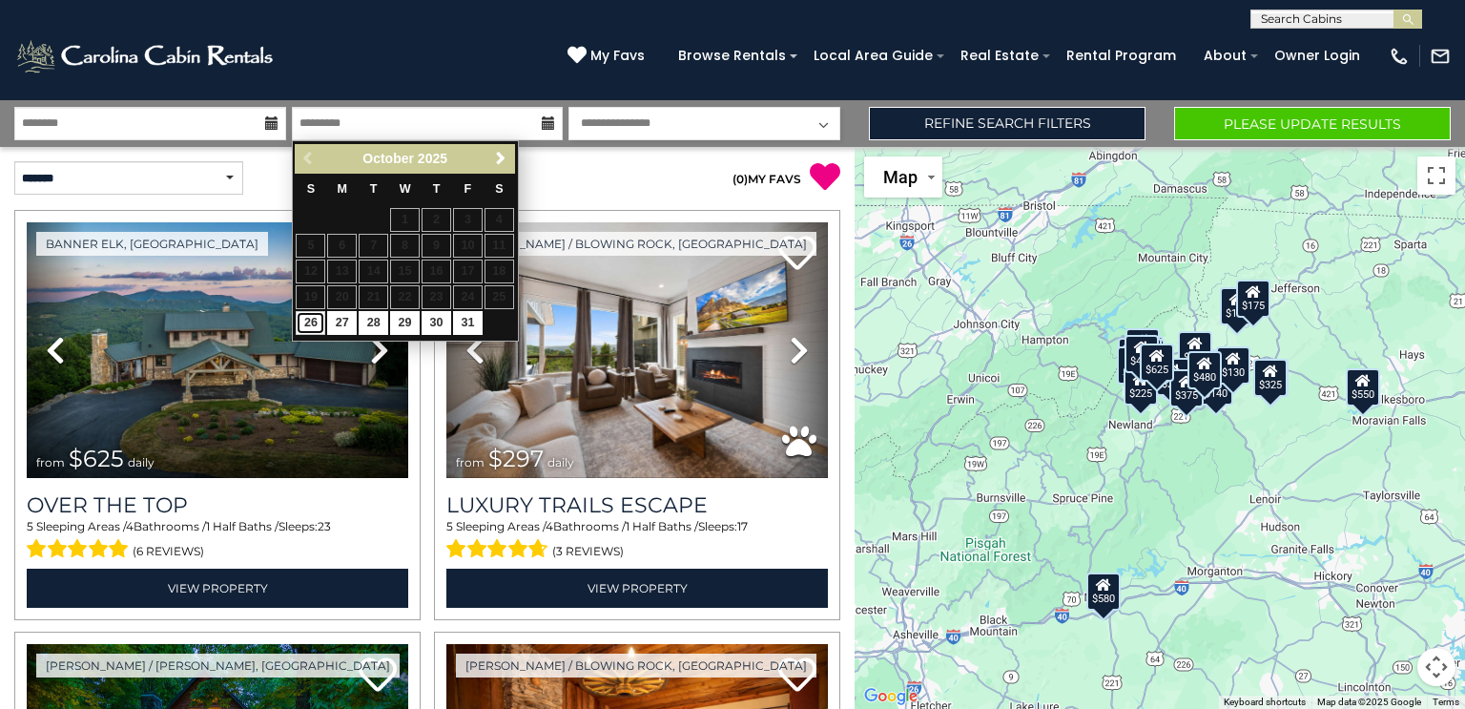
click at [311, 326] on link "26" at bounding box center [311, 323] width 30 height 24
type input "********"
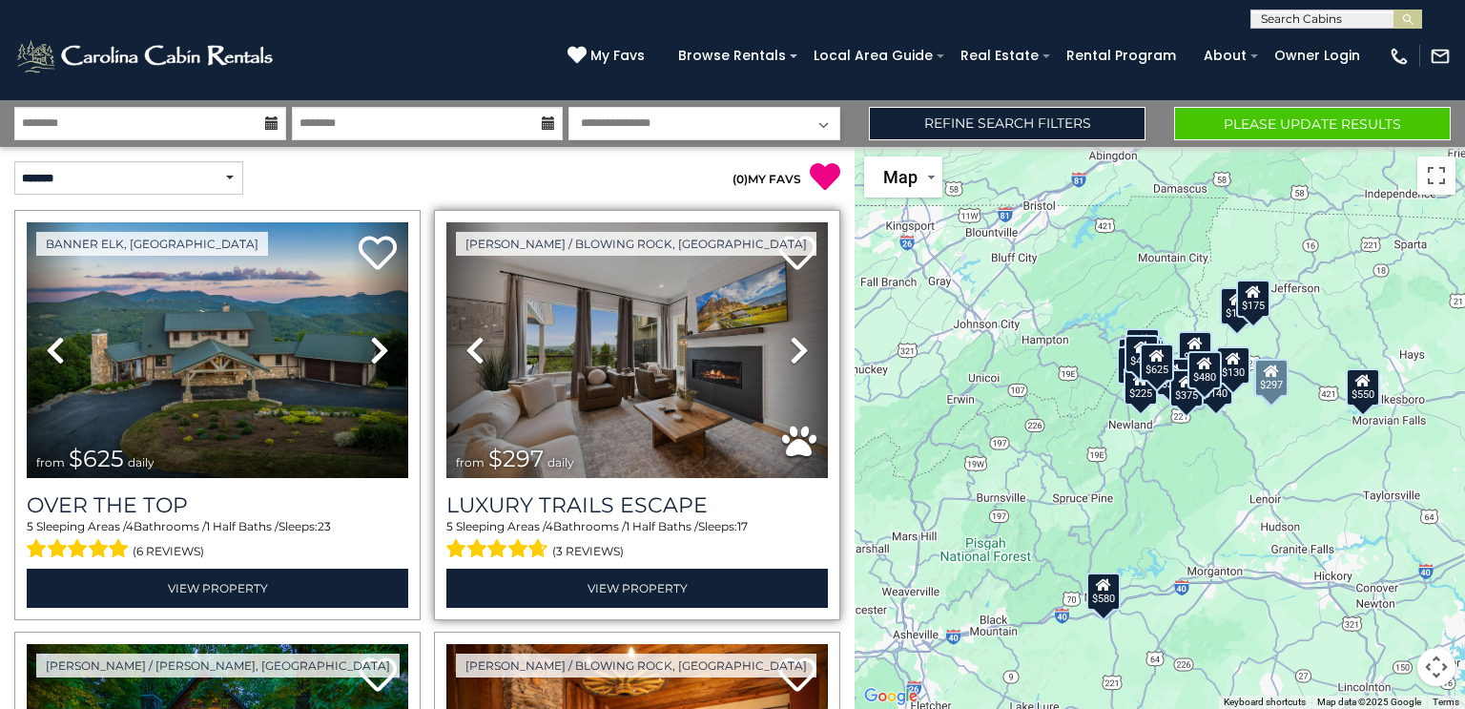
click at [790, 344] on icon at bounding box center [799, 350] width 19 height 31
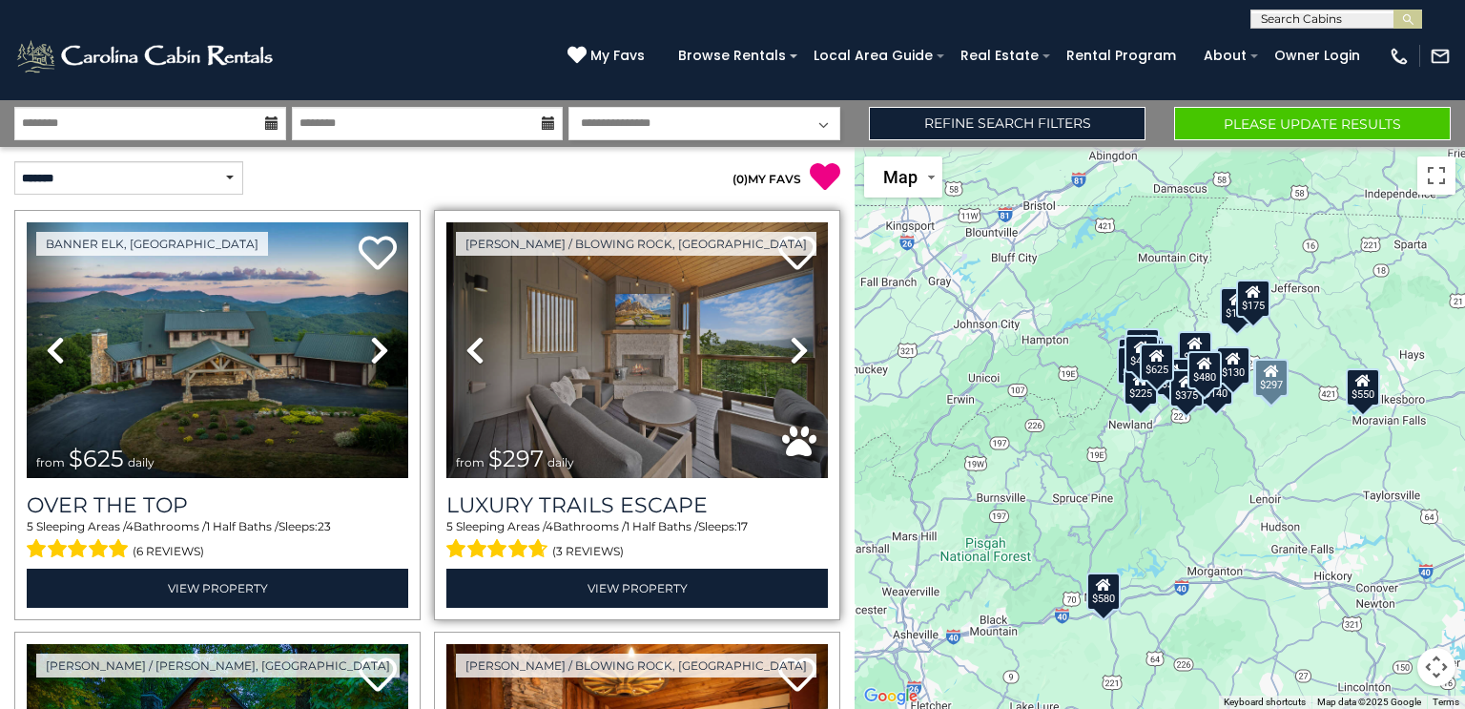
click at [790, 344] on icon at bounding box center [799, 350] width 19 height 31
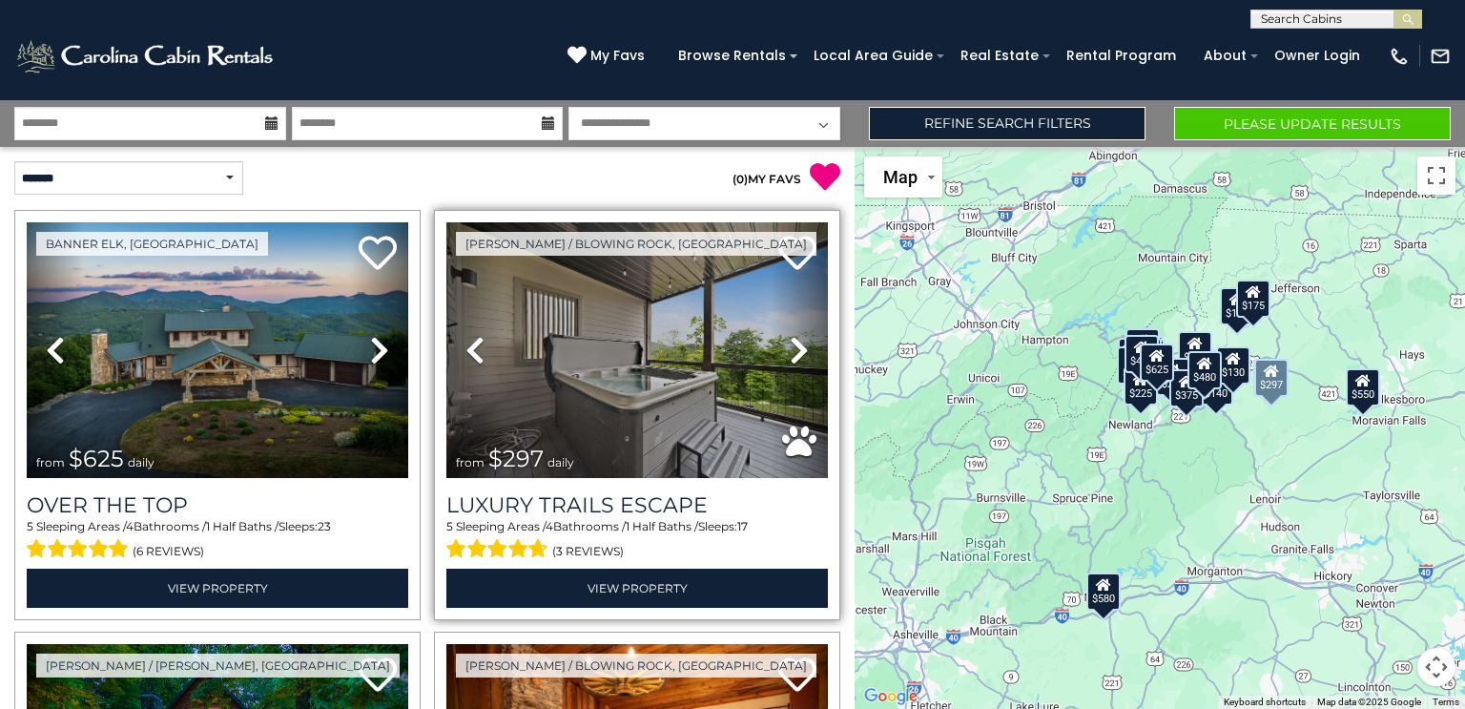
click at [790, 344] on icon at bounding box center [799, 350] width 19 height 31
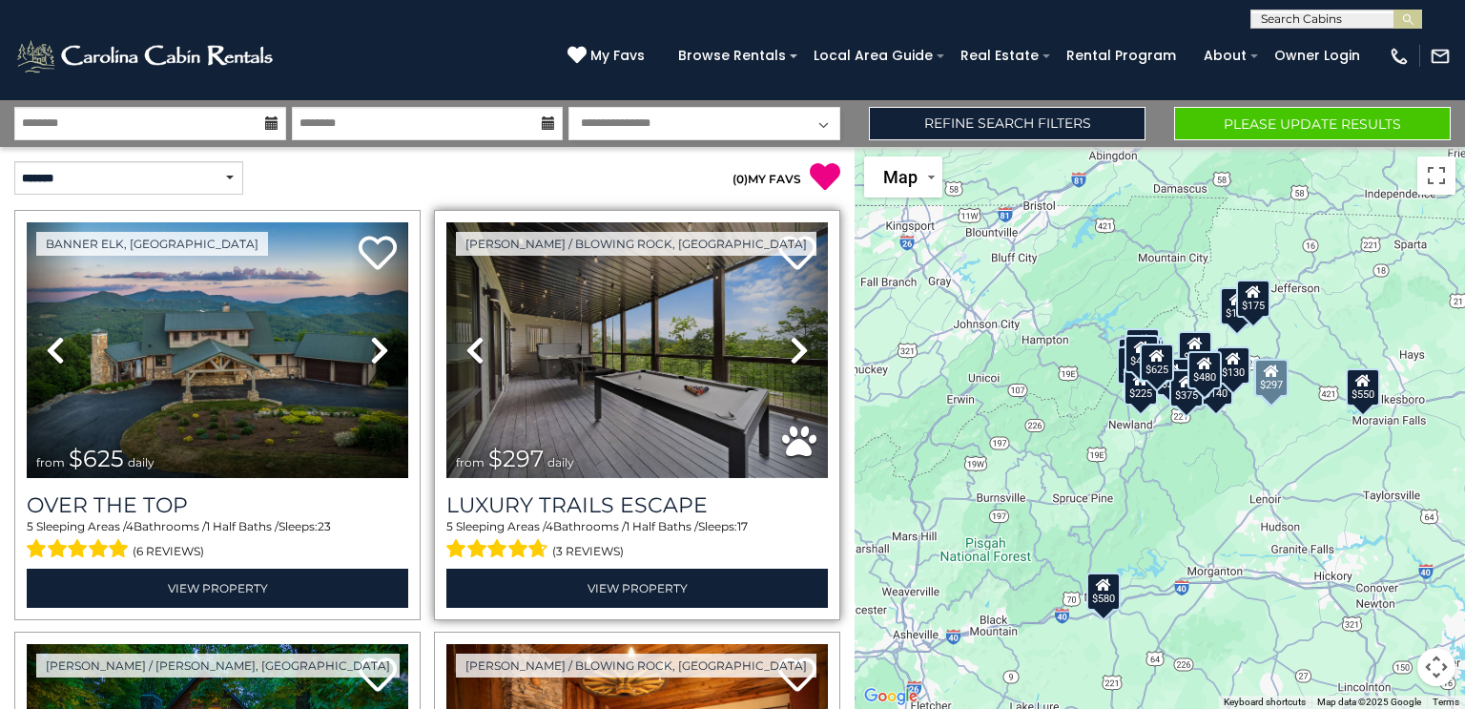
click at [790, 344] on icon at bounding box center [799, 350] width 19 height 31
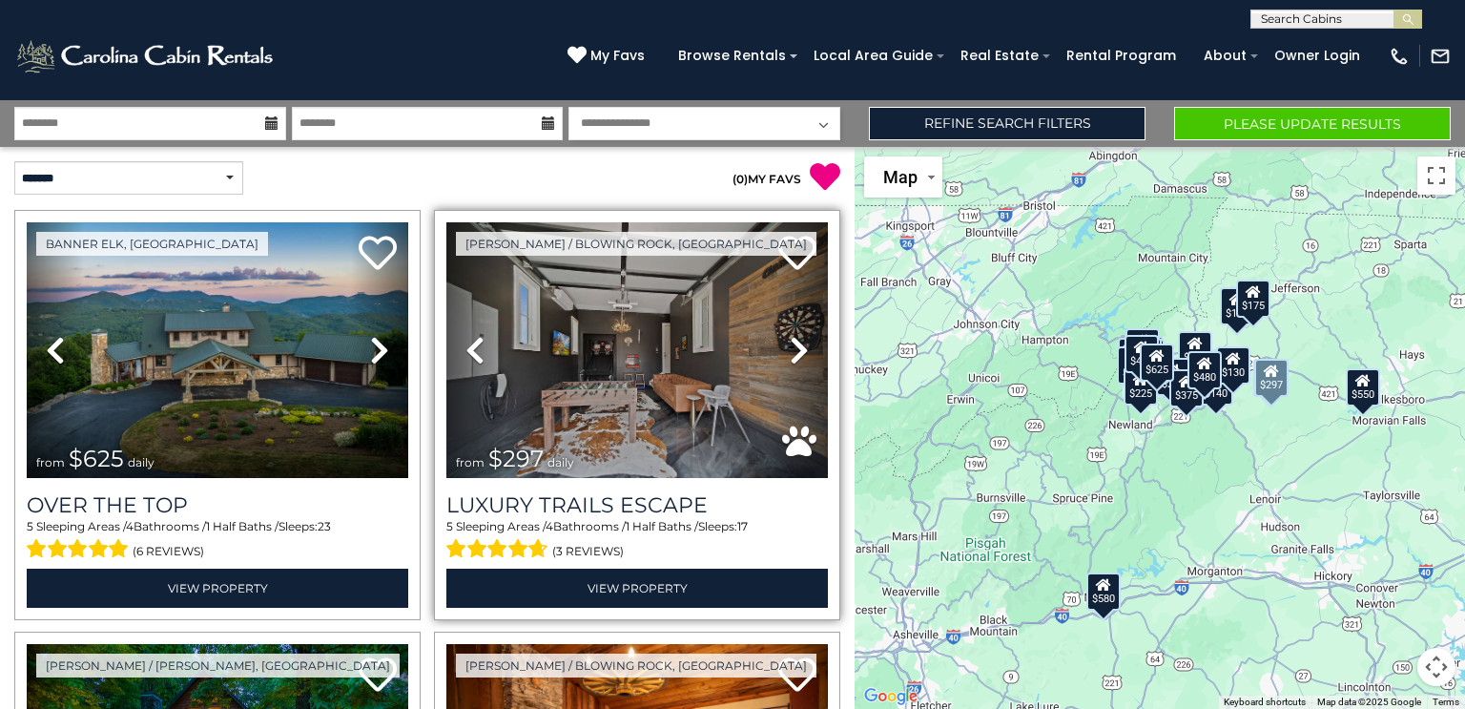
click at [790, 344] on icon at bounding box center [799, 350] width 19 height 31
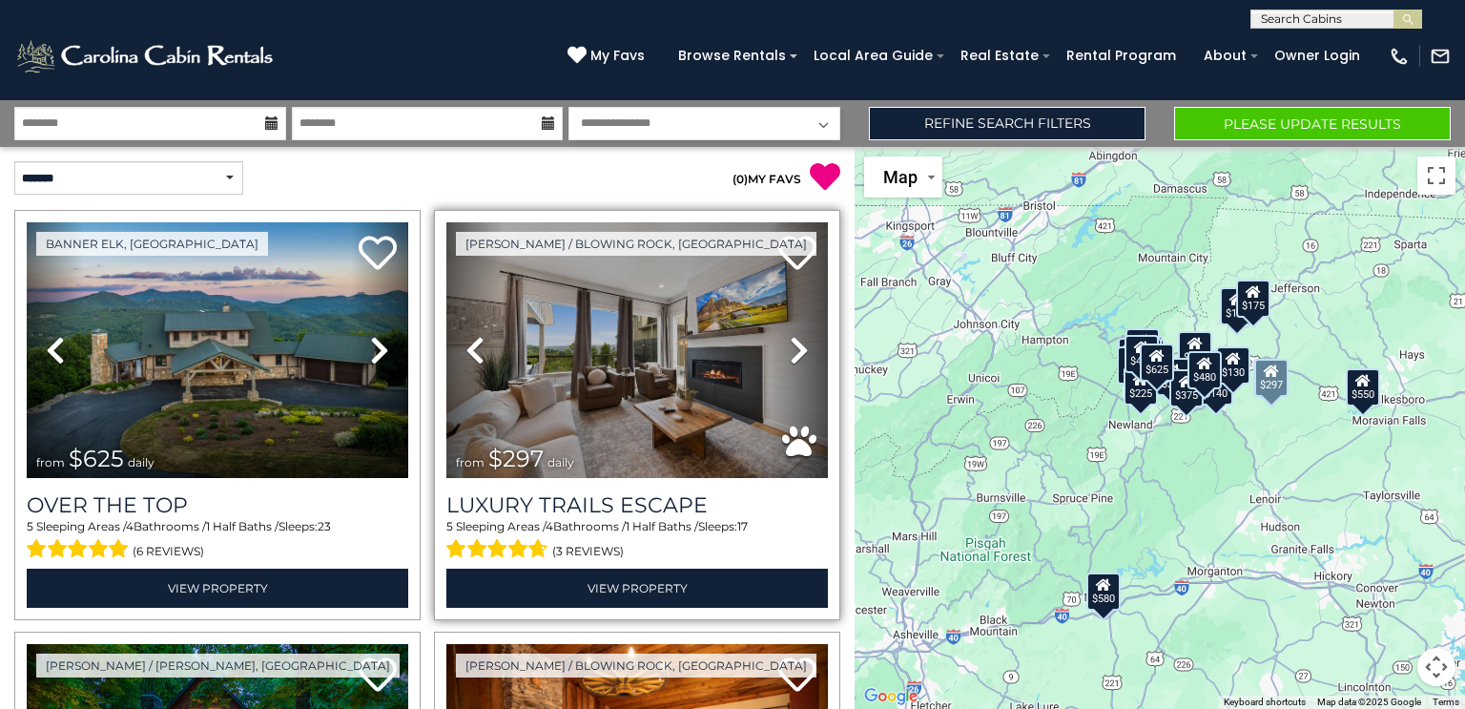
click at [790, 344] on icon at bounding box center [799, 350] width 19 height 31
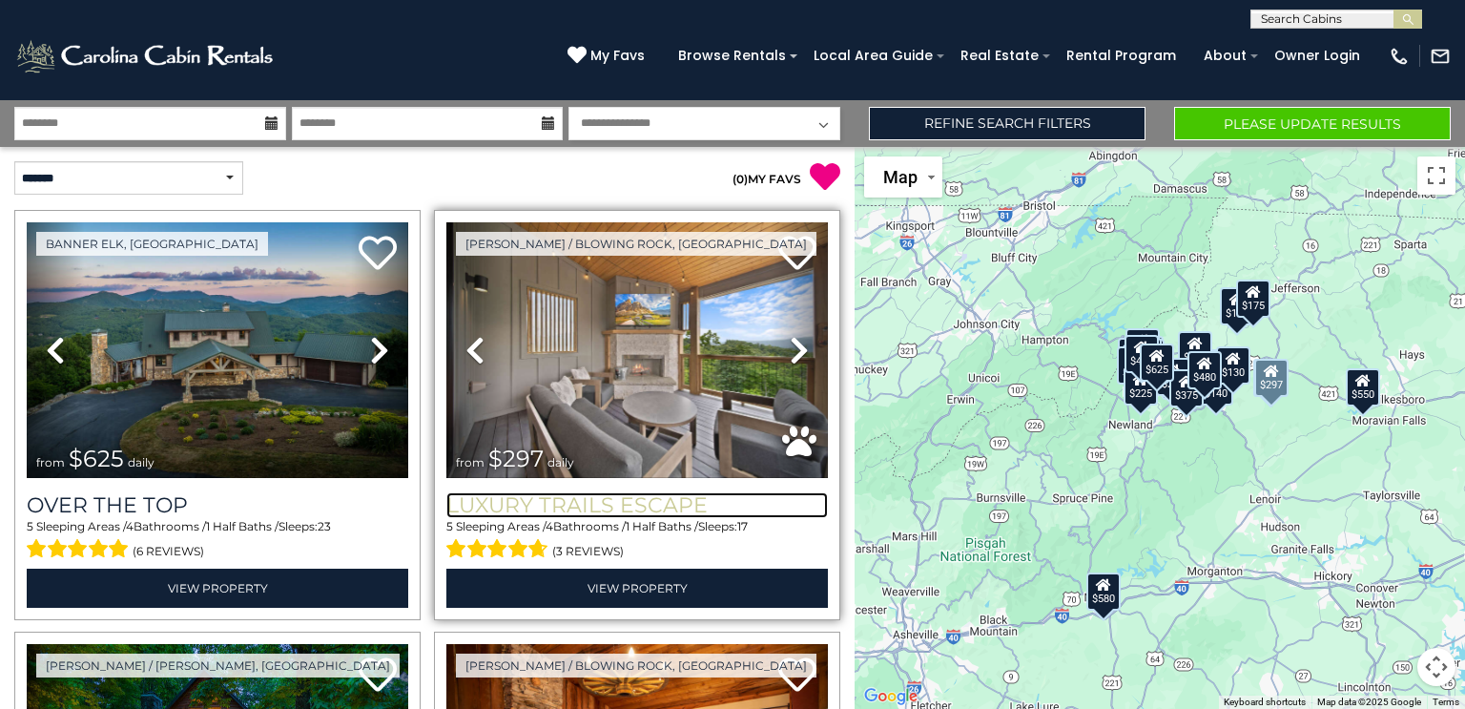
click at [574, 500] on h3 "Luxury Trails Escape" at bounding box center [637, 505] width 382 height 26
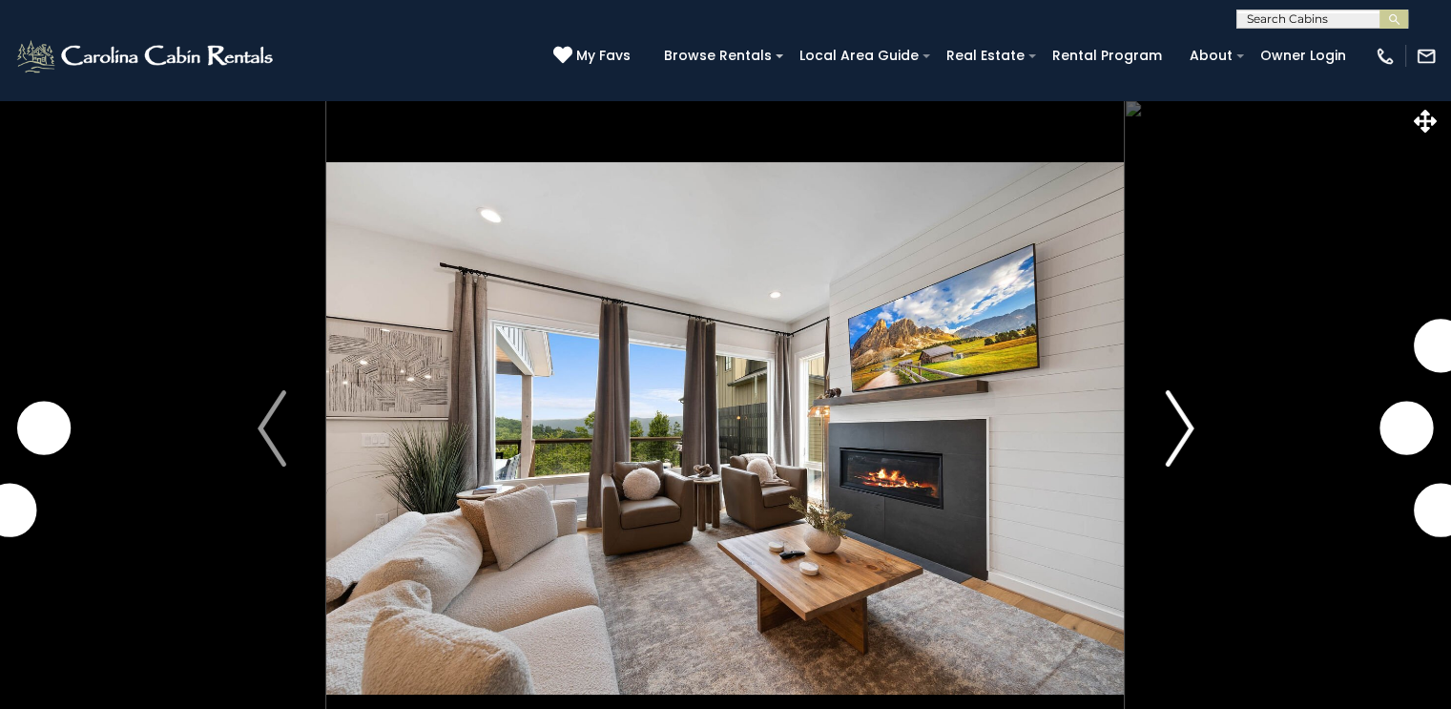
click at [1174, 422] on img "Next" at bounding box center [1179, 428] width 29 height 76
